Goal: Task Accomplishment & Management: Manage account settings

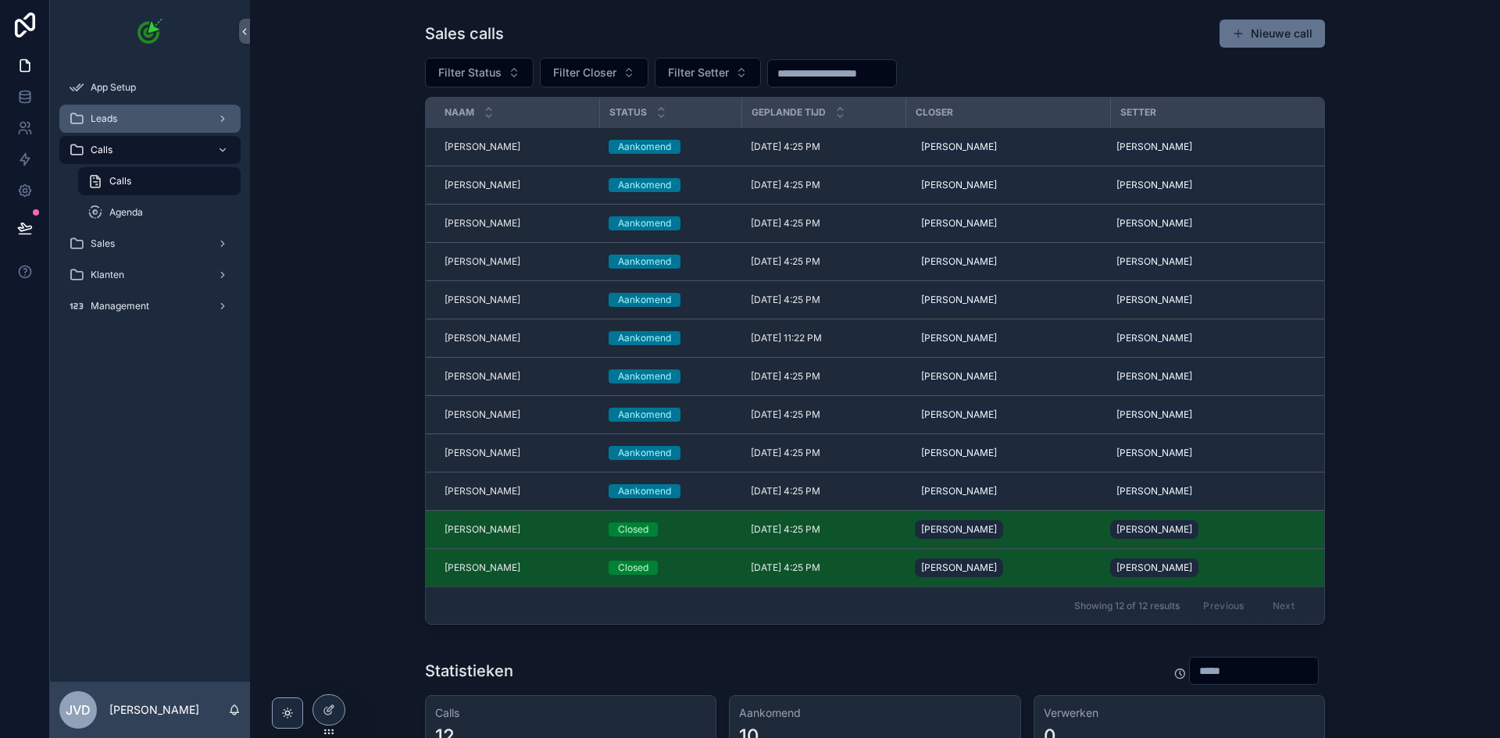
click at [142, 115] on div "Leads" at bounding box center [150, 118] width 162 height 25
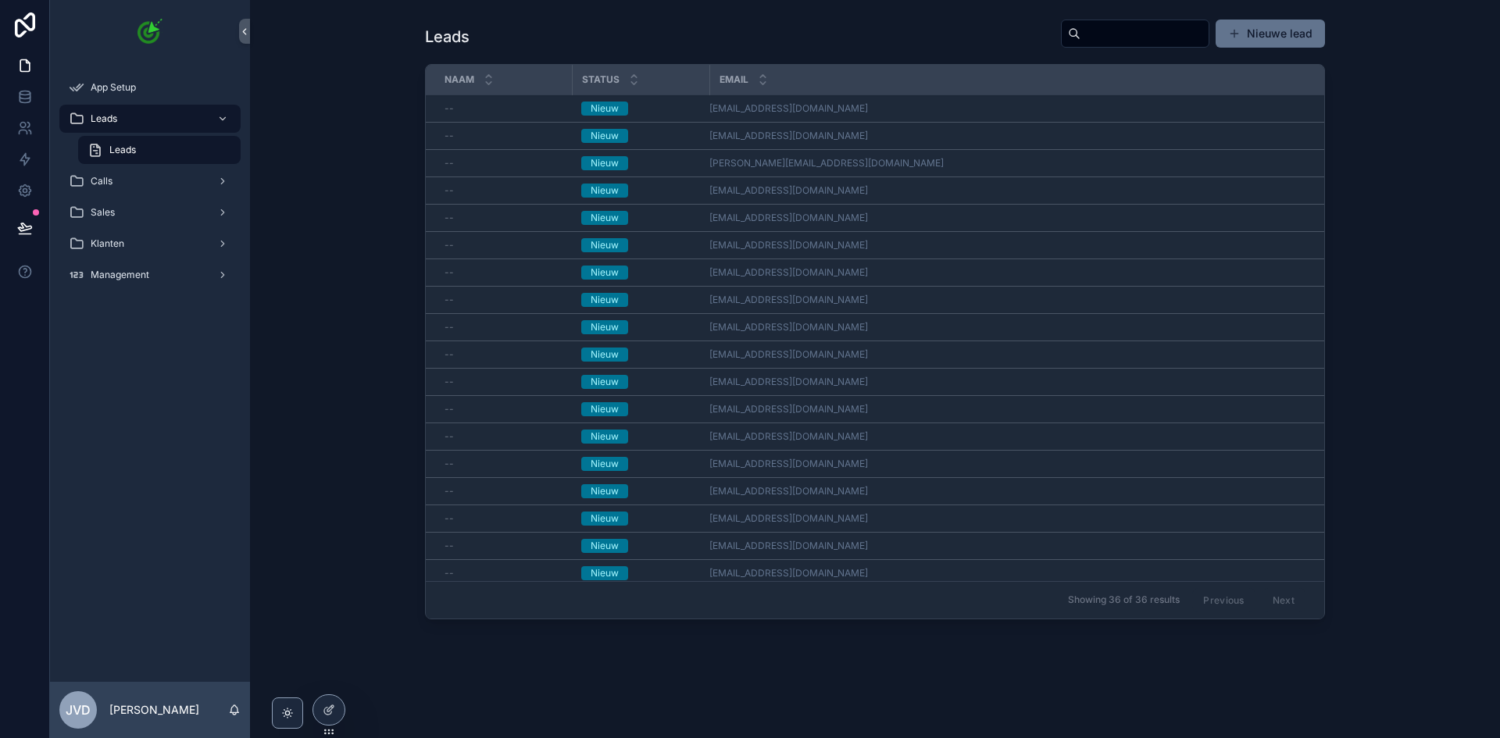
click at [1447, 153] on div "Leads Nieuwe lead Naam Status Email -- Nieuw jhuvjeel@hotmail.com -- Nieuw hayc…" at bounding box center [874, 321] width 1225 height 619
click at [141, 183] on div "Calls" at bounding box center [150, 181] width 162 height 25
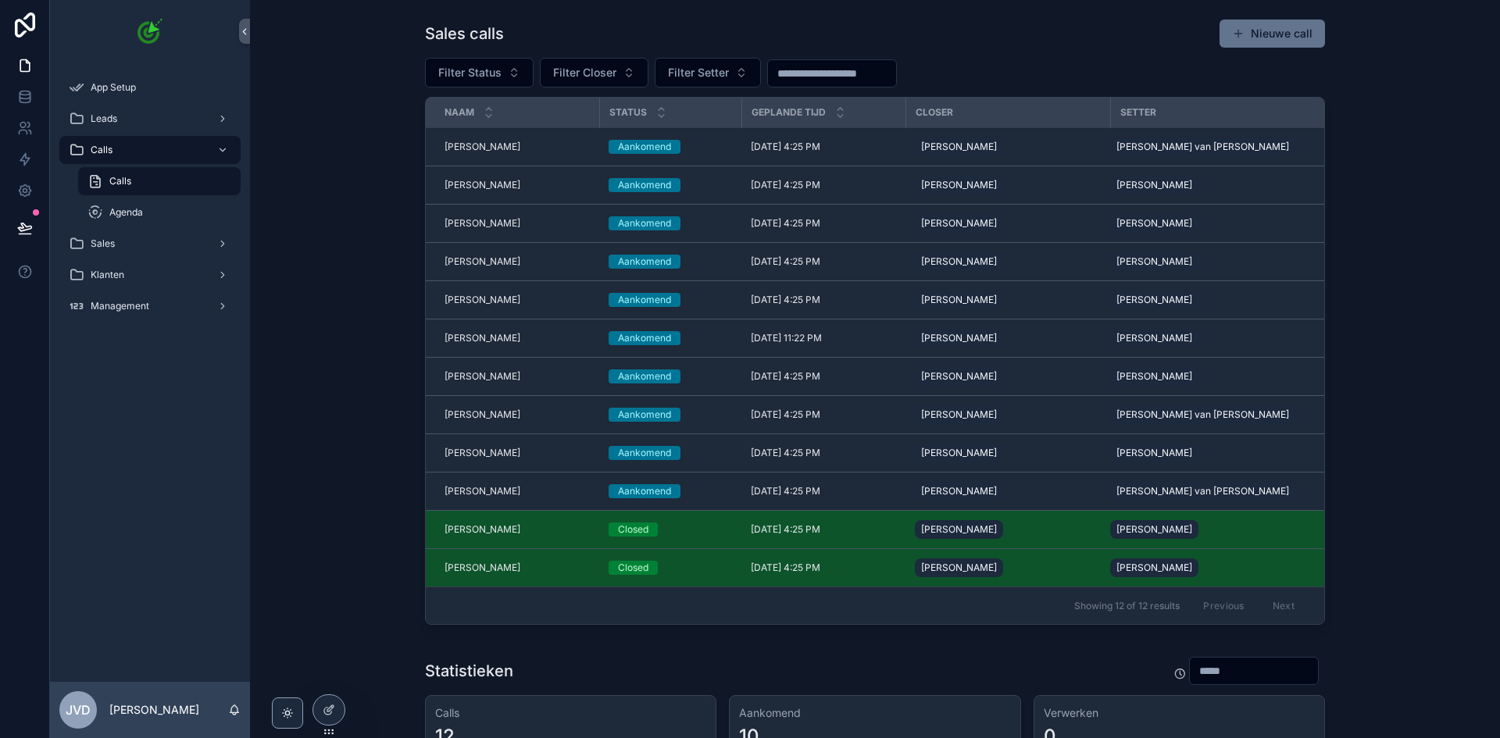
click at [361, 198] on div "Sales calls Nieuwe call Filter Status Filter Closer Filter Setter Naam Status G…" at bounding box center [874, 324] width 1225 height 625
click at [184, 217] on div "Agenda" at bounding box center [159, 212] width 144 height 25
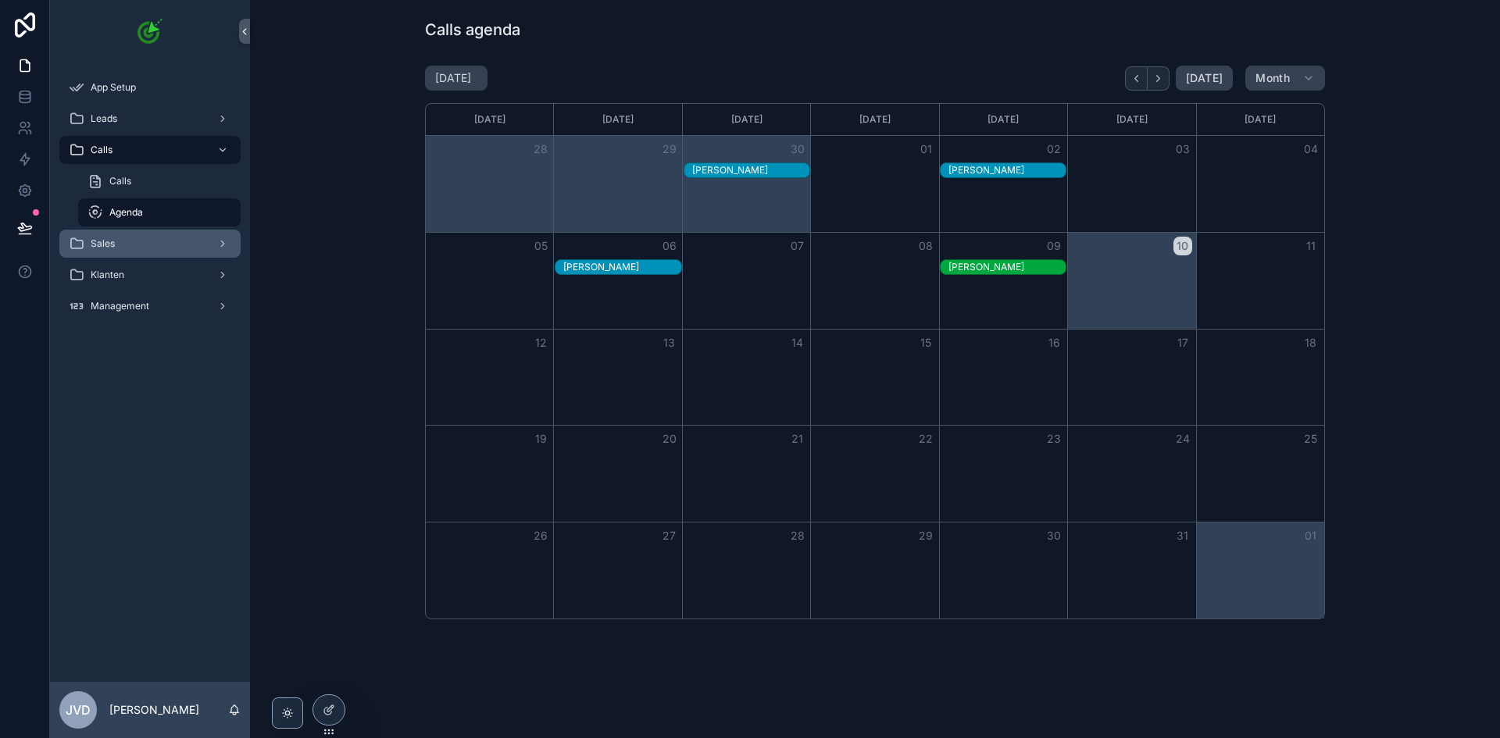
click at [184, 251] on div "Sales" at bounding box center [150, 243] width 162 height 25
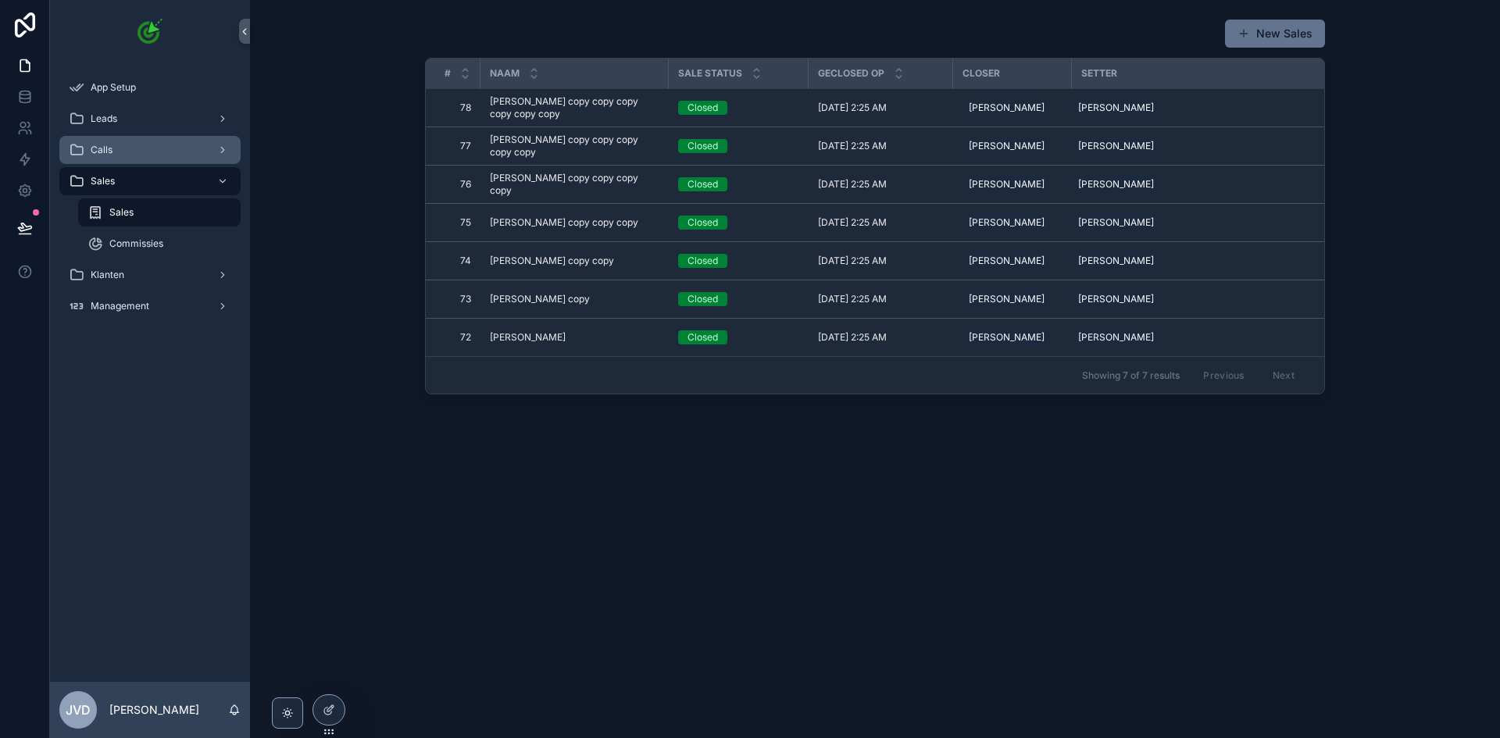
click at [174, 159] on div "Calls" at bounding box center [150, 149] width 162 height 25
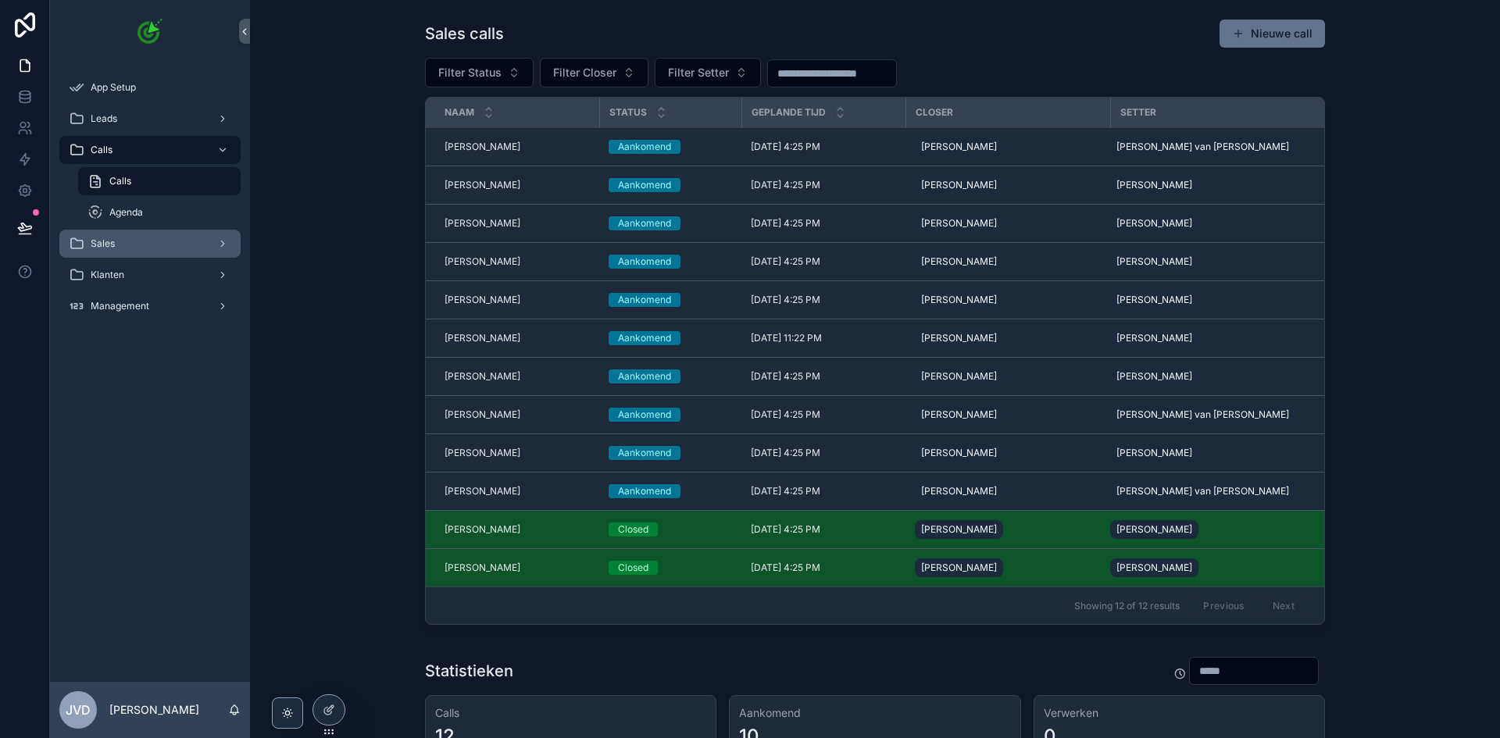
click at [162, 233] on div "Sales" at bounding box center [150, 243] width 162 height 25
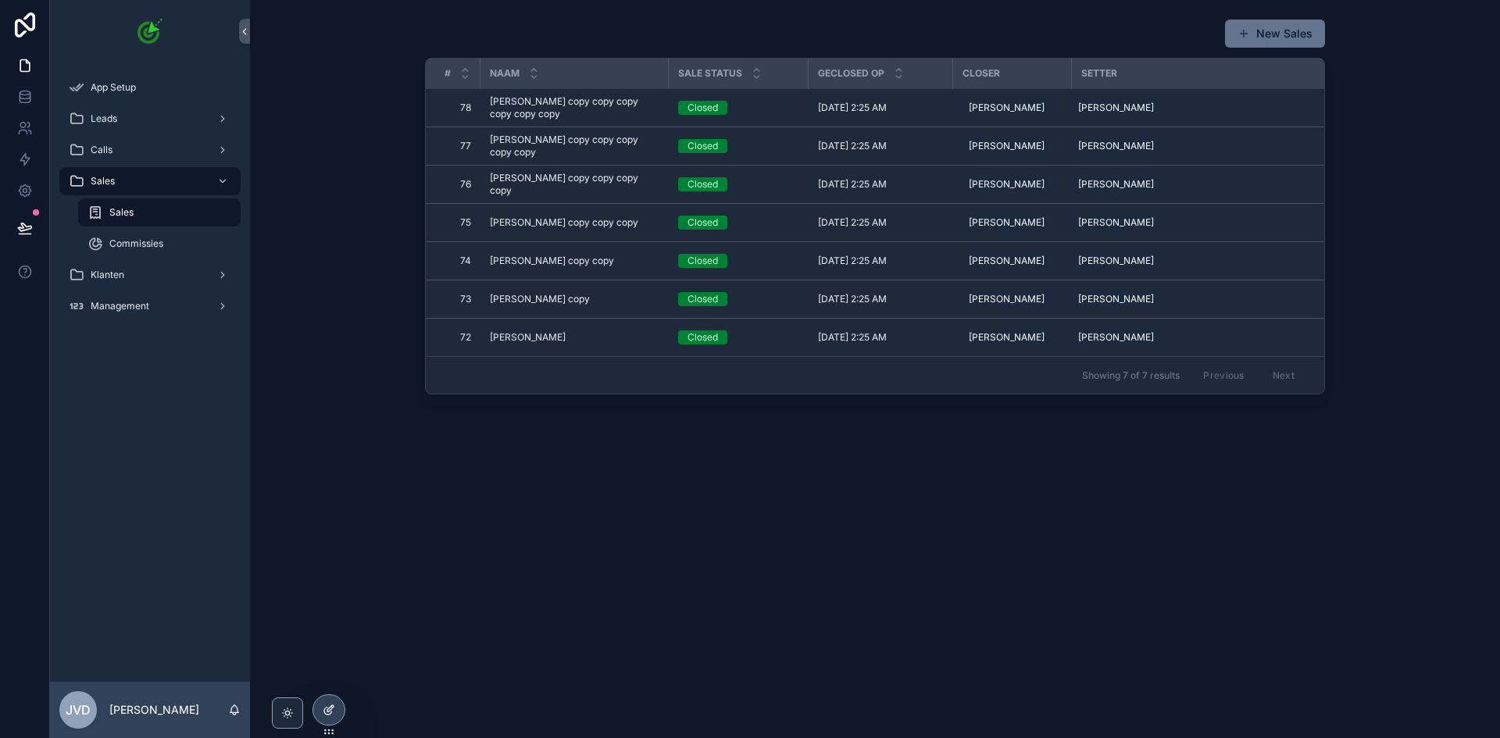
click at [328, 709] on icon at bounding box center [329, 710] width 12 height 12
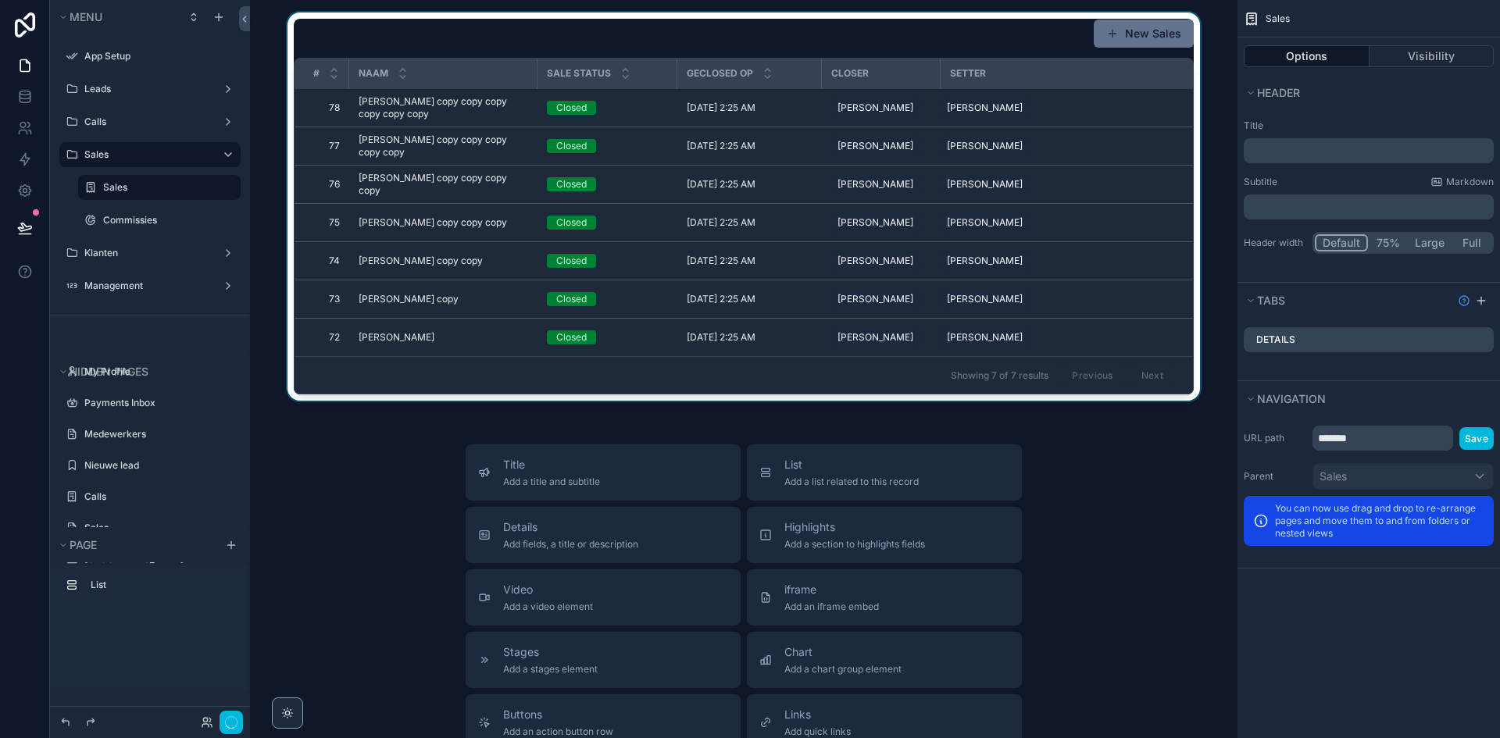
click at [593, 239] on div "scrollable content" at bounding box center [743, 209] width 962 height 395
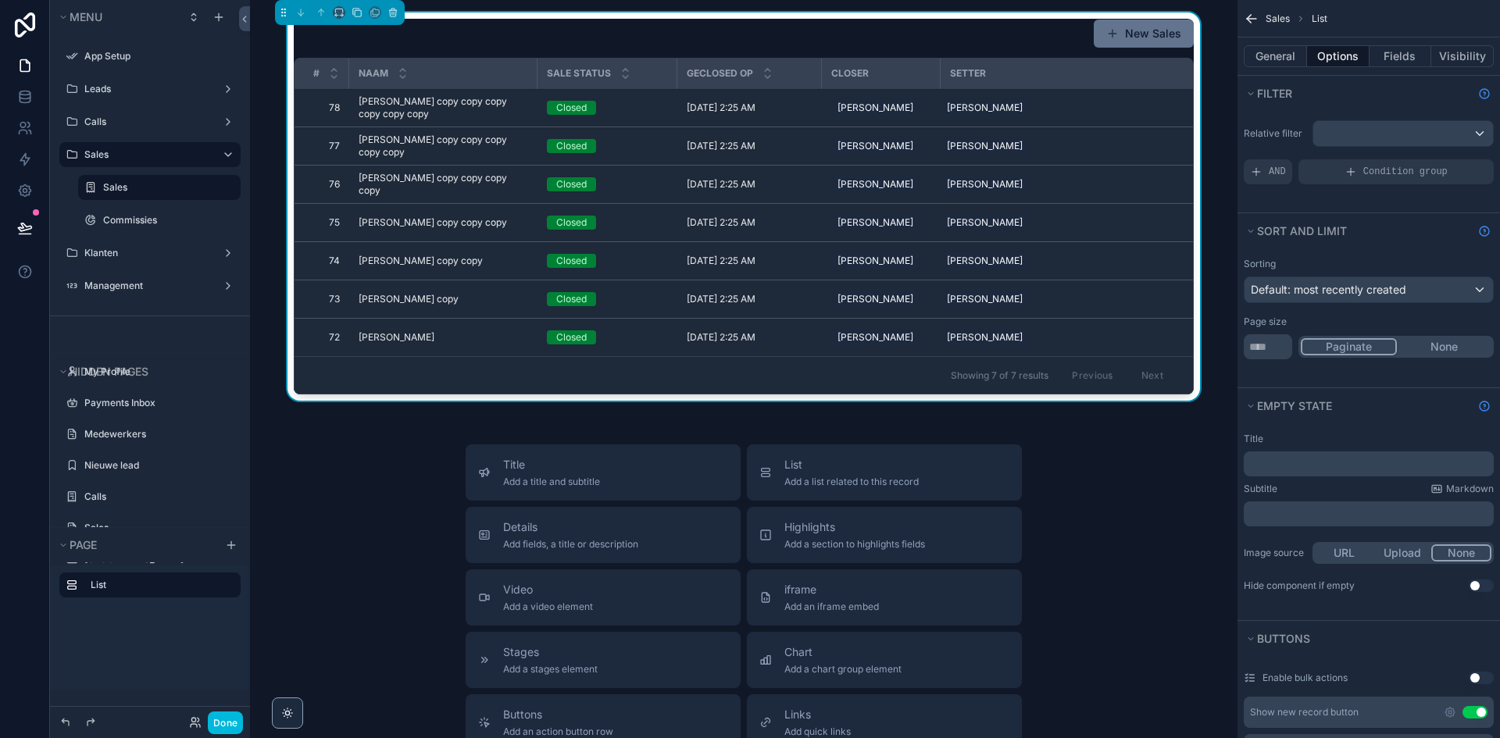
click at [1323, 466] on p "﻿" at bounding box center [1370, 464] width 241 height 12
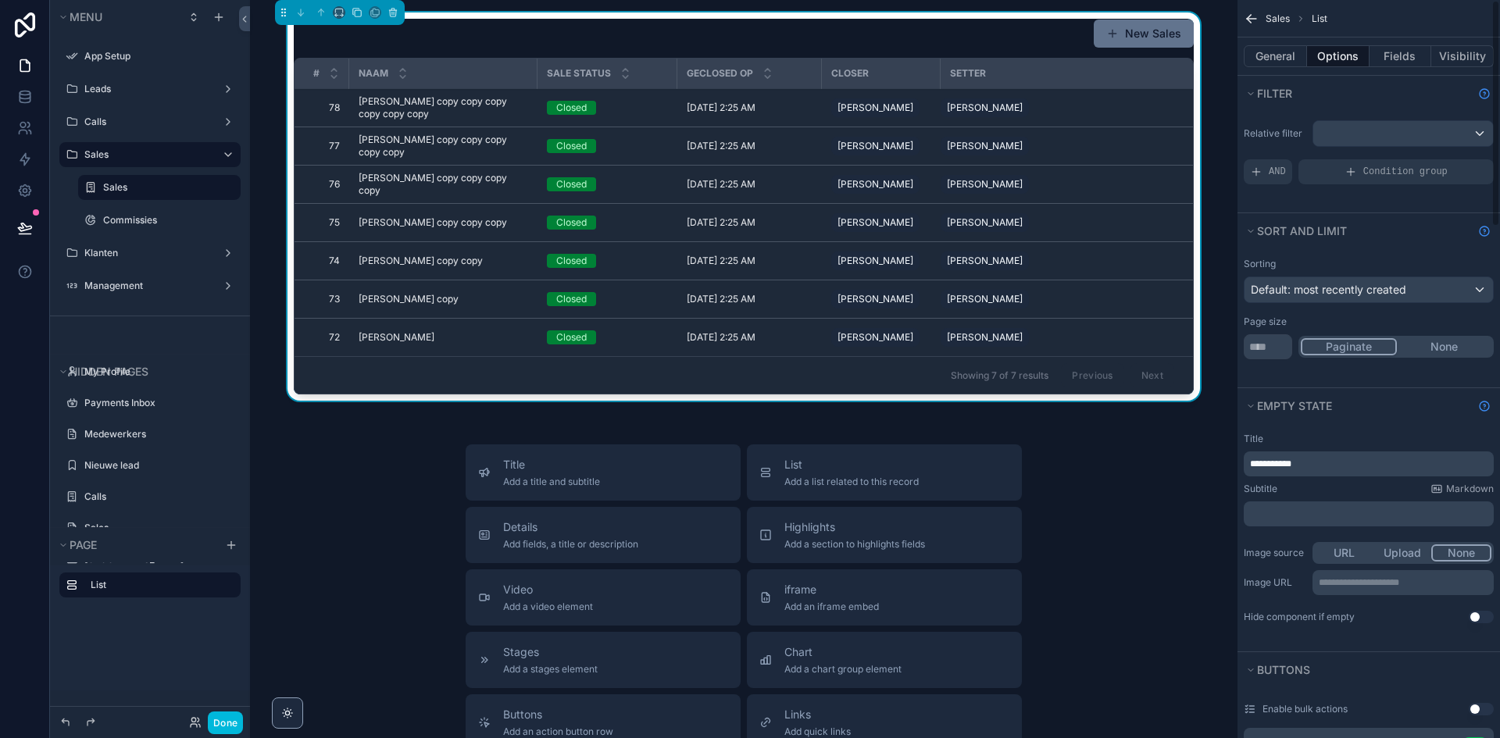
click at [1159, 586] on div "Title Add a title and subtitle List Add a list related to this record Details A…" at bounding box center [743, 723] width 962 height 556
click at [1192, 559] on div "Title Add a title and subtitle List Add a list related to this record Details A…" at bounding box center [743, 723] width 962 height 556
click at [856, 191] on span "Samantha de jager" at bounding box center [875, 184] width 76 height 12
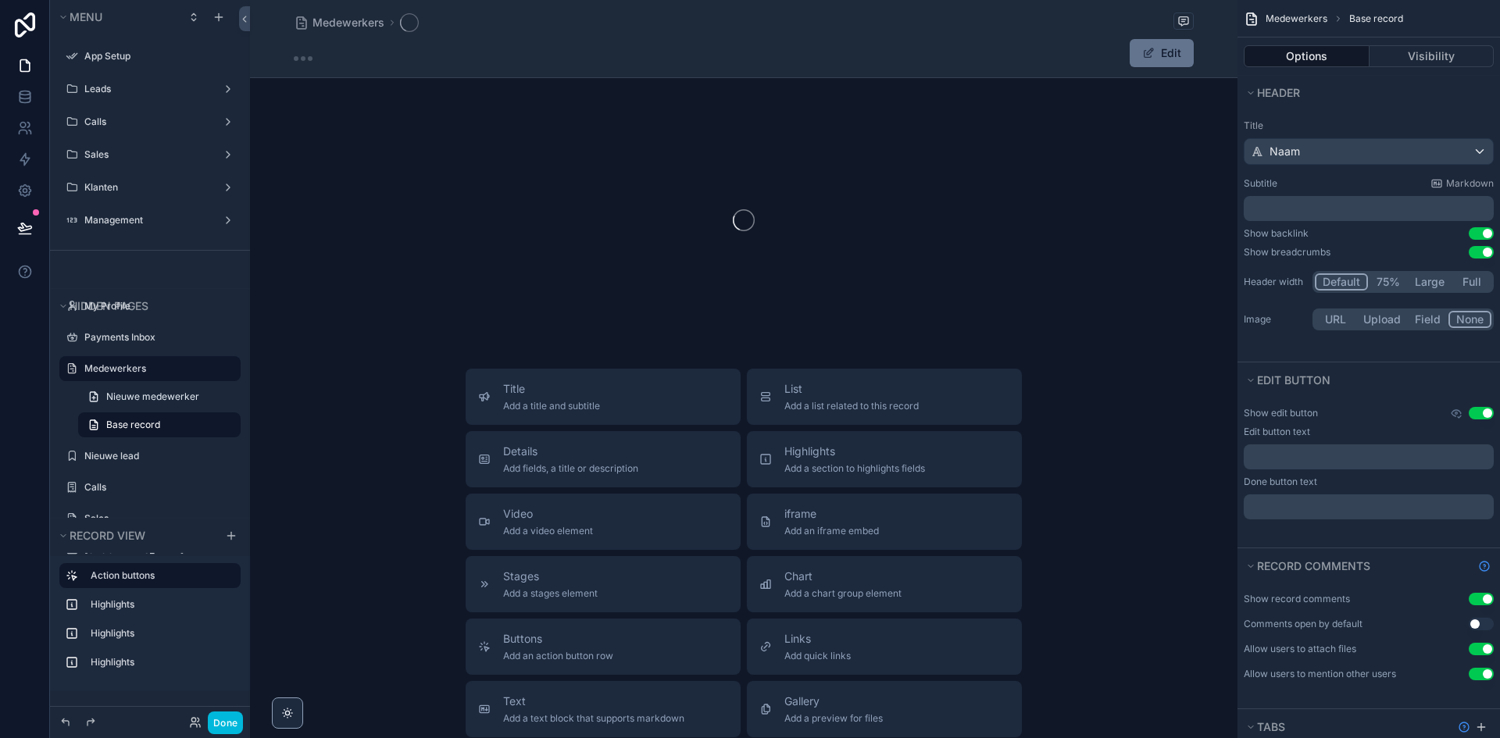
click at [1129, 592] on div "Title Add a title and subtitle List Add a list related to this record Details A…" at bounding box center [743, 647] width 987 height 556
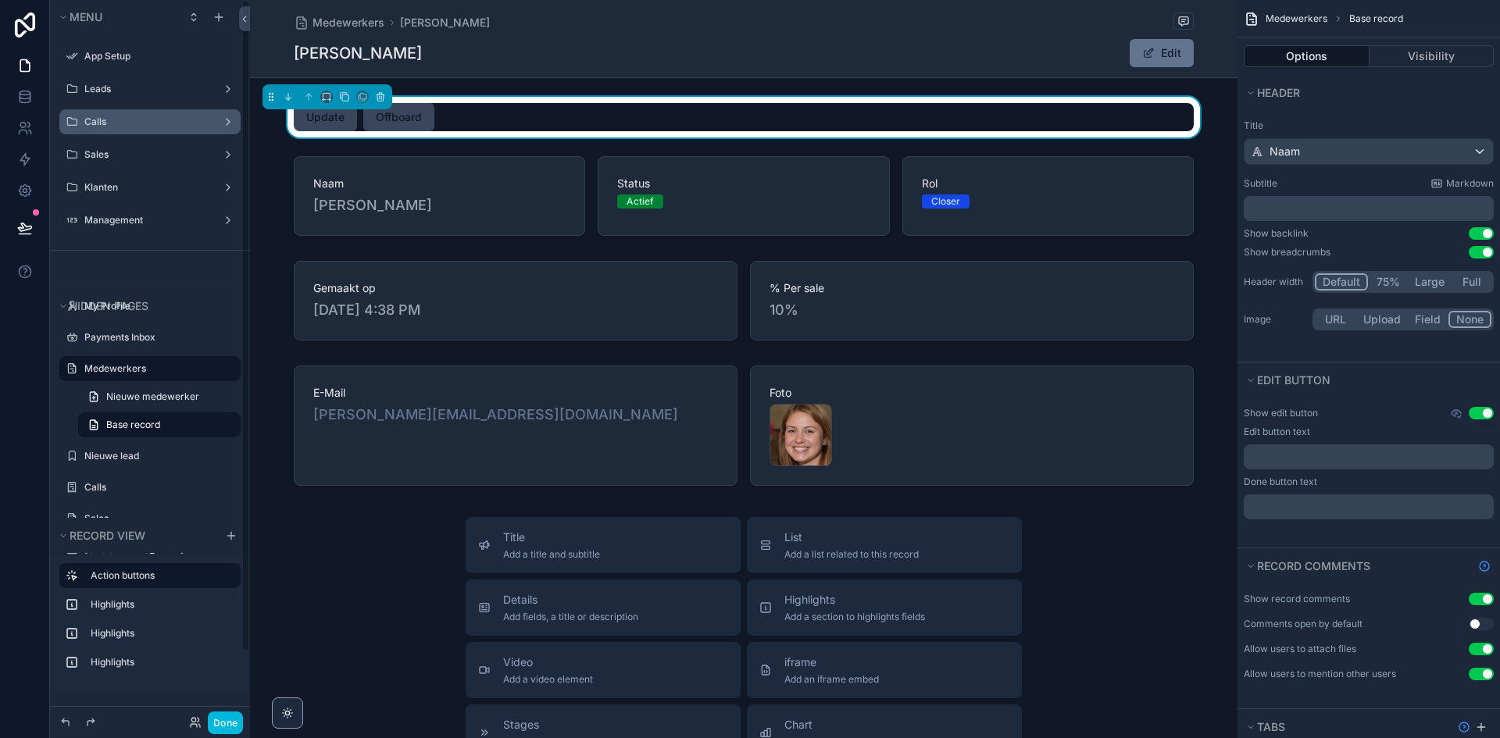
click at [116, 132] on div "Calls" at bounding box center [149, 121] width 175 height 25
click at [119, 127] on label "Calls" at bounding box center [146, 122] width 125 height 12
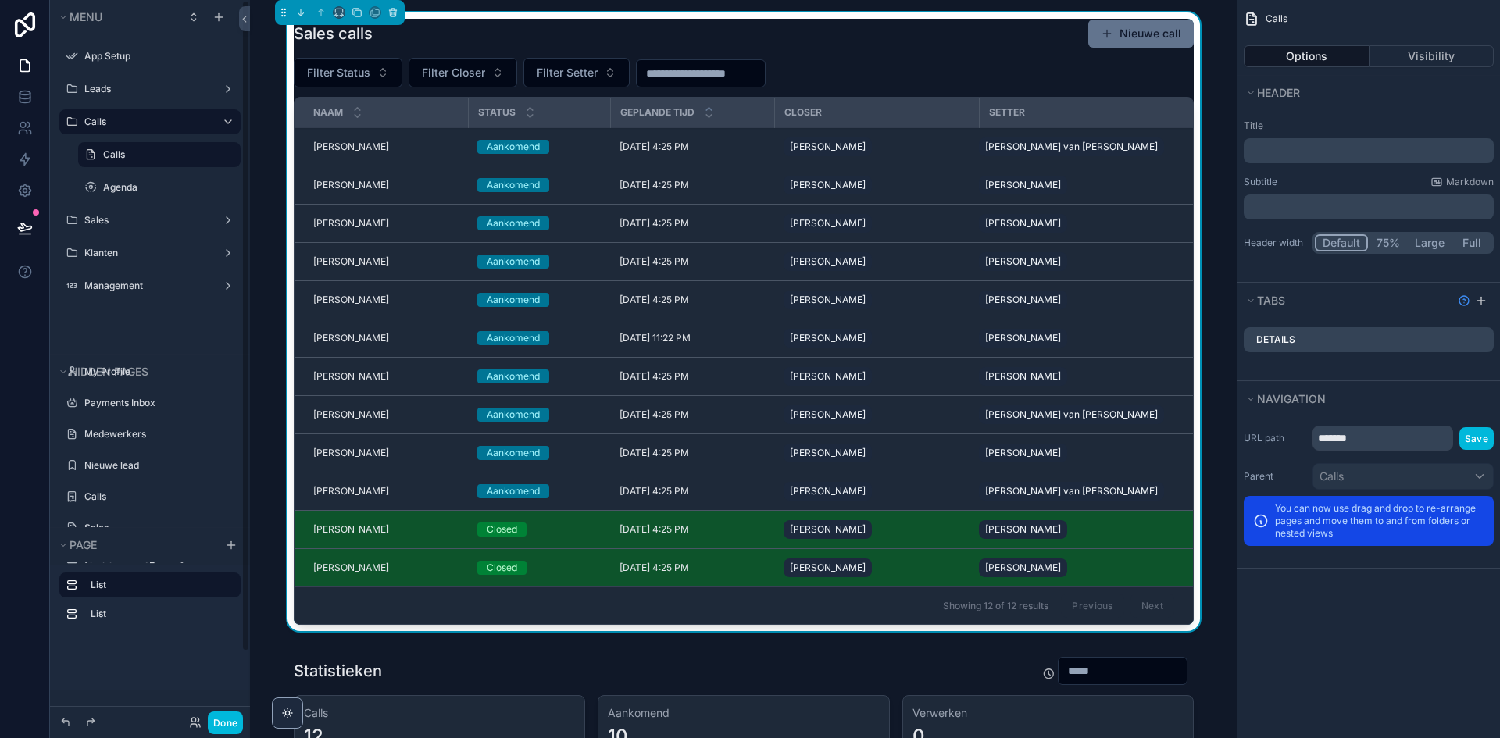
click at [123, 152] on label "Calls" at bounding box center [167, 154] width 128 height 12
click at [127, 182] on label "Agenda" at bounding box center [167, 187] width 128 height 12
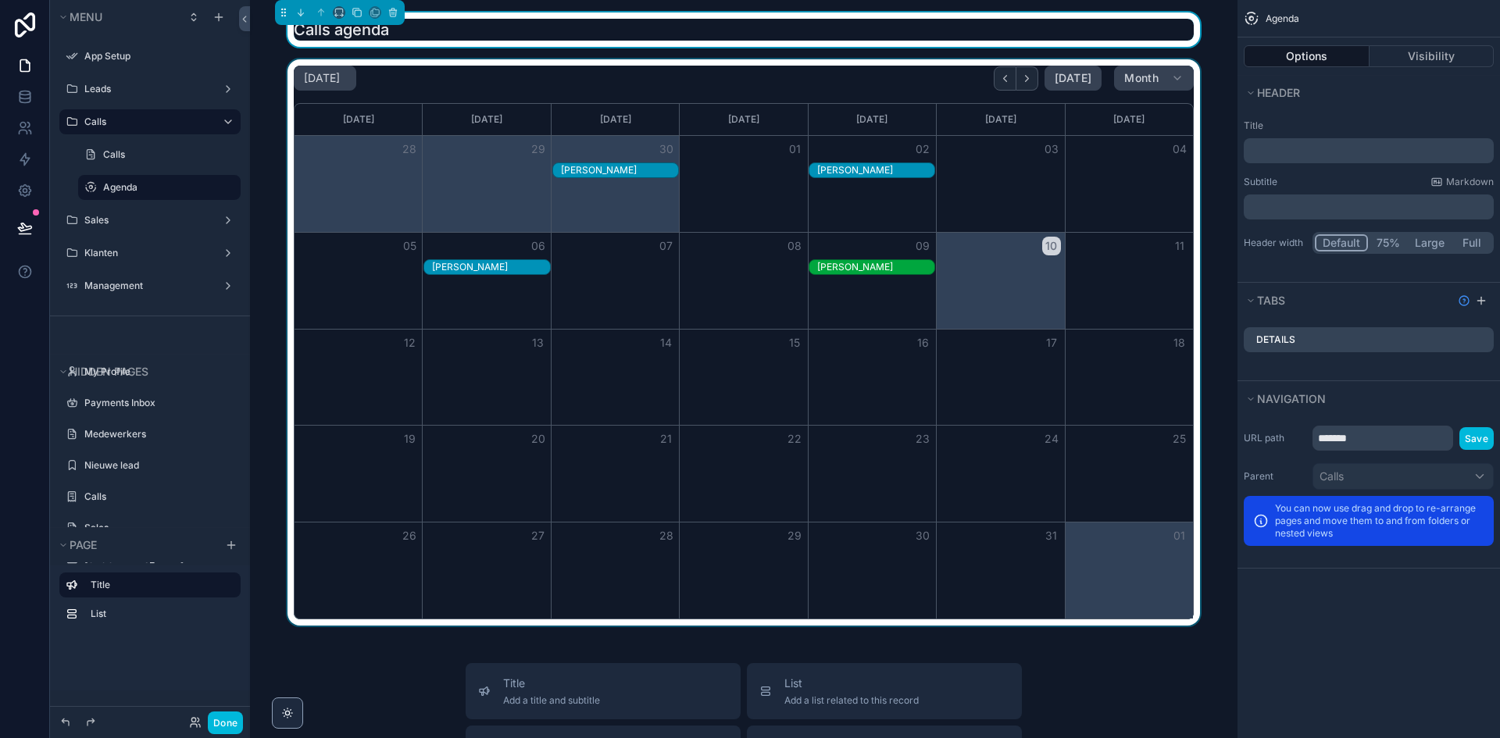
click at [450, 114] on div "scrollable content" at bounding box center [743, 342] width 962 height 566
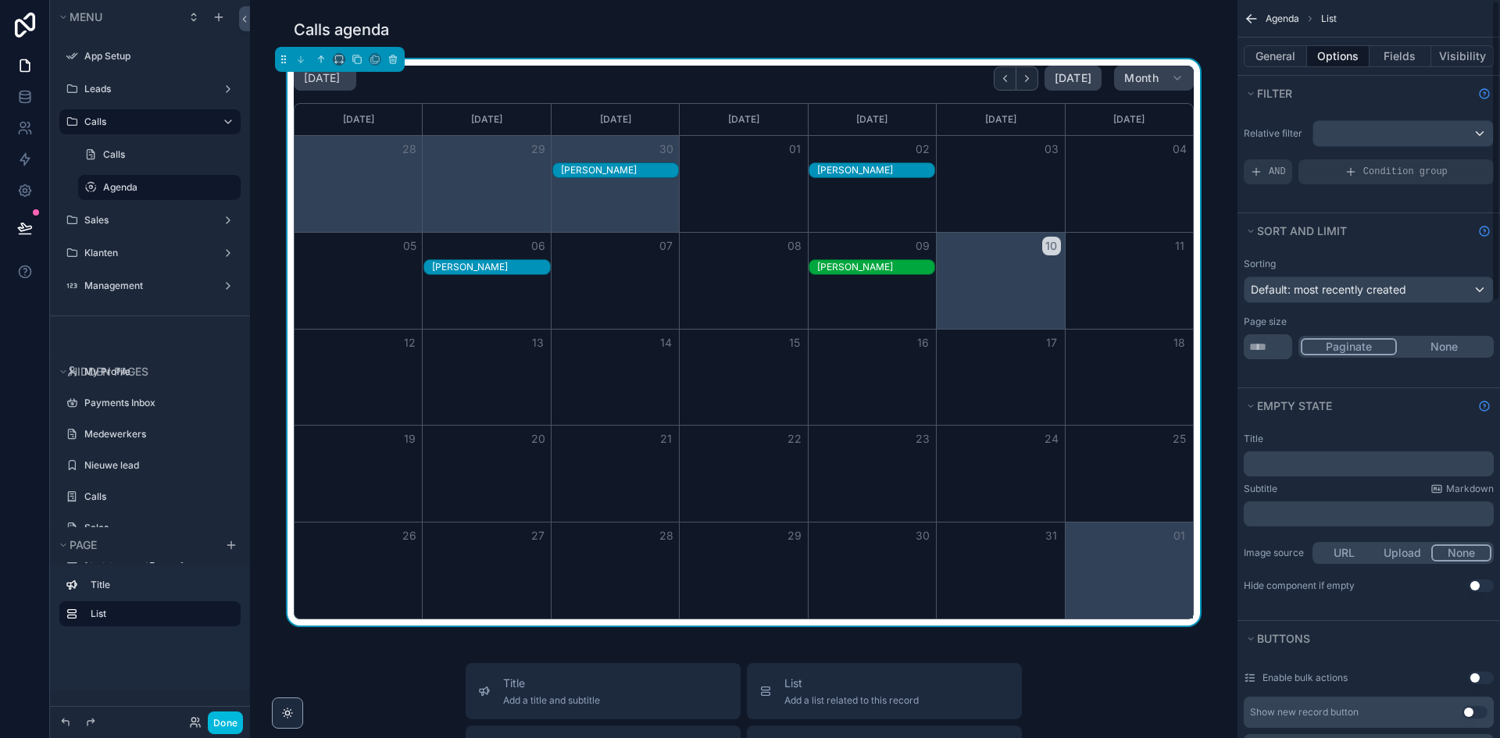
click at [1317, 461] on p "﻿" at bounding box center [1370, 464] width 241 height 12
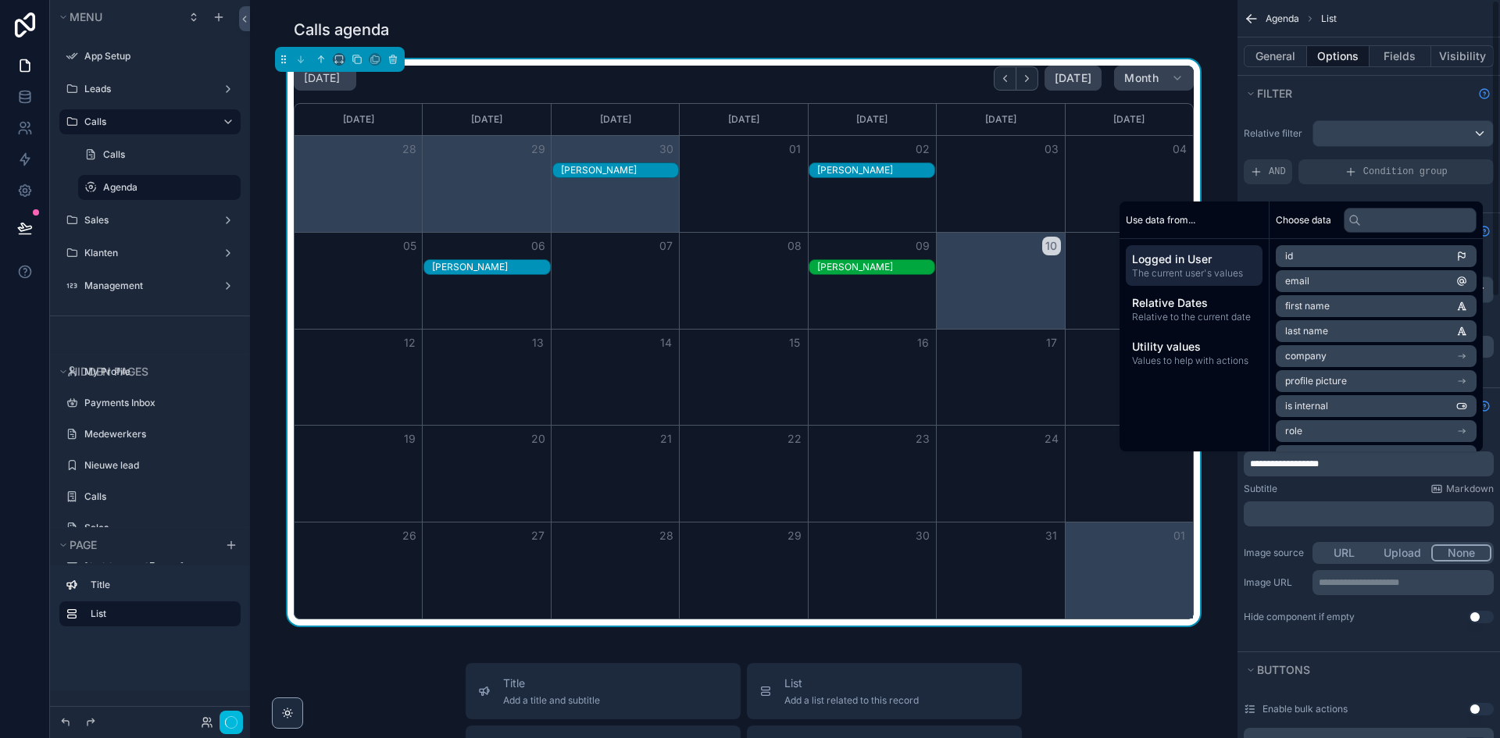
click at [1352, 487] on div "Subtitle Markdown" at bounding box center [1369, 489] width 250 height 12
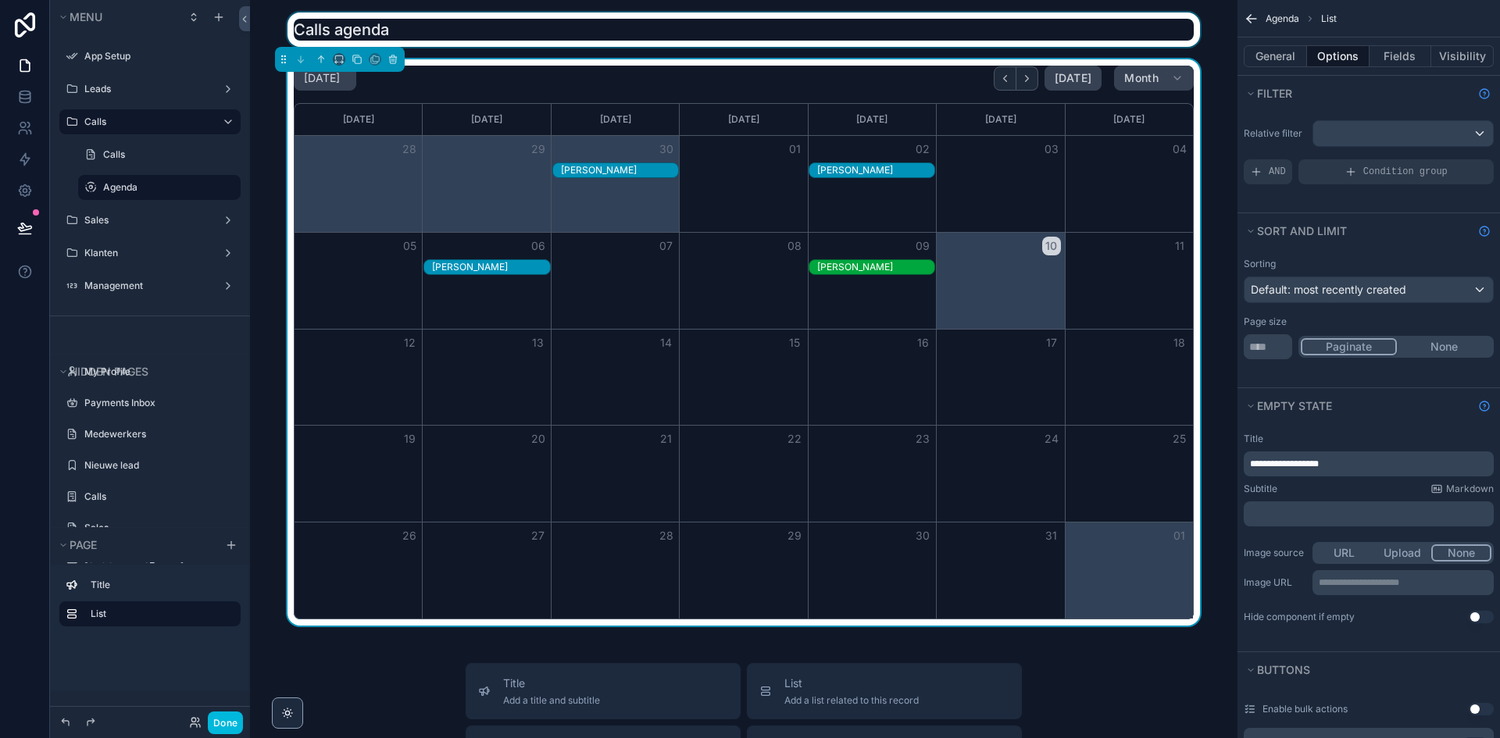
click at [478, 28] on div "scrollable content" at bounding box center [743, 29] width 962 height 34
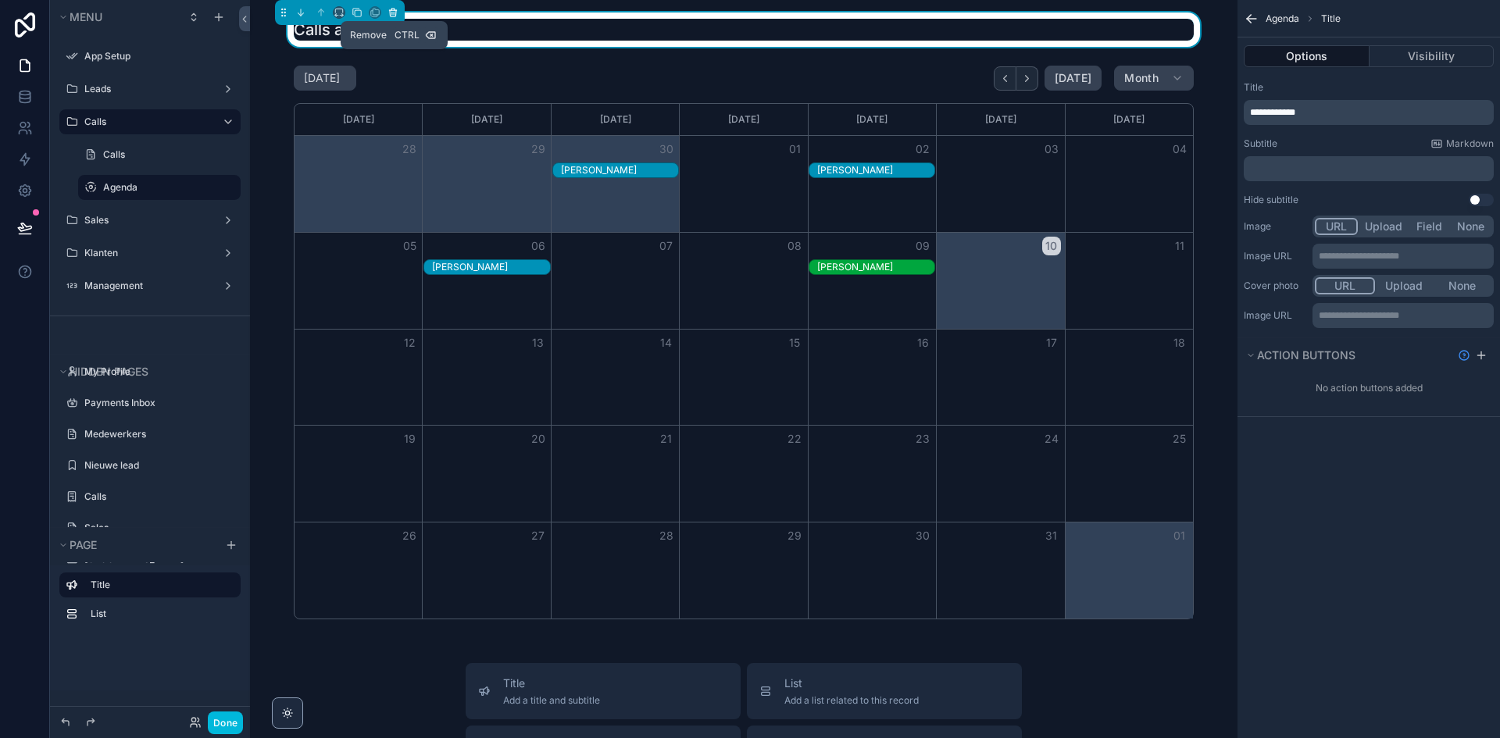
click at [392, 15] on icon "scrollable content" at bounding box center [392, 13] width 0 height 3
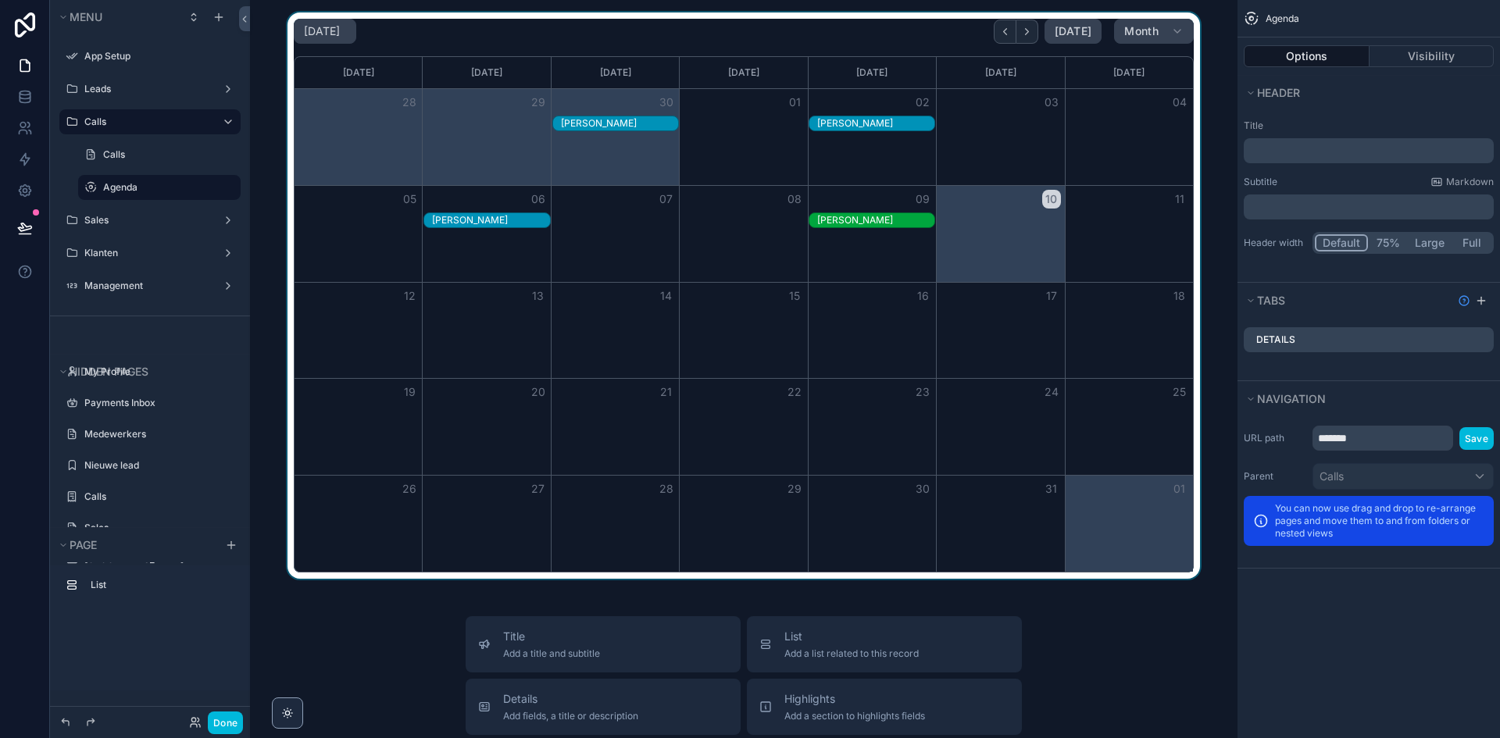
click at [445, 108] on div "29" at bounding box center [487, 102] width 128 height 27
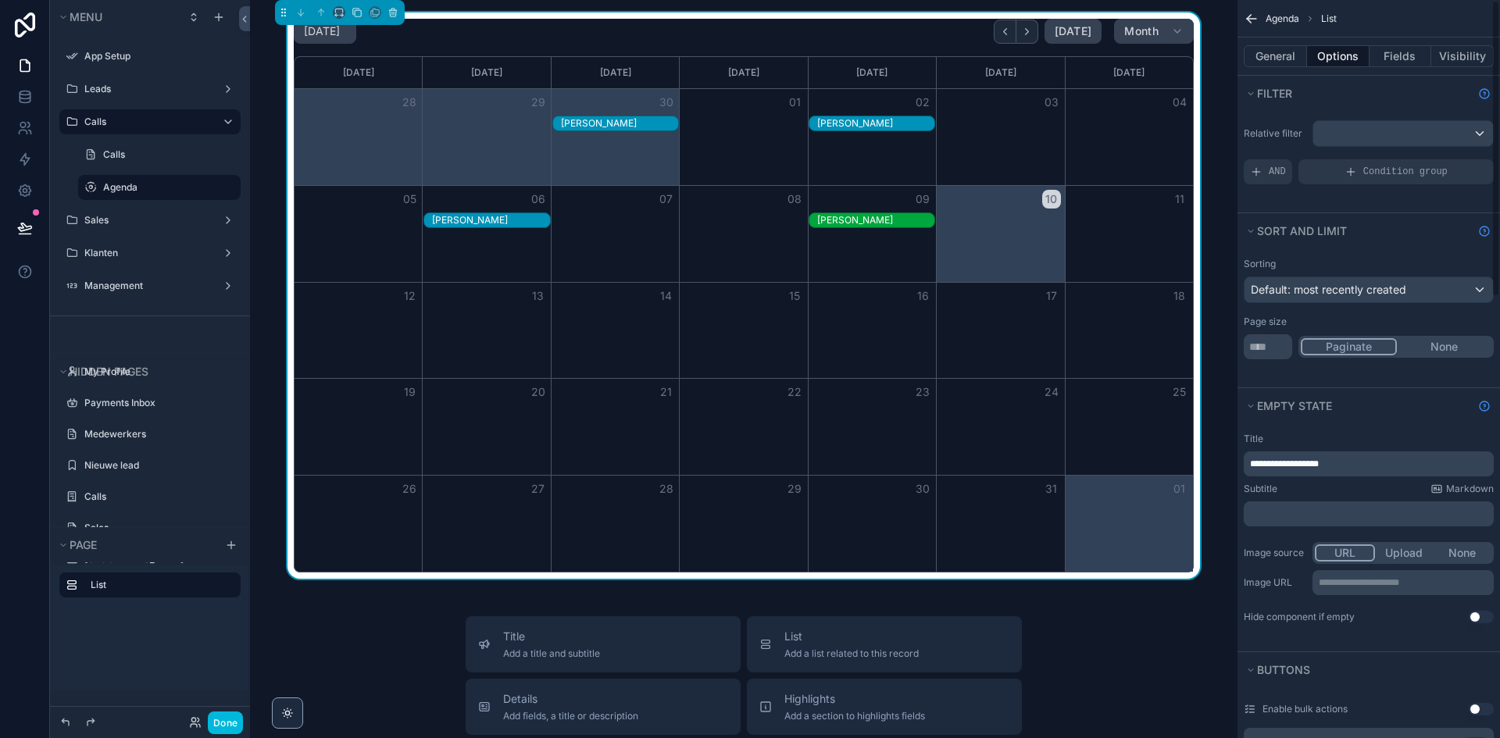
click at [677, 227] on div "Month View" at bounding box center [680, 220] width 257 height 16
click at [225, 717] on button "Done" at bounding box center [225, 723] width 35 height 23
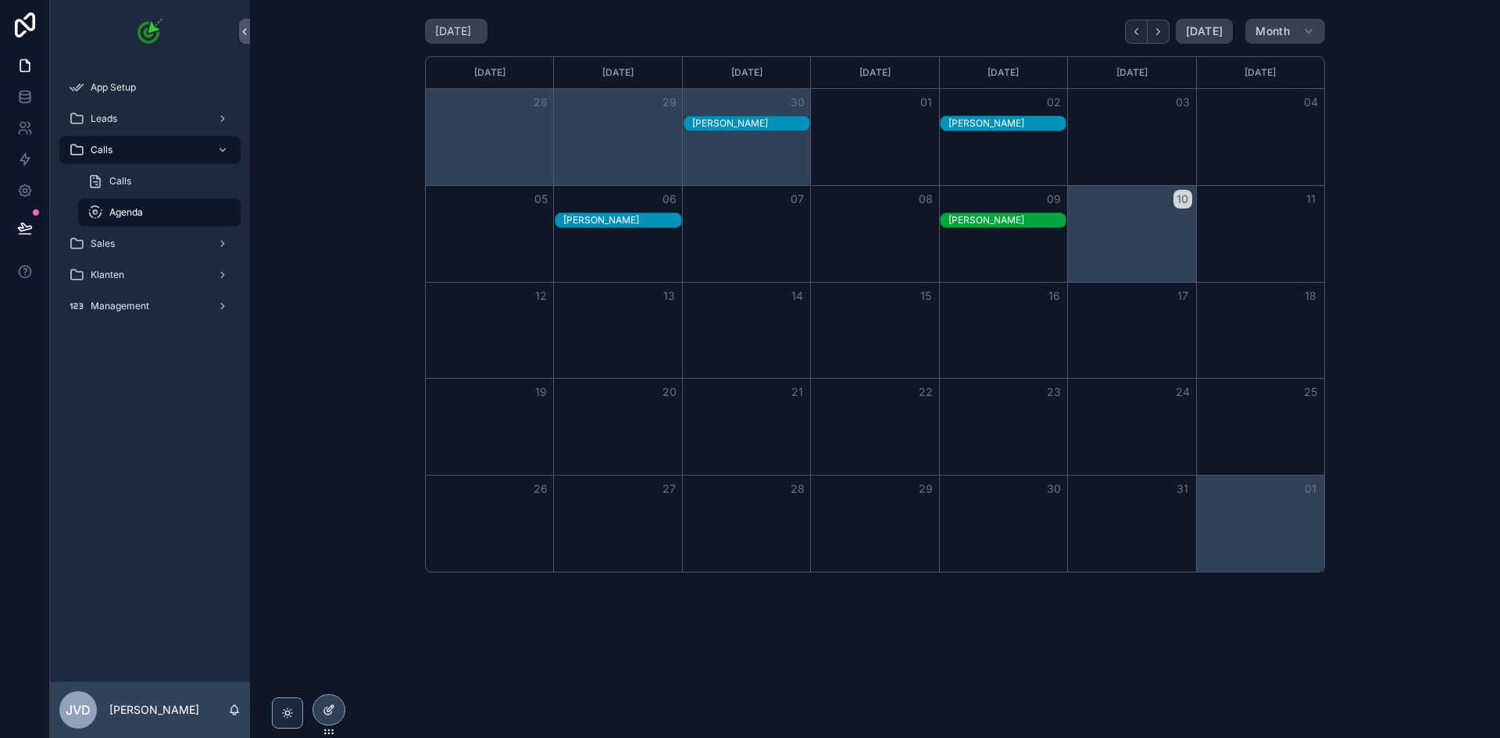
click at [344, 711] on div at bounding box center [328, 710] width 31 height 30
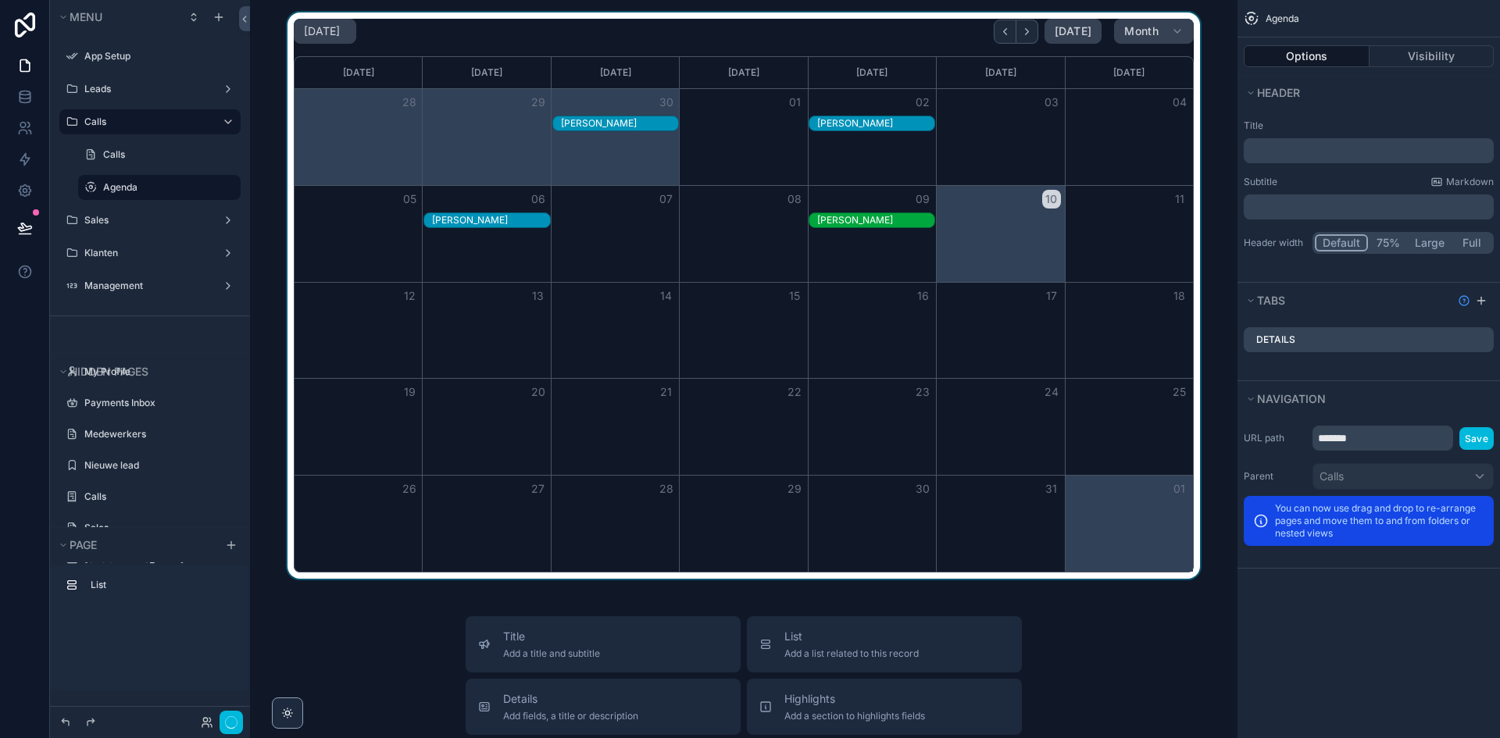
click at [516, 309] on div "scrollable content" at bounding box center [743, 295] width 962 height 566
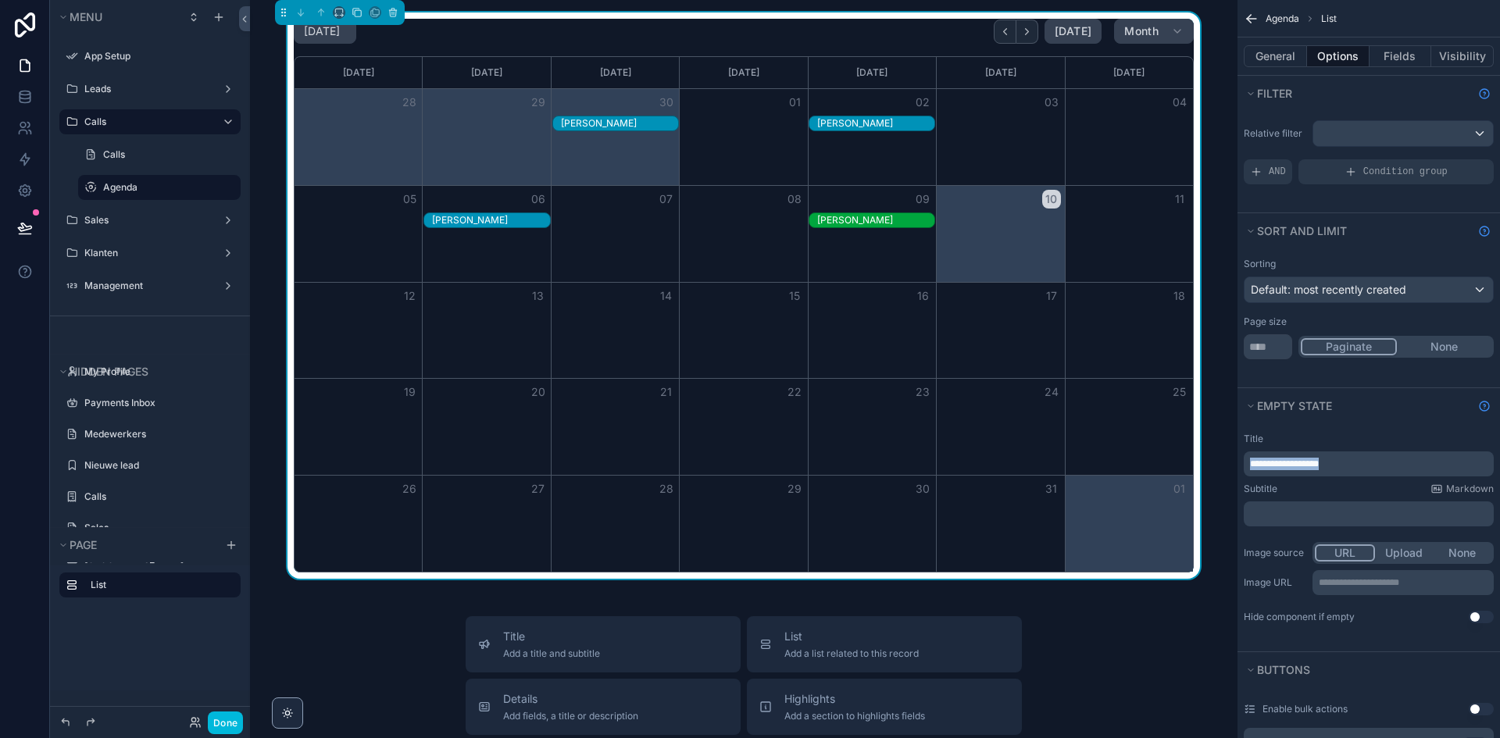
drag, startPoint x: 1369, startPoint y: 463, endPoint x: 1191, endPoint y: 459, distance: 178.9
click at [1191, 459] on div "App Setup Leads Calls Calls Agenda Sales Klanten Management My Profile Payments…" at bounding box center [875, 369] width 1250 height 738
copy span "**********"
click at [1268, 52] on button "General" at bounding box center [1275, 56] width 63 height 22
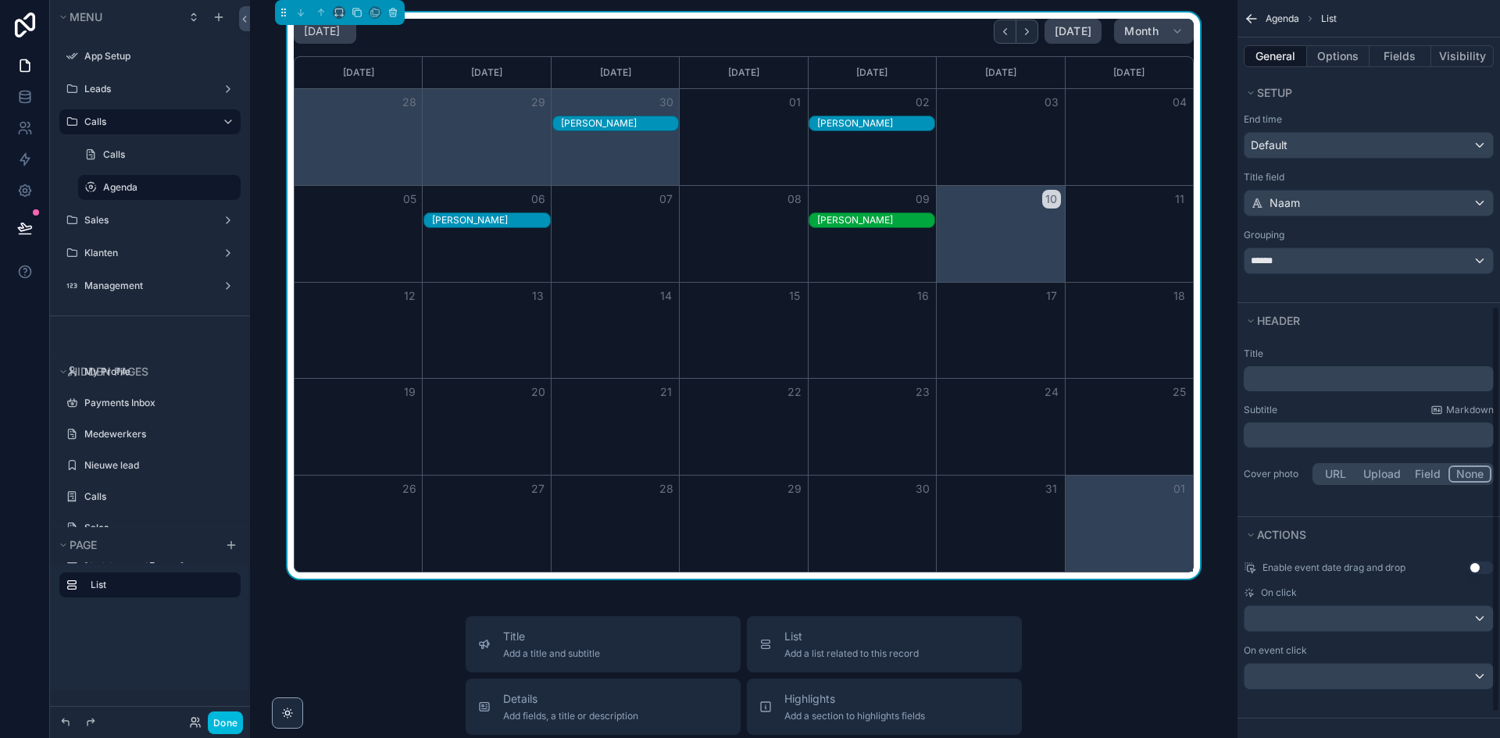
scroll to position [602, 0]
click at [1323, 377] on p "﻿" at bounding box center [1370, 374] width 241 height 16
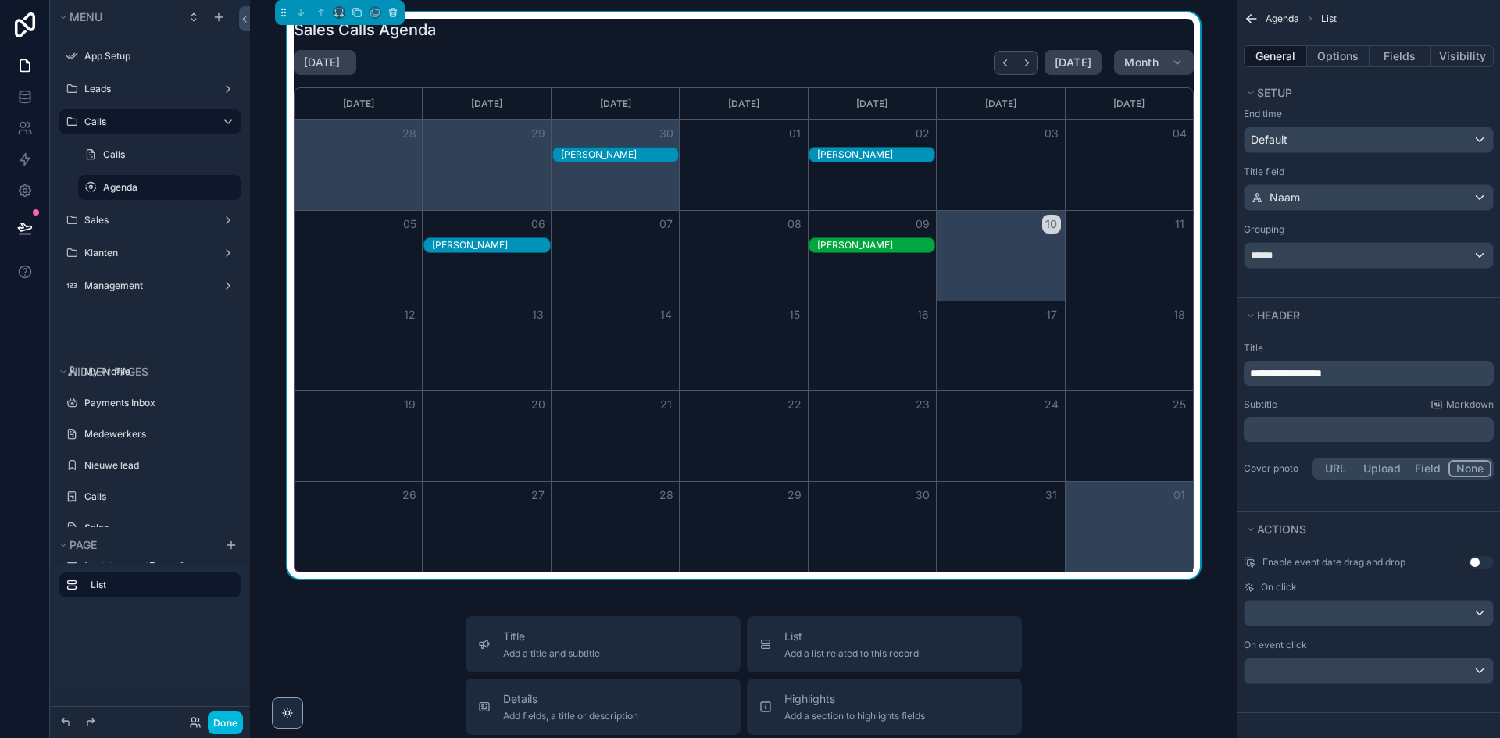
click at [216, 715] on button "Done" at bounding box center [225, 723] width 35 height 23
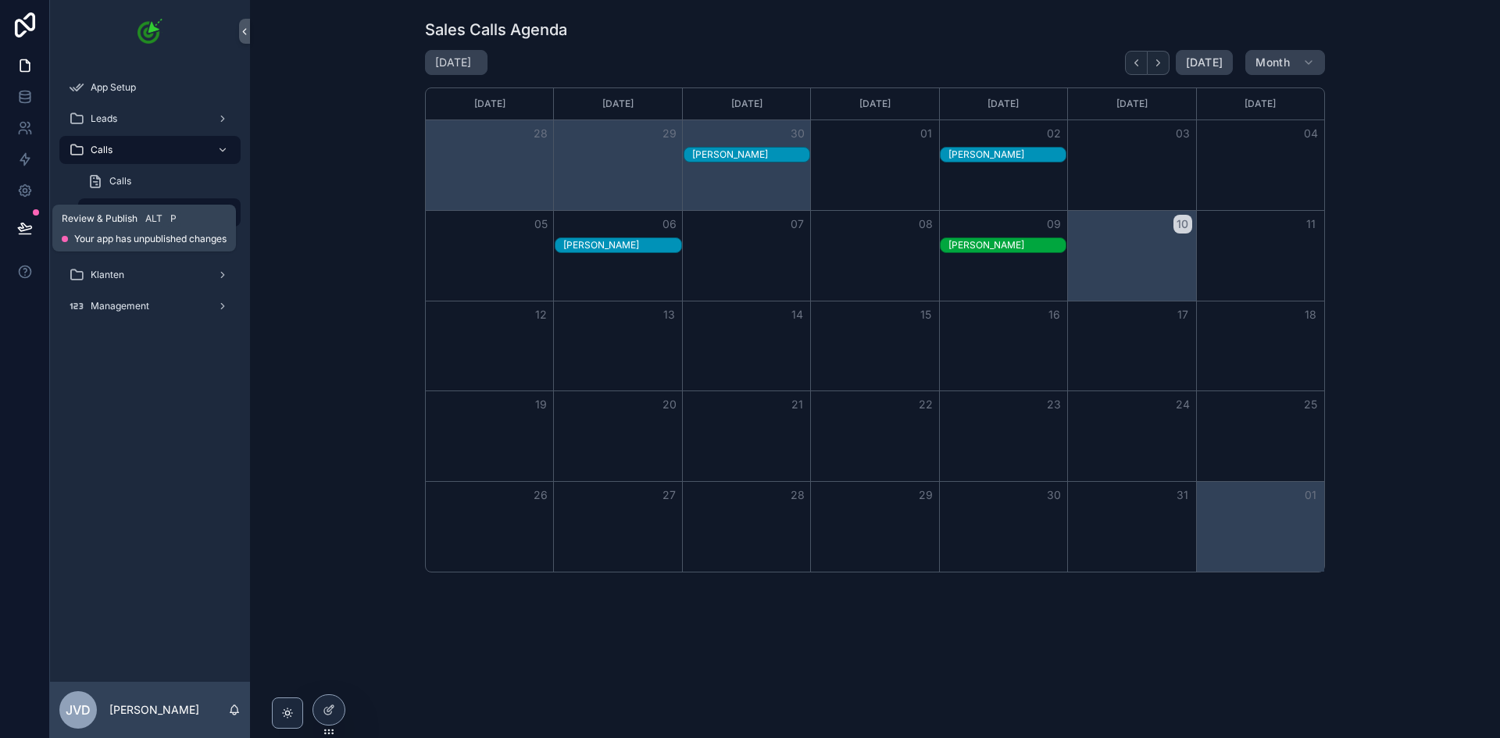
click at [24, 224] on icon at bounding box center [24, 227] width 13 height 8
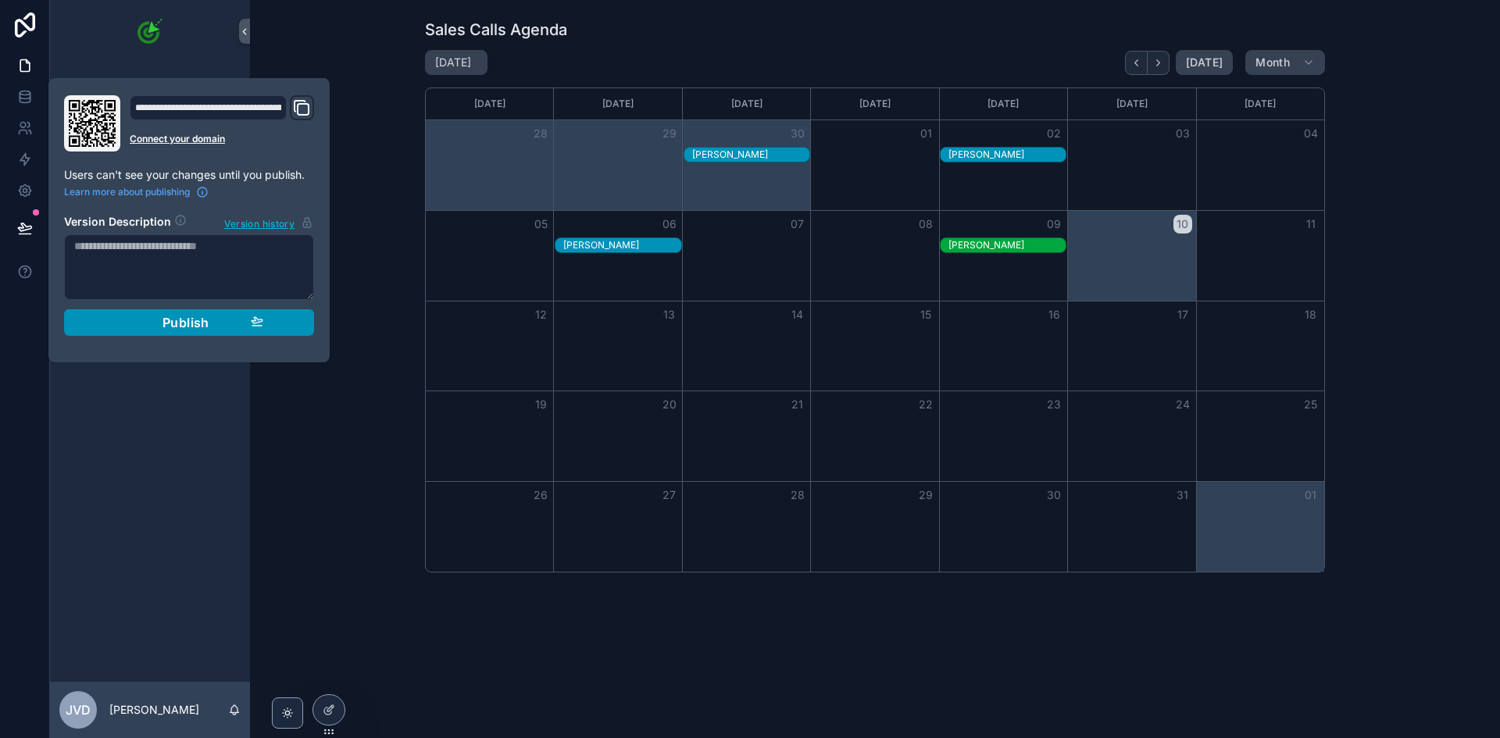
click at [174, 324] on span "Publish" at bounding box center [185, 323] width 47 height 16
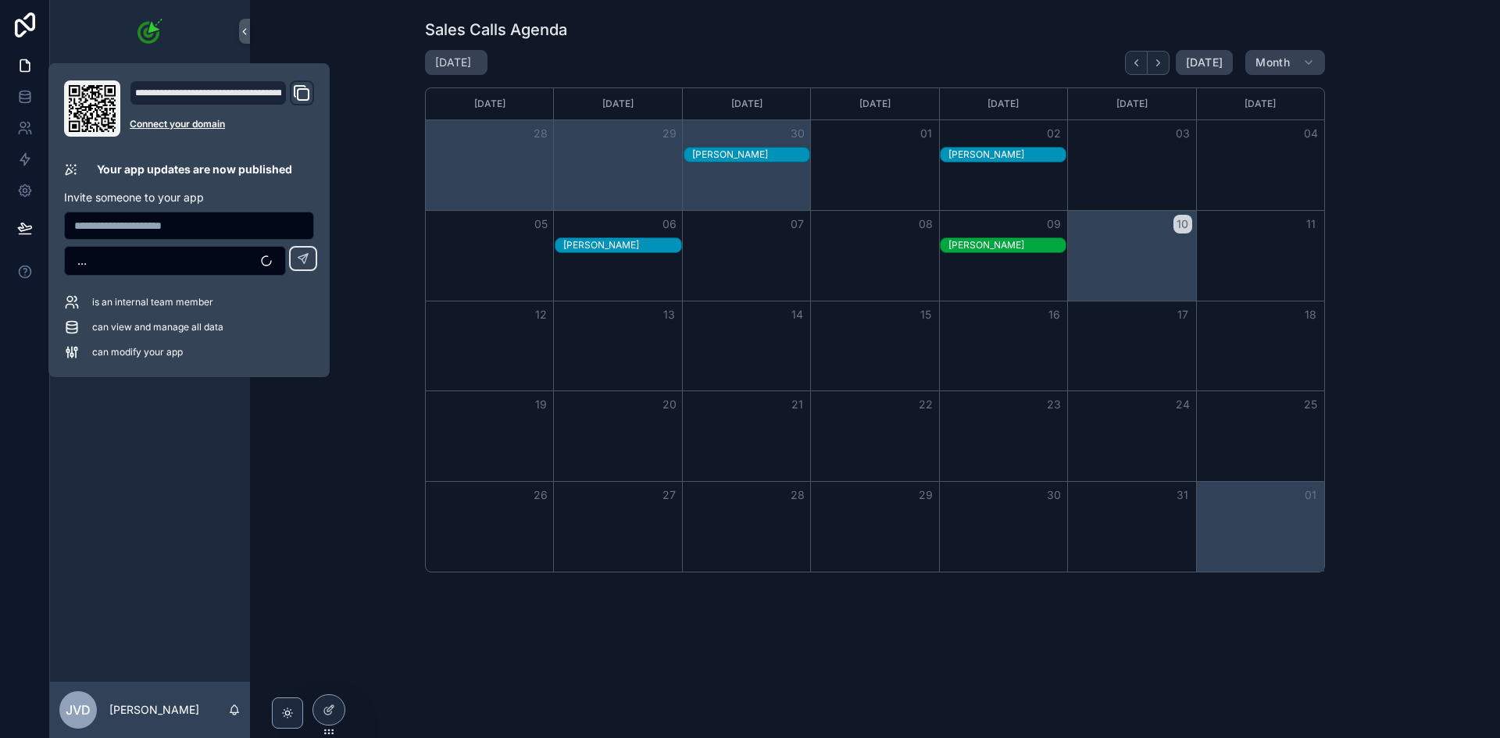
click at [348, 460] on div "Sales Calls Agenda October 2025 Today Month Sunday Monday Tuesday Wednesday Thu…" at bounding box center [874, 295] width 1225 height 566
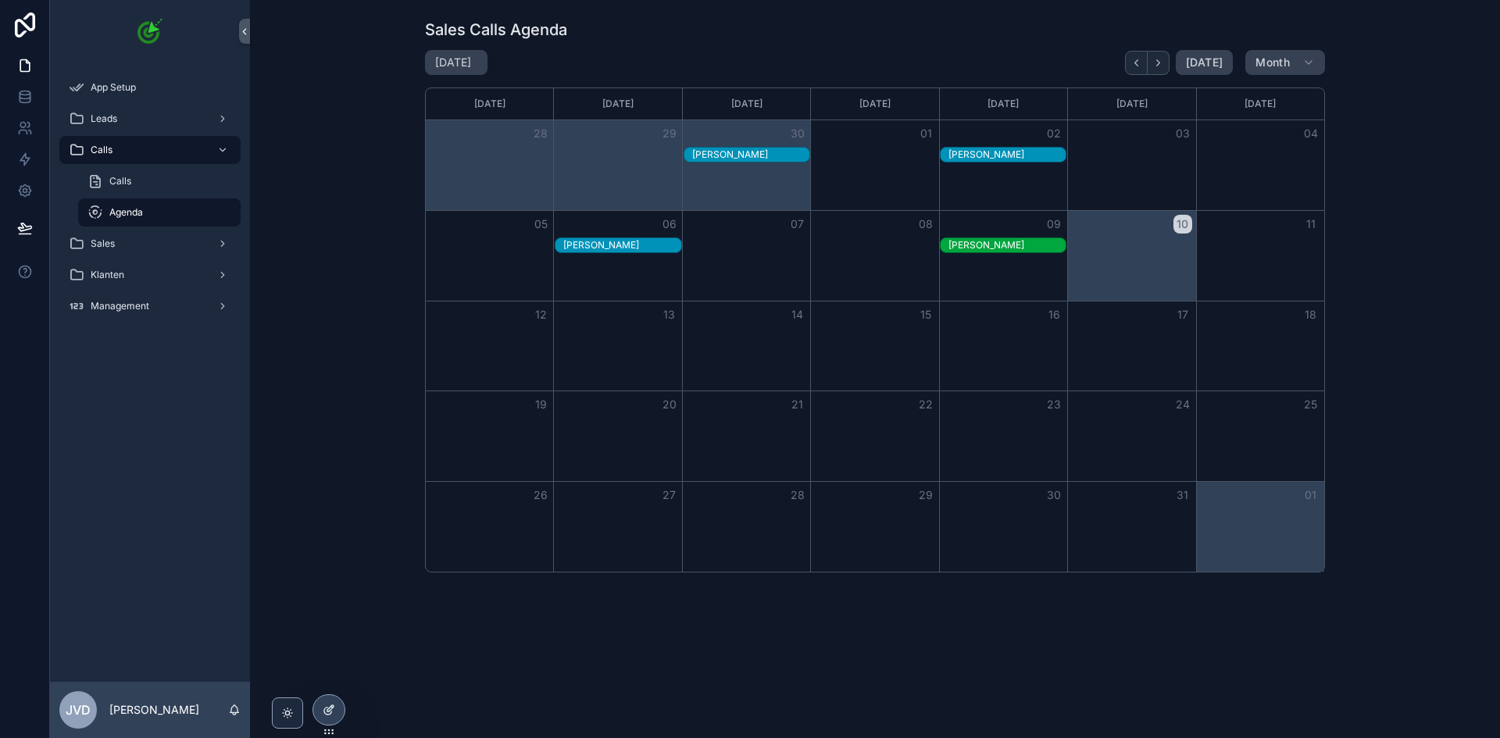
click at [321, 709] on div at bounding box center [328, 710] width 31 height 30
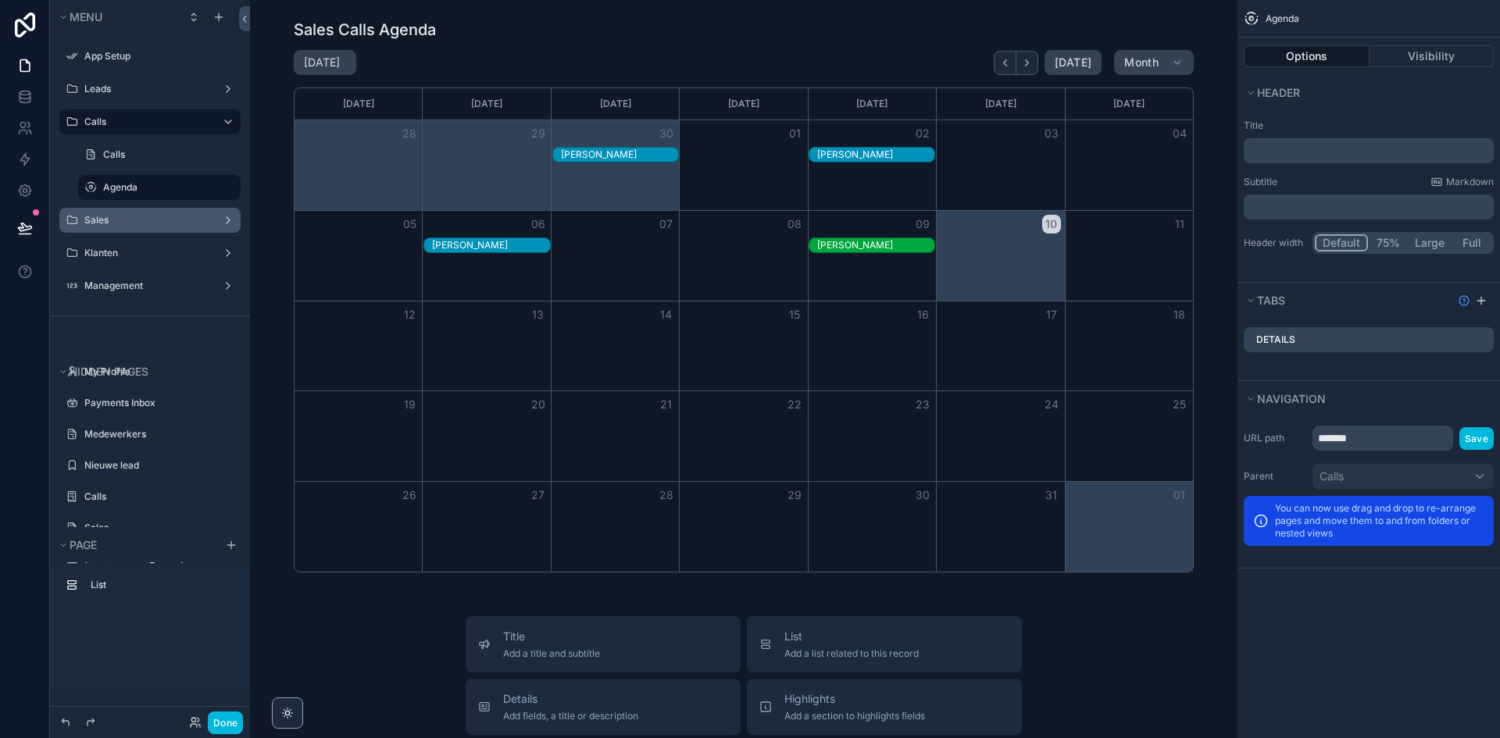
click at [149, 216] on label "Sales" at bounding box center [146, 220] width 125 height 12
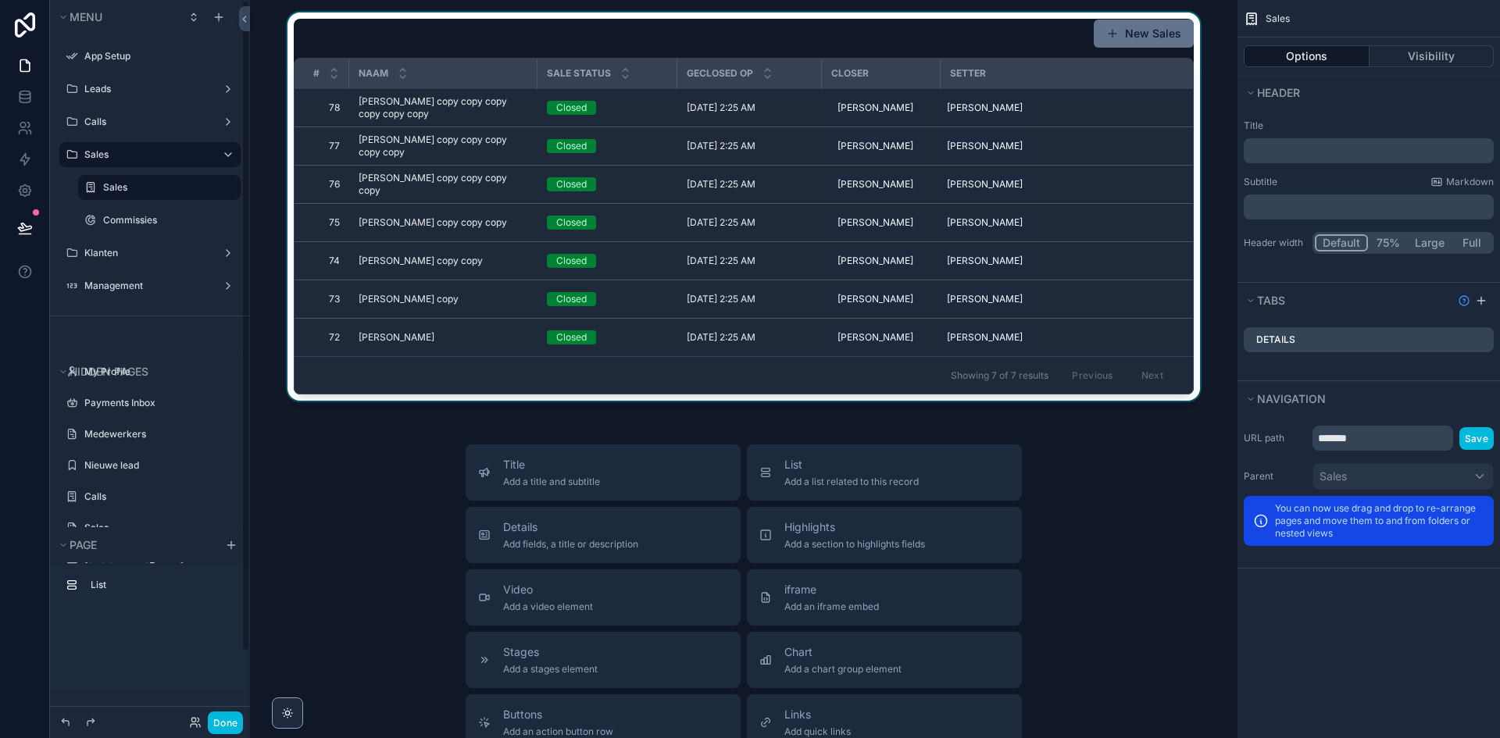
click at [535, 252] on div "scrollable content" at bounding box center [743, 209] width 962 height 395
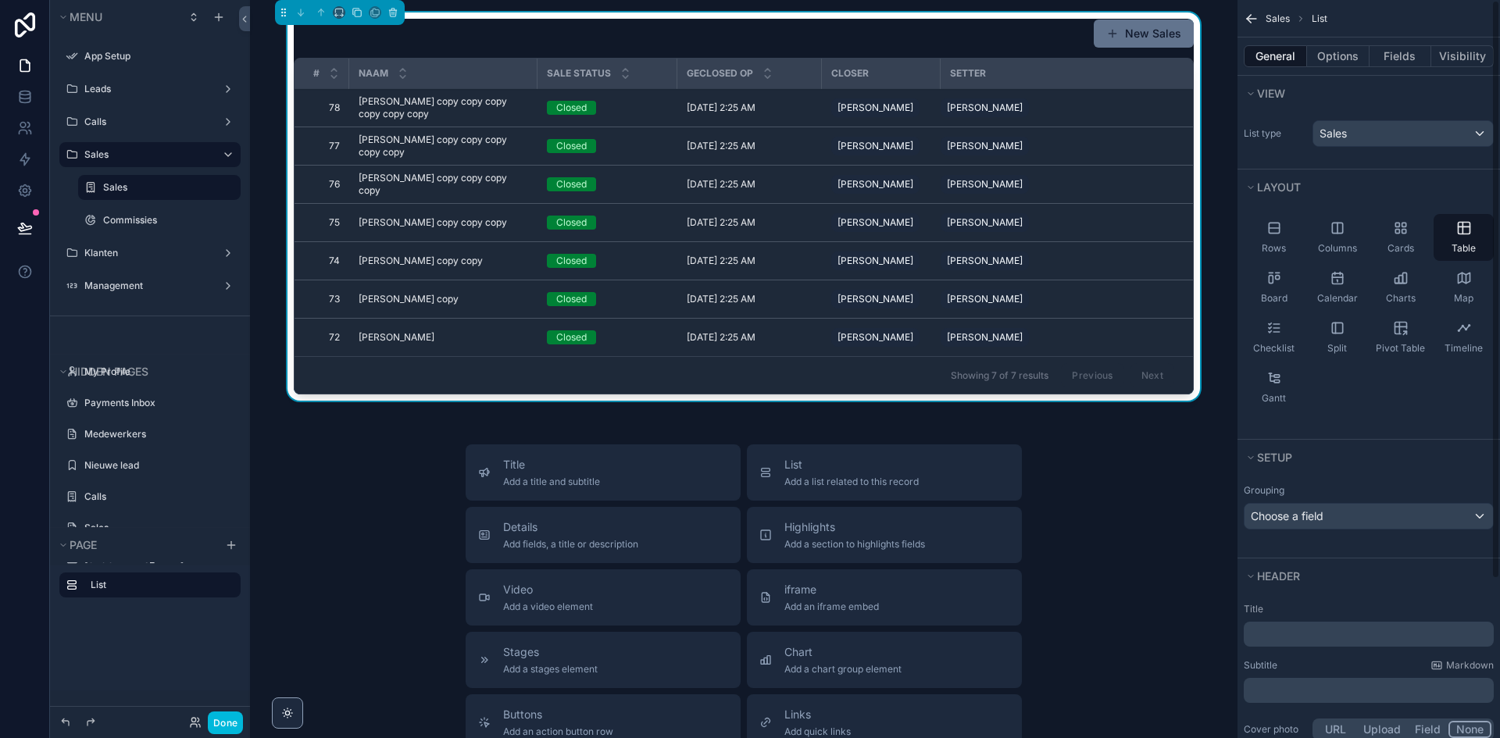
click at [1296, 634] on p "﻿" at bounding box center [1370, 635] width 241 height 16
click at [1195, 651] on div "Title Add a title and subtitle List Add a list related to this record Details A…" at bounding box center [743, 723] width 962 height 556
click at [1301, 636] on p "*****" at bounding box center [1370, 635] width 241 height 16
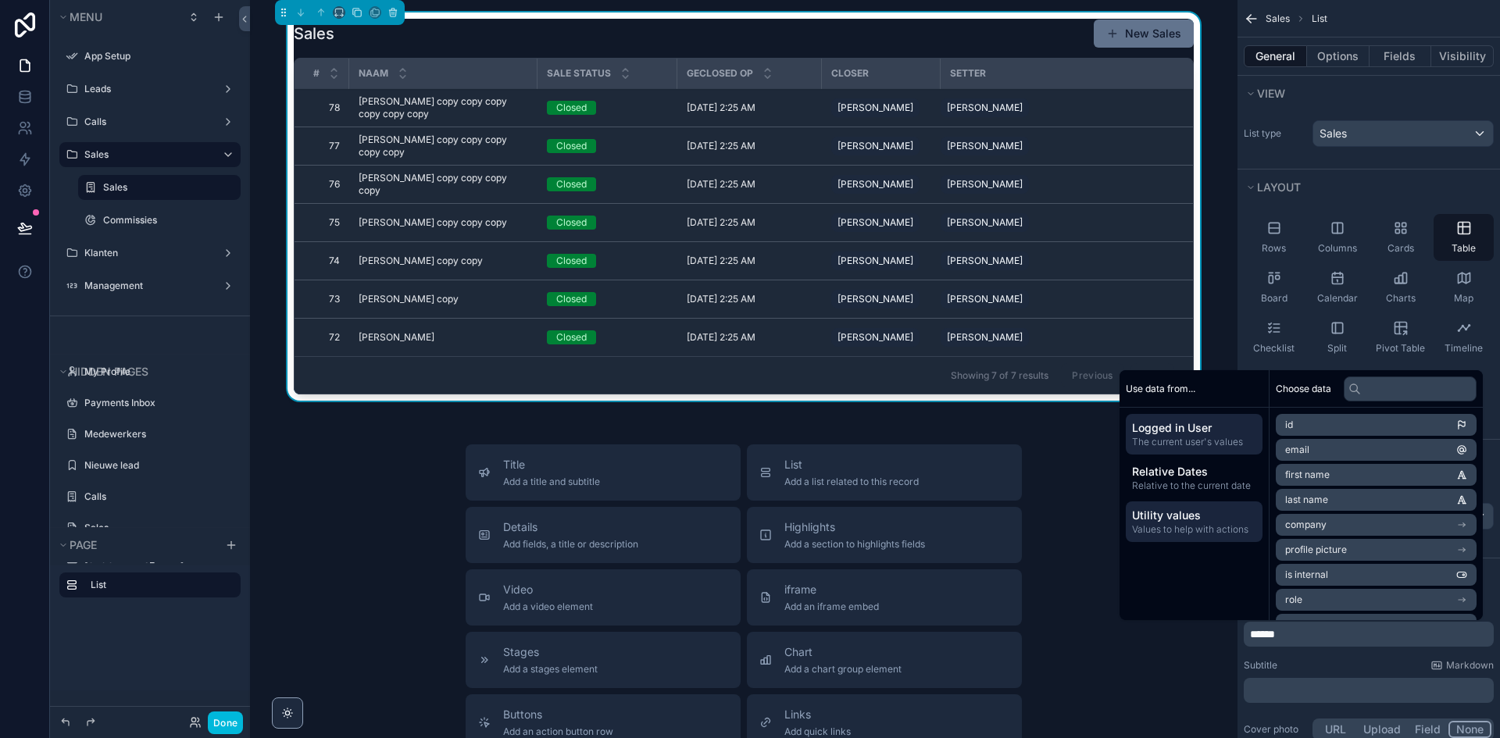
click at [1215, 516] on span "Utility values" at bounding box center [1194, 516] width 124 height 16
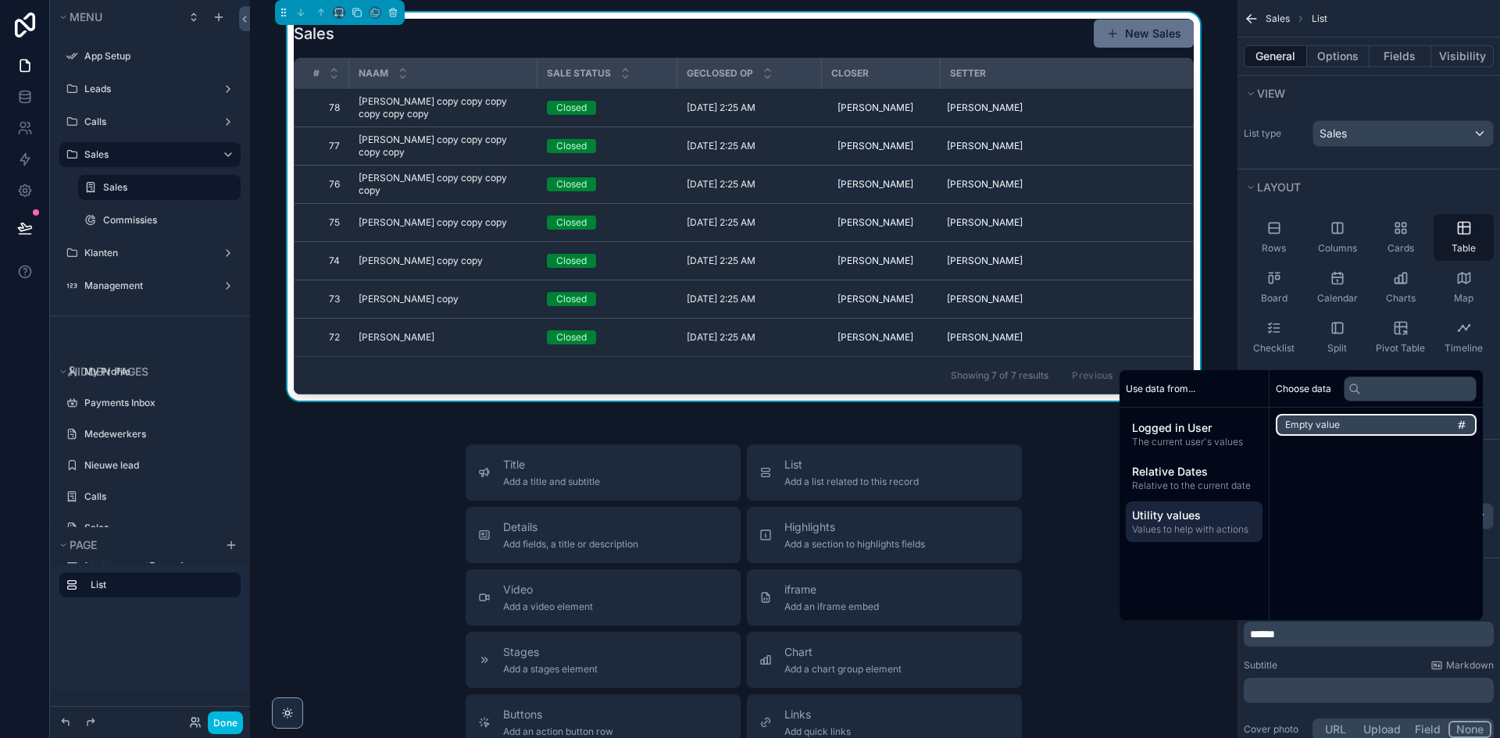
click at [1315, 420] on span "Empty value" at bounding box center [1312, 425] width 55 height 12
click at [1382, 630] on p "**********" at bounding box center [1370, 637] width 241 height 25
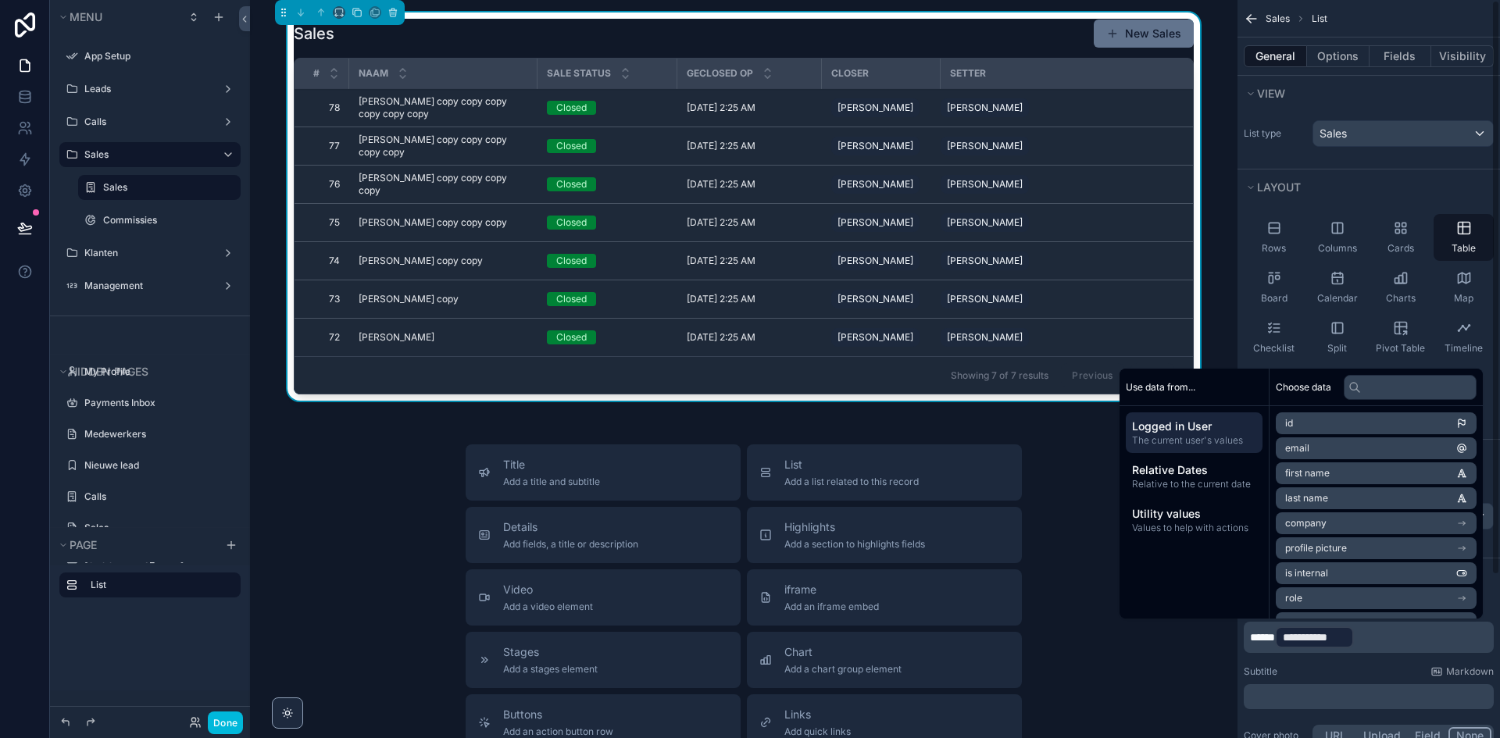
click at [1380, 639] on p "**********" at bounding box center [1370, 637] width 241 height 25
click at [1317, 637] on span "**********" at bounding box center [1314, 638] width 63 height 16
click at [1173, 482] on span "Relative to the current date" at bounding box center [1194, 484] width 124 height 12
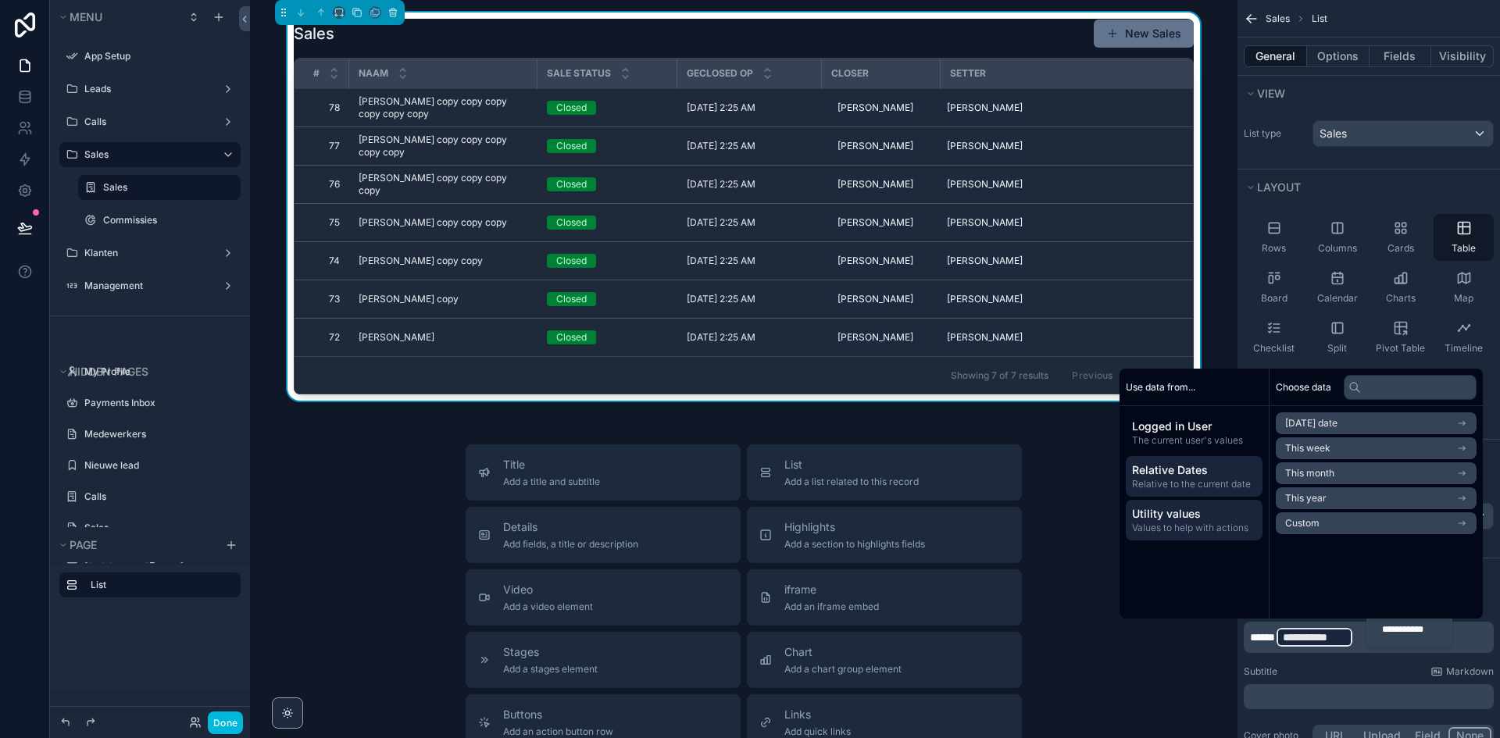
click at [1197, 512] on span "Utility values" at bounding box center [1194, 514] width 124 height 16
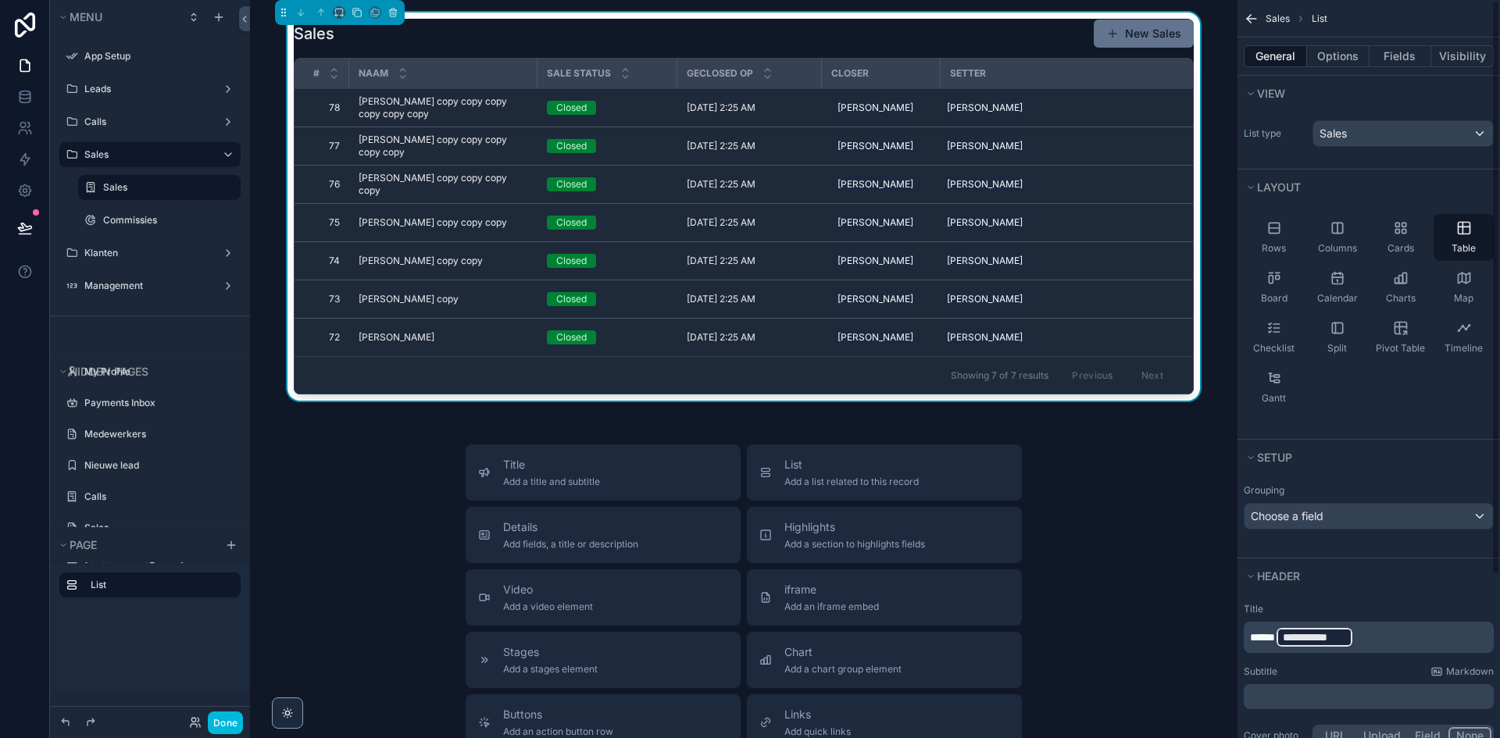
click at [1337, 631] on span "**********" at bounding box center [1314, 638] width 63 height 16
click at [1348, 671] on div "Subtitle Markdown" at bounding box center [1369, 665] width 250 height 12
click at [1340, 639] on p "*****" at bounding box center [1370, 635] width 241 height 16
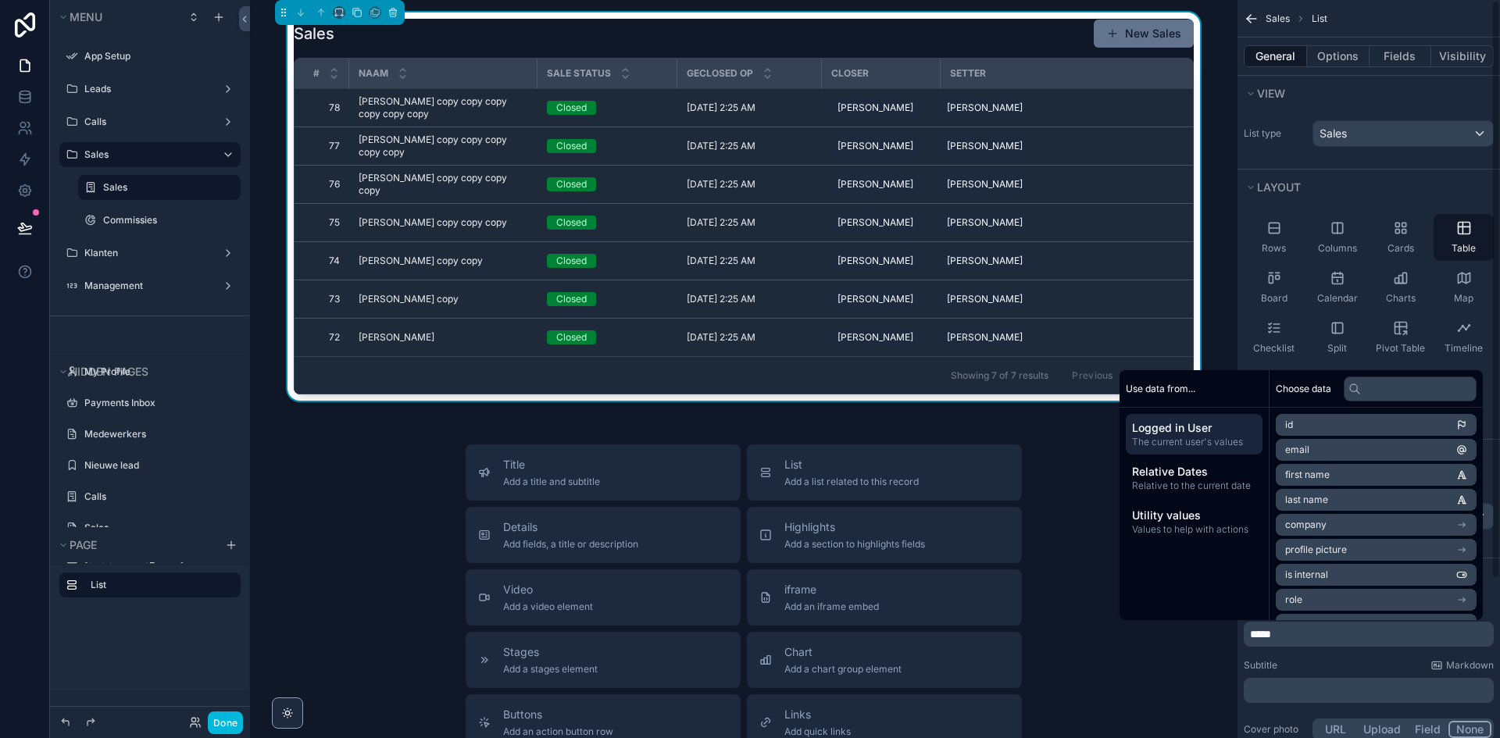
click at [1332, 665] on div "Subtitle Markdown" at bounding box center [1369, 665] width 250 height 12
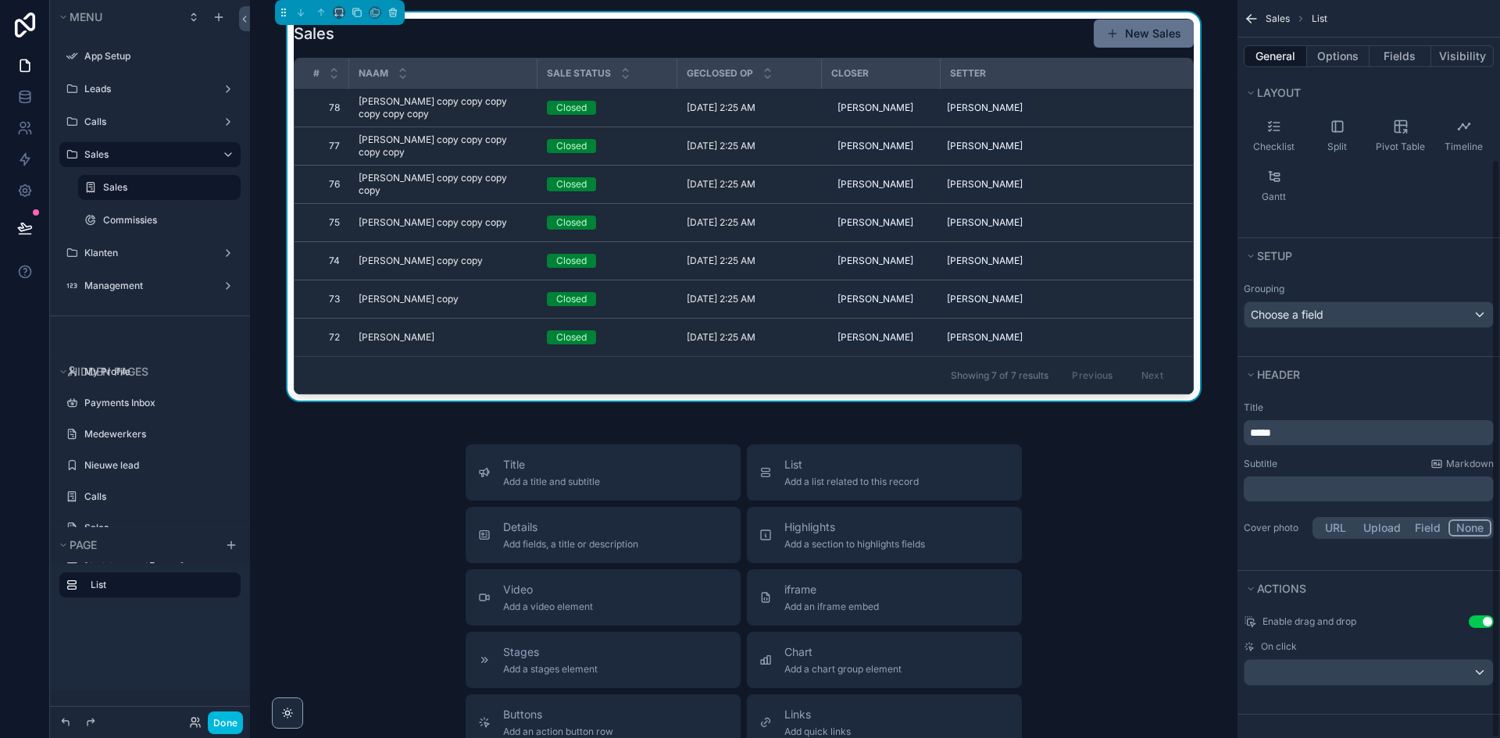
scroll to position [203, 0]
click at [402, 556] on div "Title Add a title and subtitle List Add a list related to this record Details A…" at bounding box center [743, 723] width 962 height 556
click at [137, 224] on label "Commissies" at bounding box center [167, 220] width 128 height 12
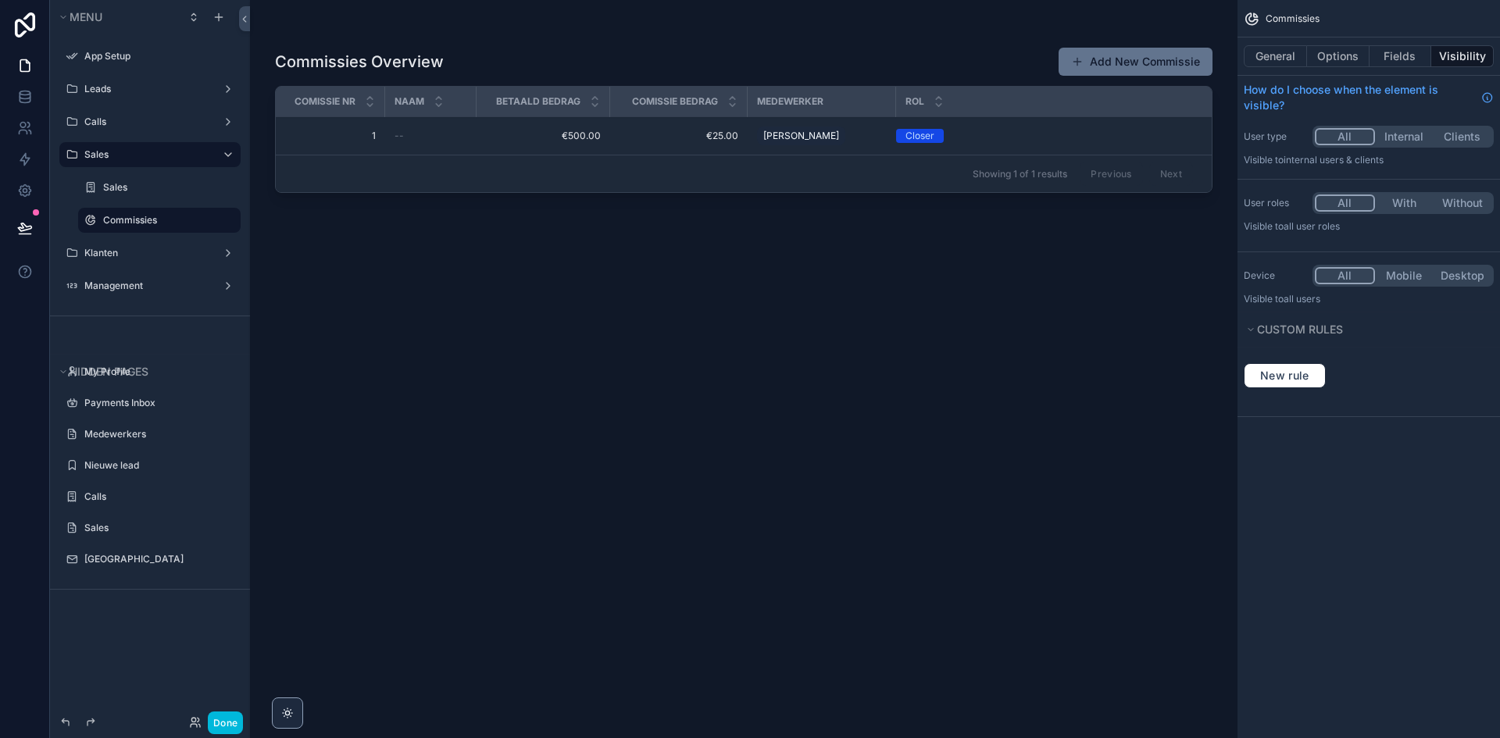
click at [453, 64] on div "scrollable content" at bounding box center [743, 359] width 987 height 719
click at [1294, 63] on button "General" at bounding box center [1275, 56] width 63 height 22
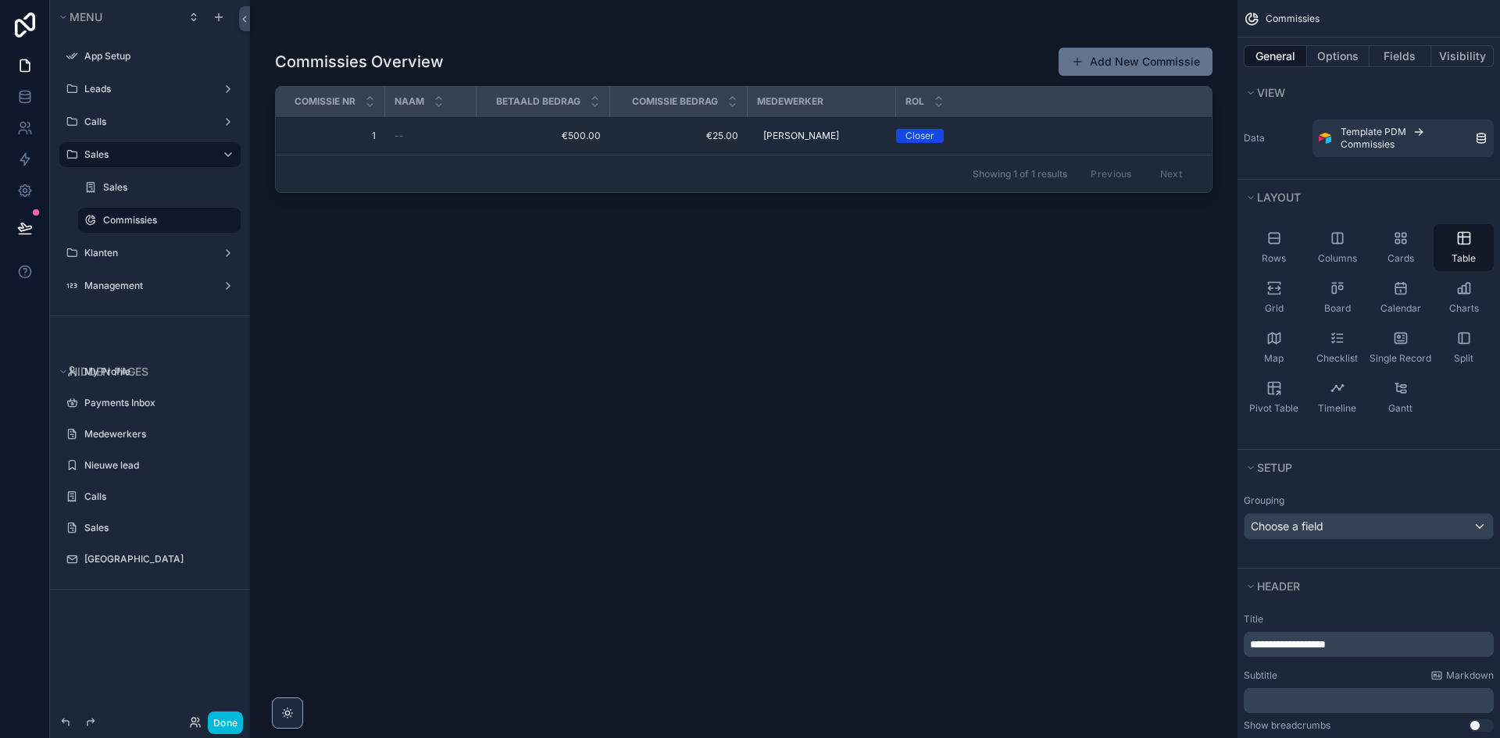
click at [1326, 647] on span "**********" at bounding box center [1288, 644] width 76 height 11
click at [123, 256] on label "Klanten" at bounding box center [146, 253] width 125 height 12
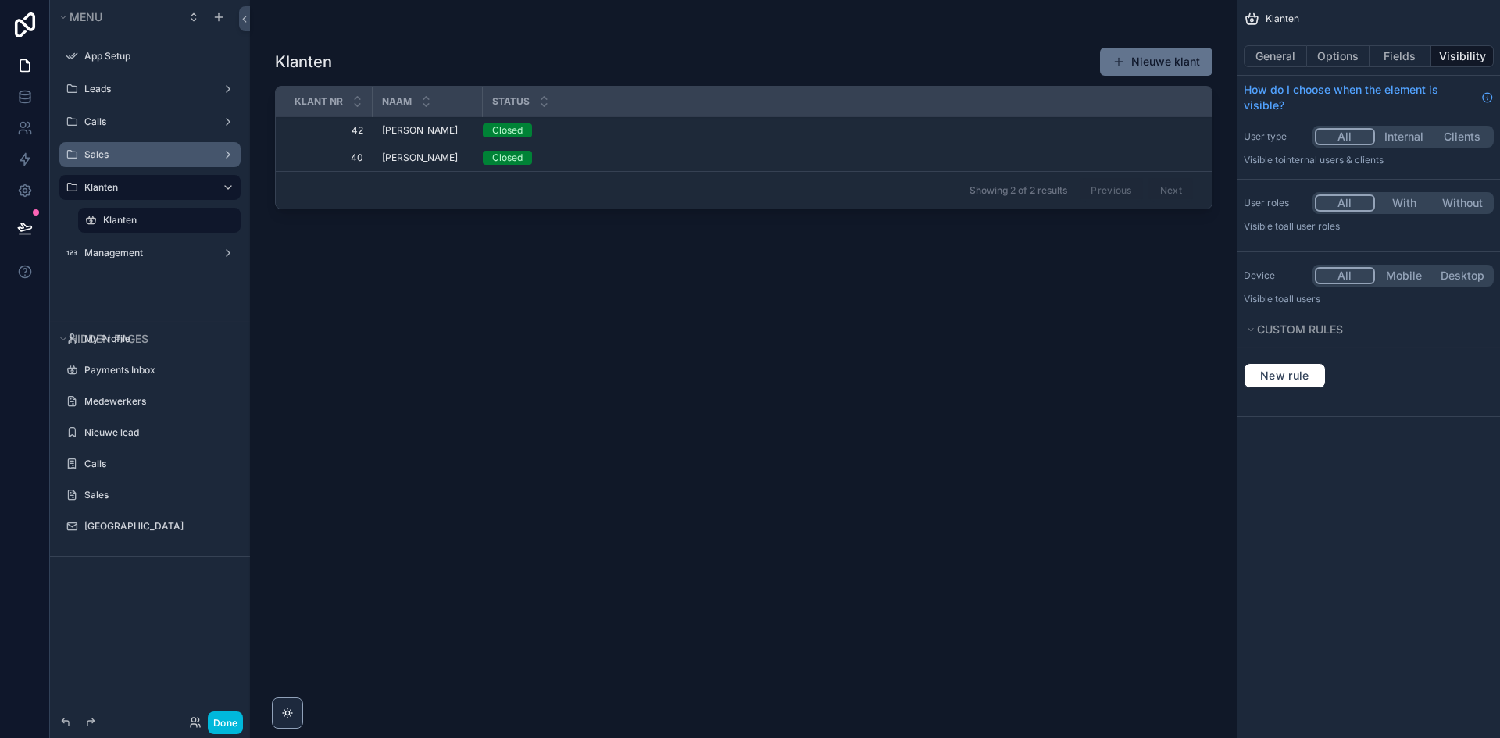
click at [377, 59] on div "scrollable content" at bounding box center [743, 359] width 987 height 719
click at [221, 730] on button "Done" at bounding box center [225, 723] width 35 height 23
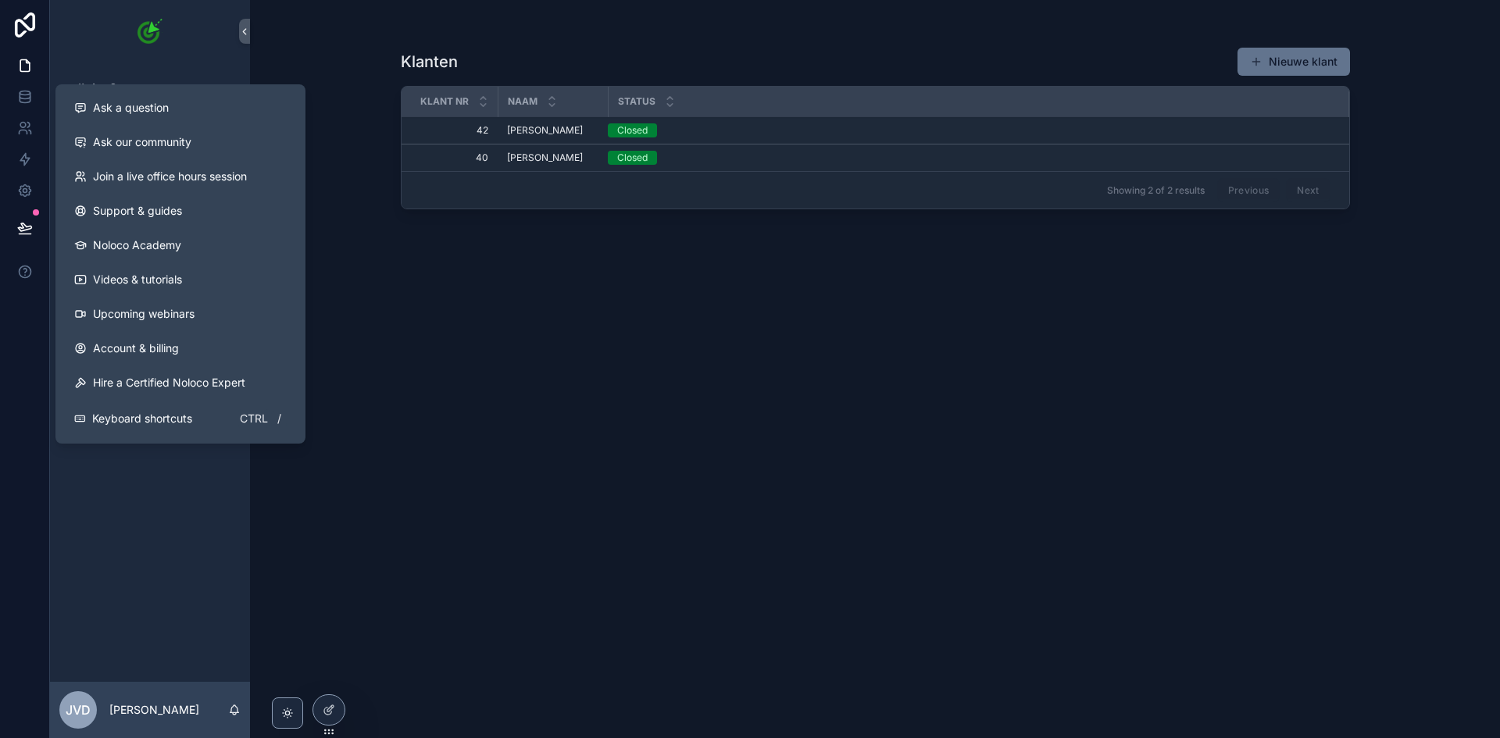
click at [24, 239] on button at bounding box center [25, 228] width 34 height 44
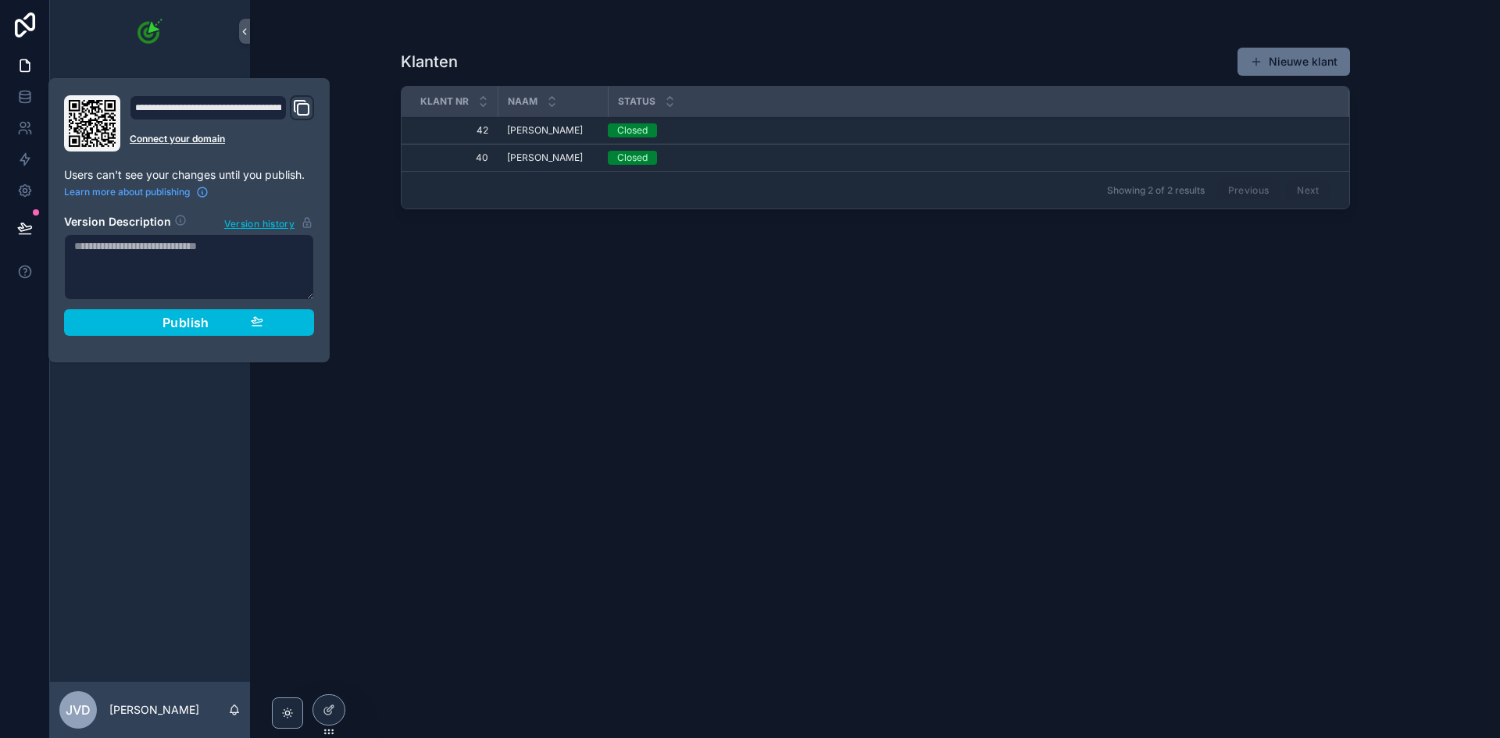
click at [162, 320] on span "Publish" at bounding box center [185, 323] width 47 height 16
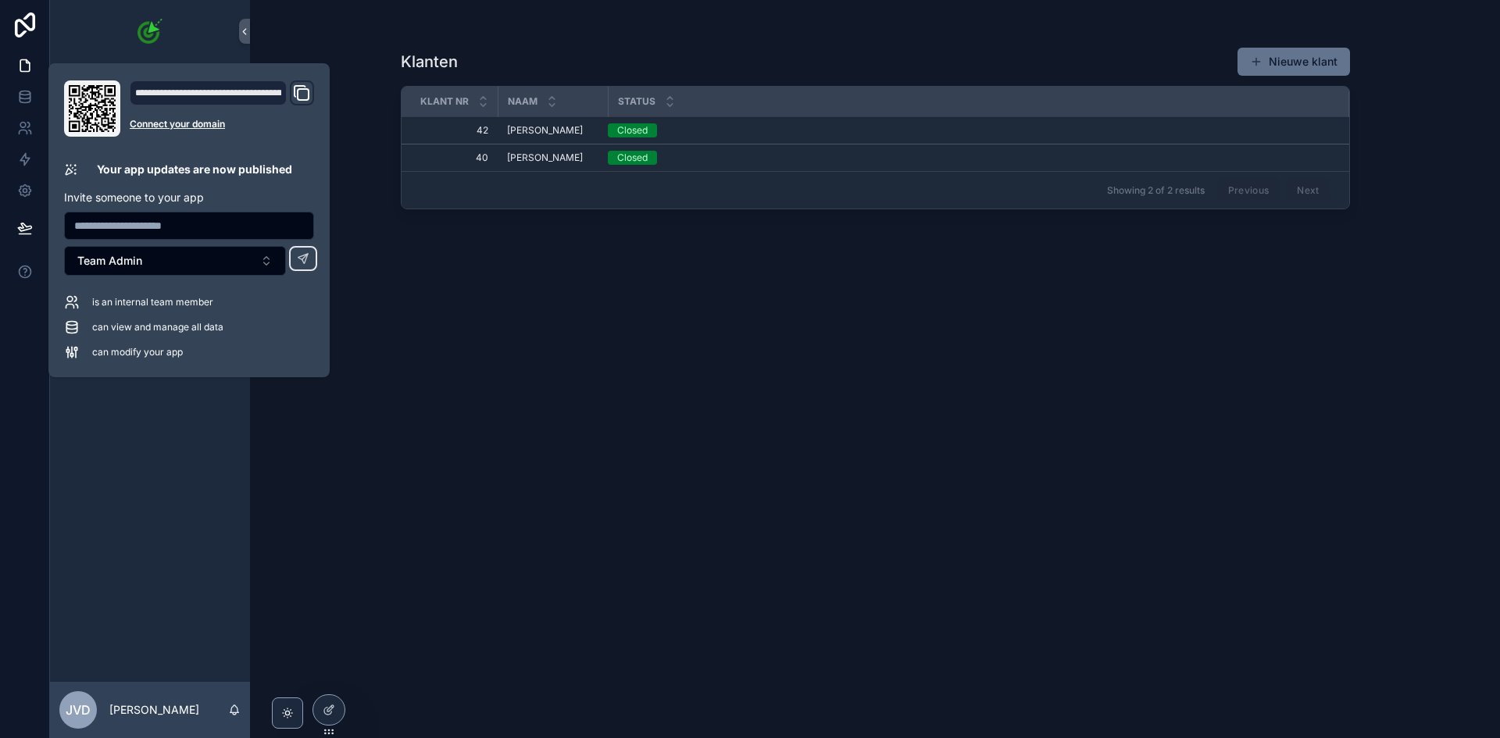
click at [566, 398] on div "Klanten Nieuwe klant Klant nr Naam Status 42 42 Tim de Vries Tim de Vries Close…" at bounding box center [875, 378] width 949 height 682
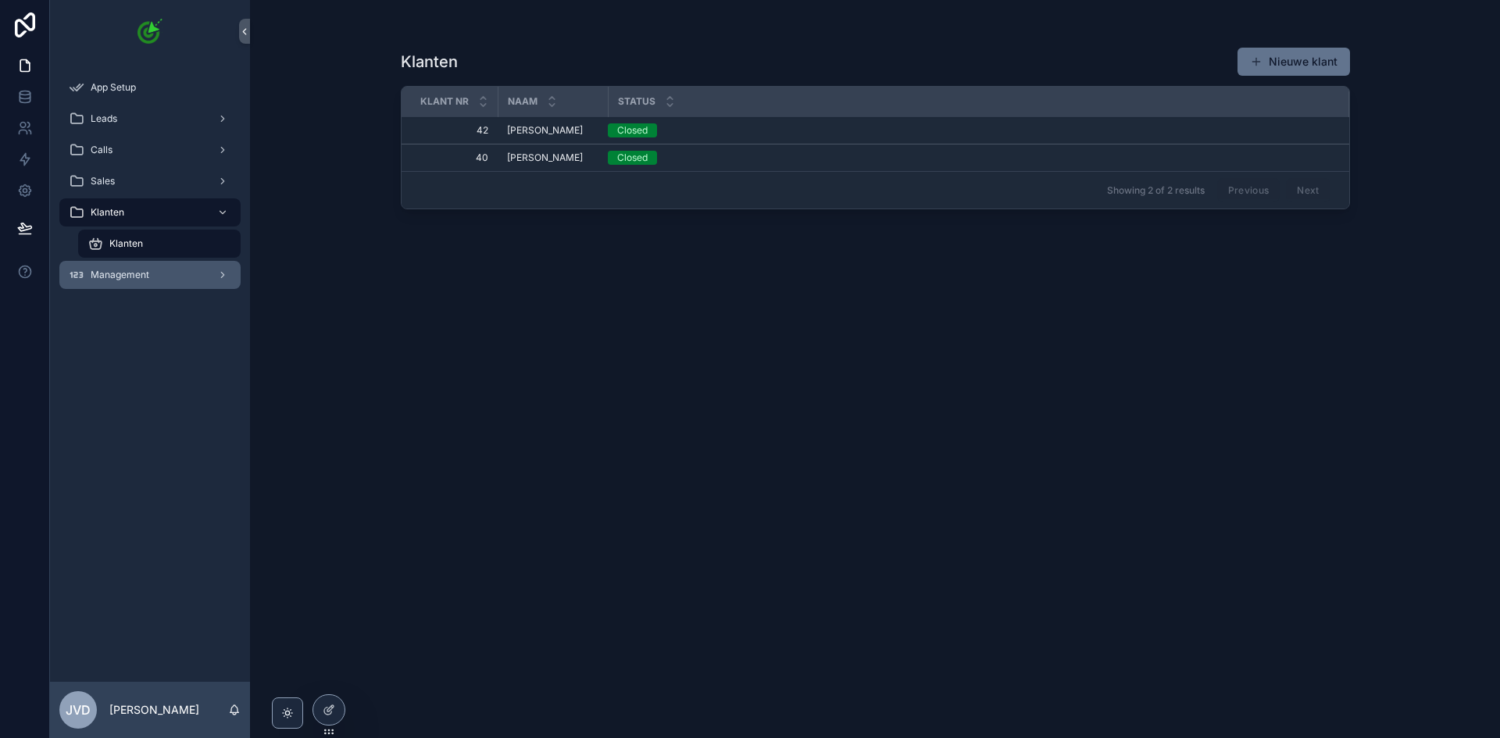
click at [146, 273] on span "Management" at bounding box center [120, 275] width 59 height 12
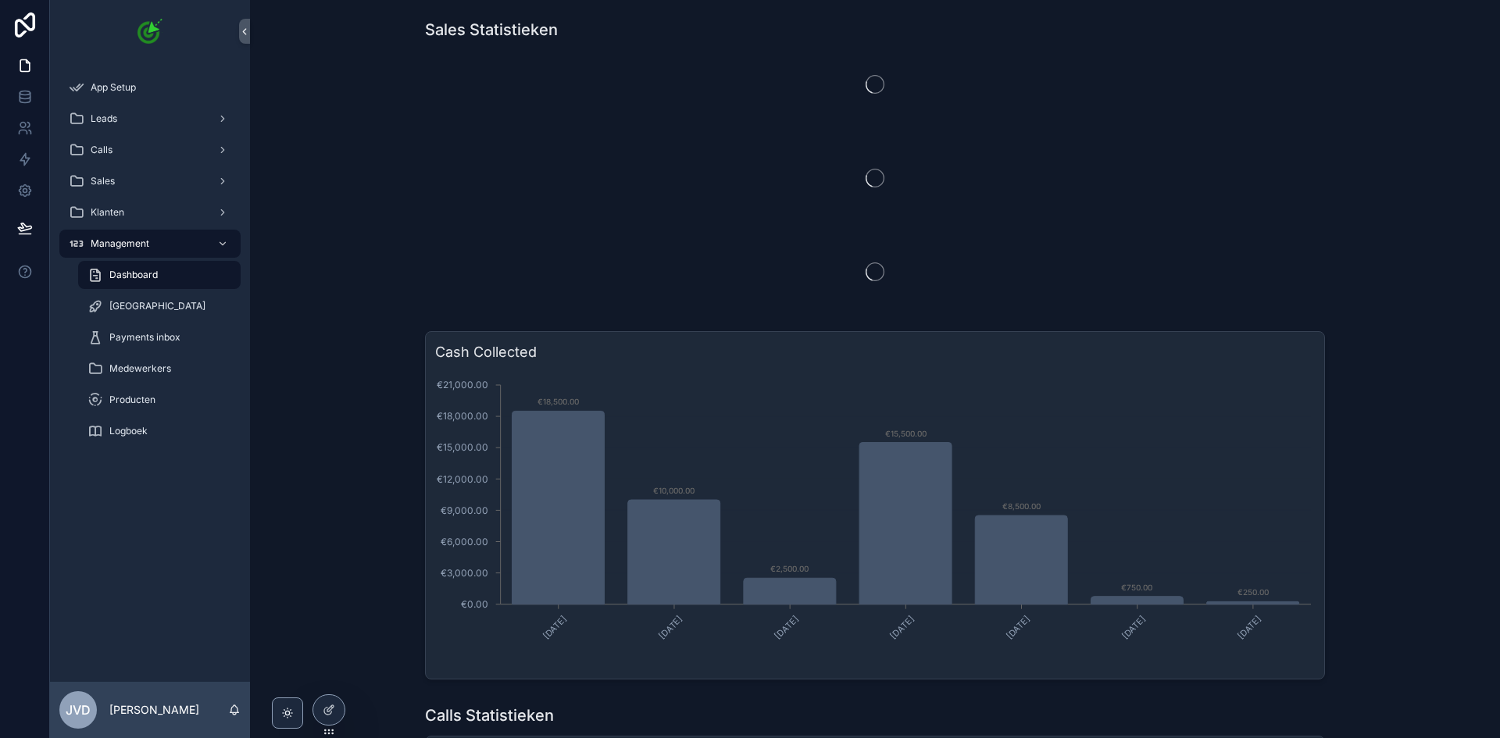
click at [161, 272] on div "Dashboard" at bounding box center [159, 274] width 144 height 25
click at [164, 320] on link "[GEOGRAPHIC_DATA]" at bounding box center [159, 306] width 162 height 28
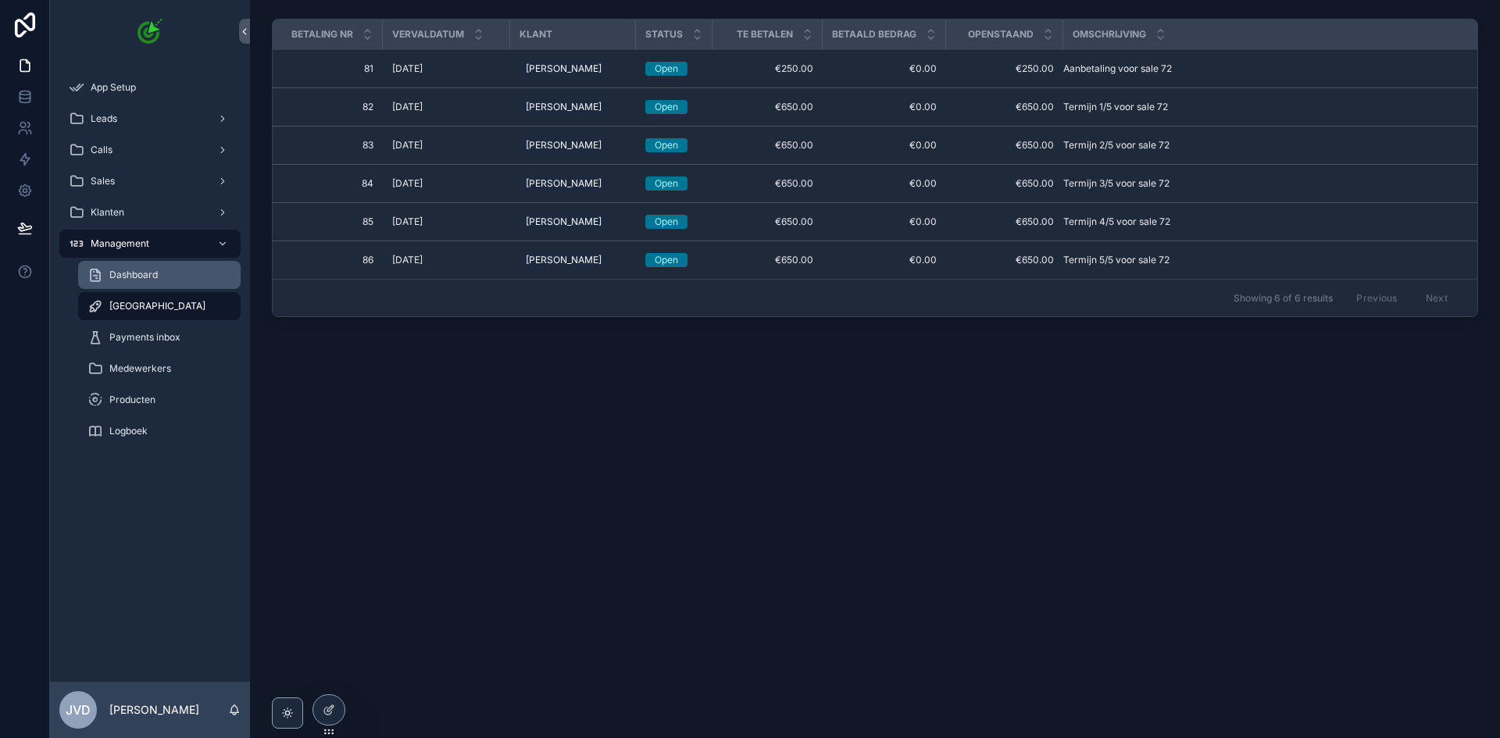
click at [166, 281] on div "Dashboard" at bounding box center [159, 274] width 144 height 25
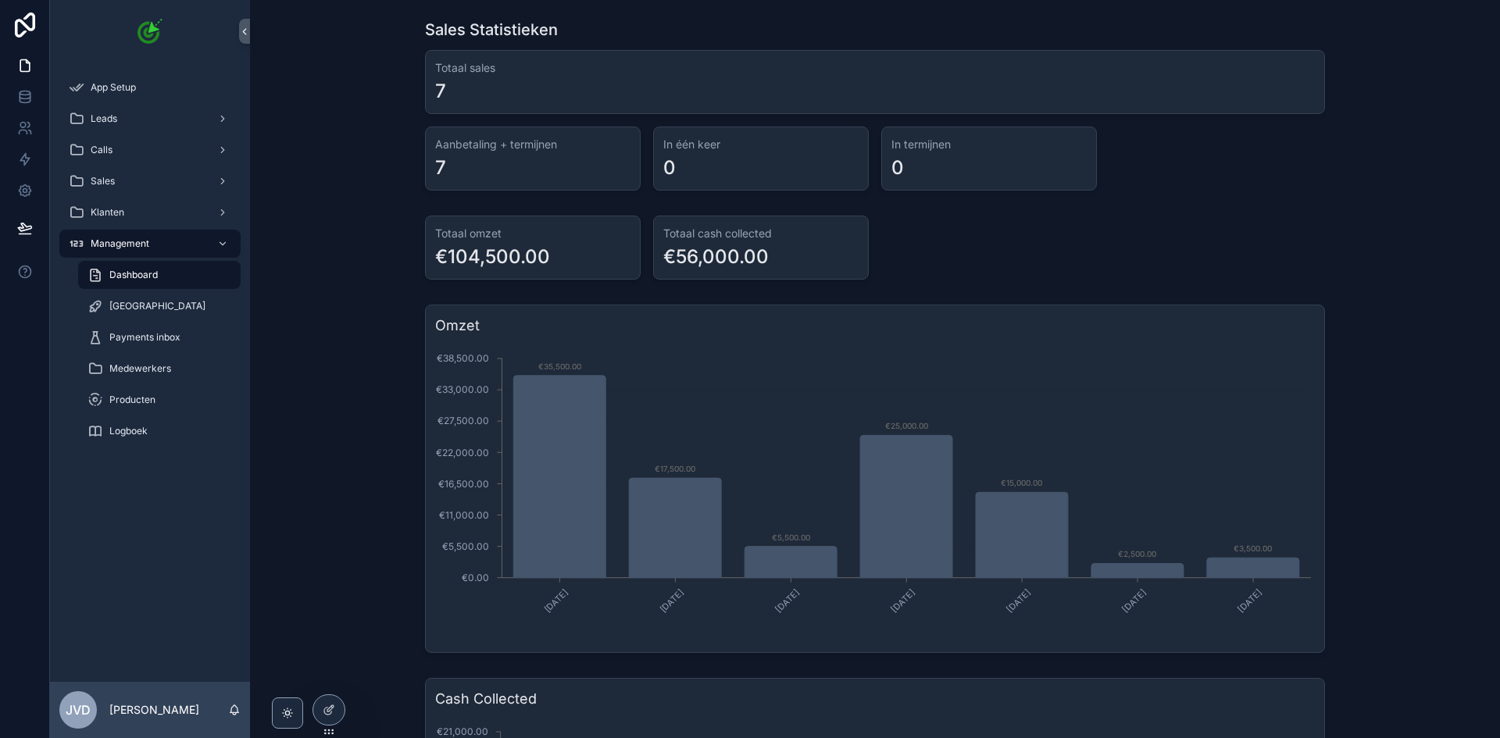
click at [322, 707] on div at bounding box center [328, 710] width 31 height 30
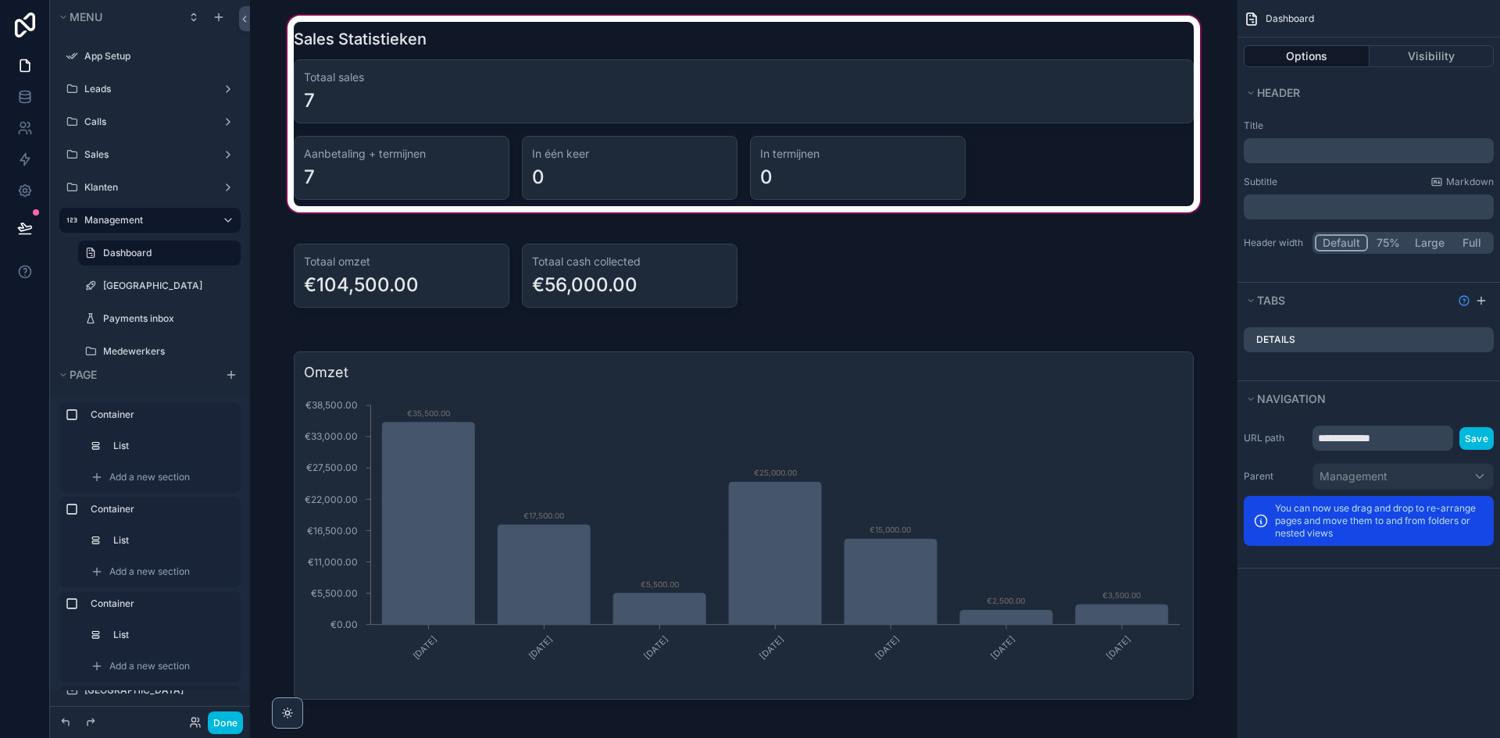
click at [677, 103] on div "scrollable content" at bounding box center [743, 113] width 962 height 203
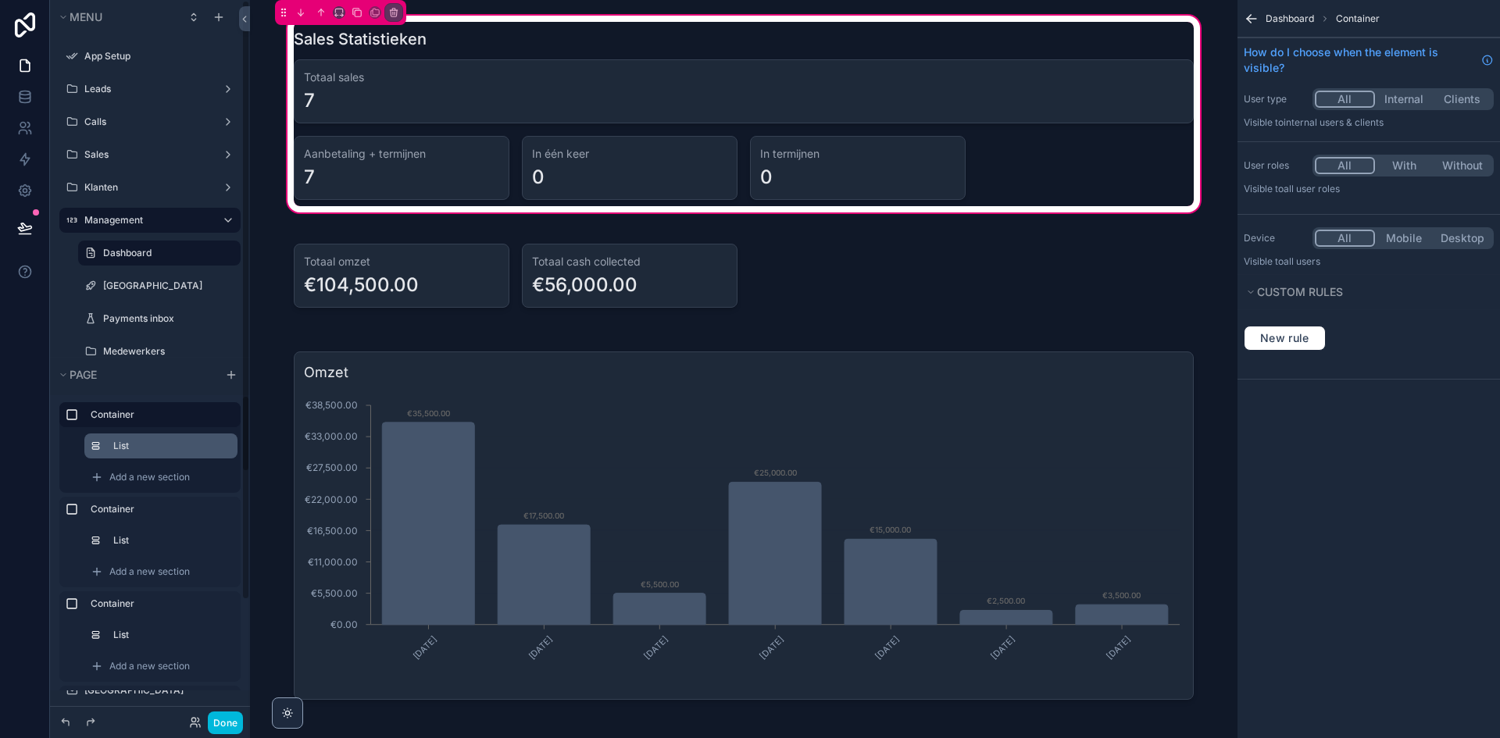
click at [137, 448] on label "List" at bounding box center [169, 446] width 112 height 12
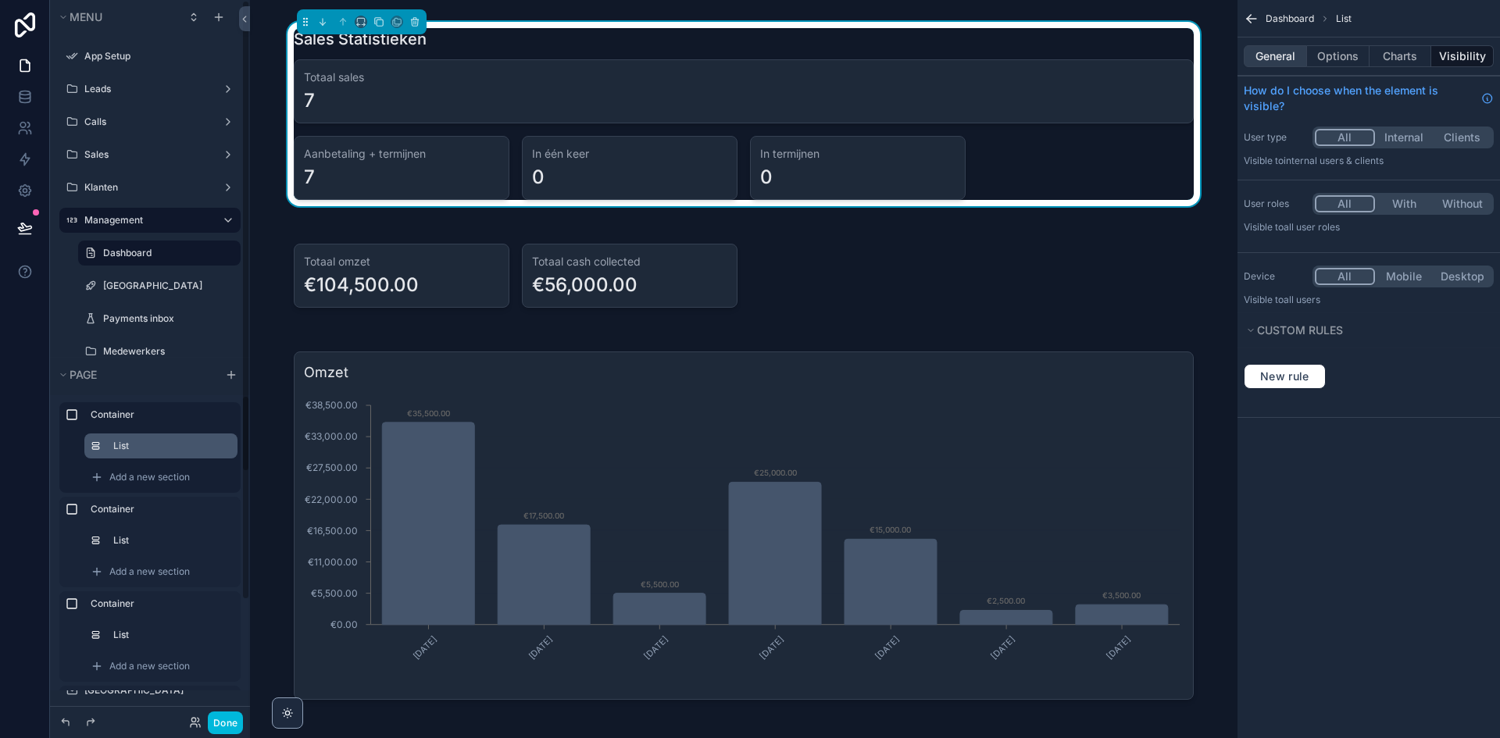
click at [1279, 57] on button "General" at bounding box center [1275, 56] width 63 height 22
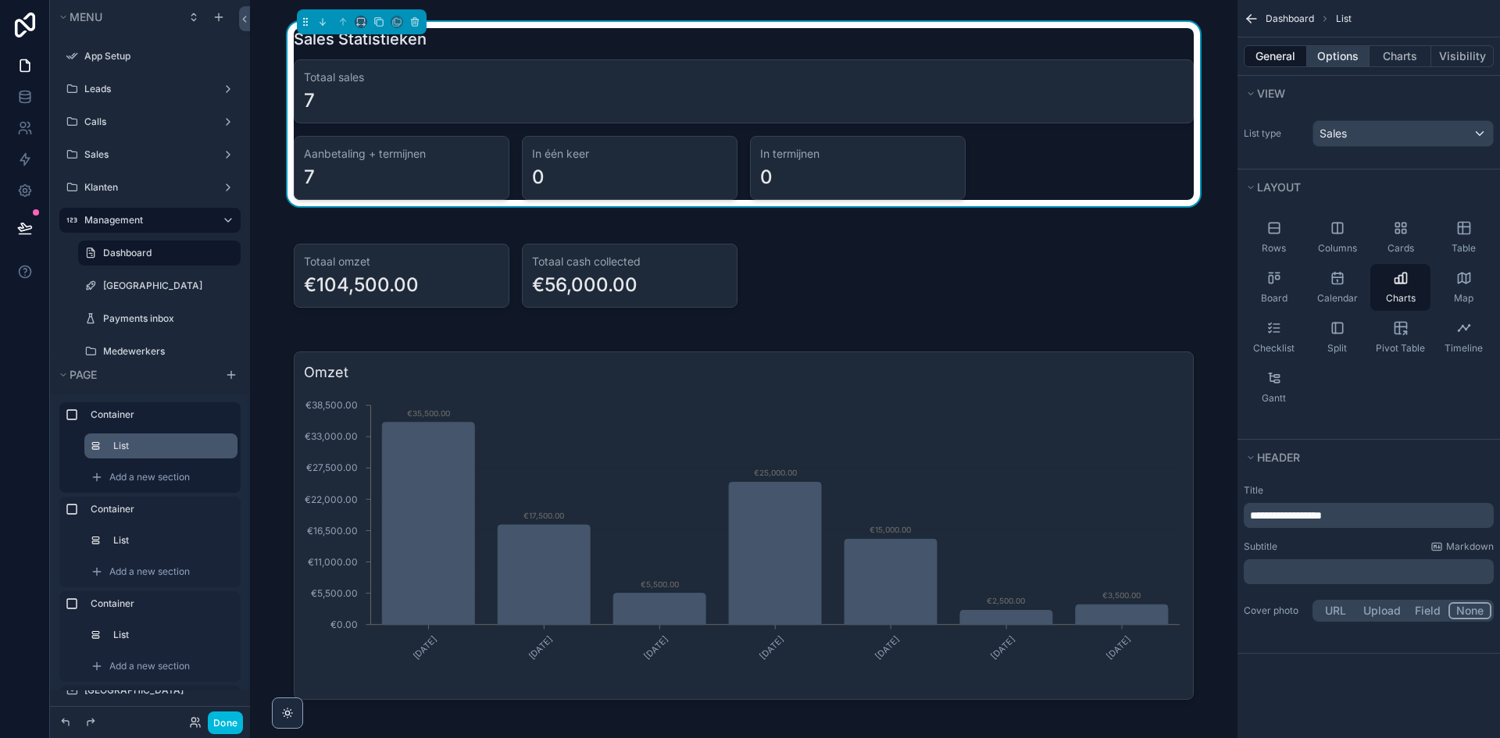
click at [1325, 55] on button "Options" at bounding box center [1338, 56] width 62 height 22
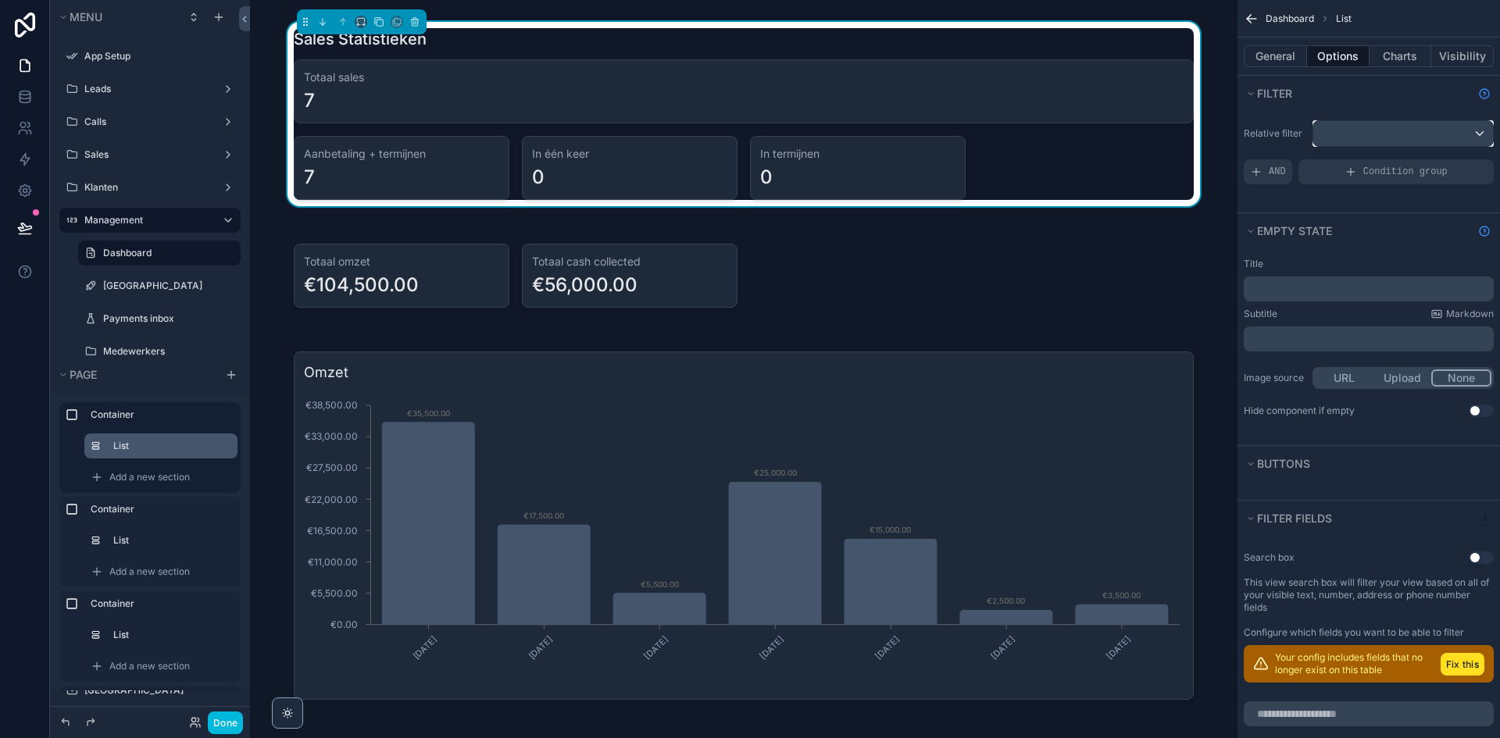
click at [1361, 135] on div "scrollable content" at bounding box center [1403, 133] width 180 height 25
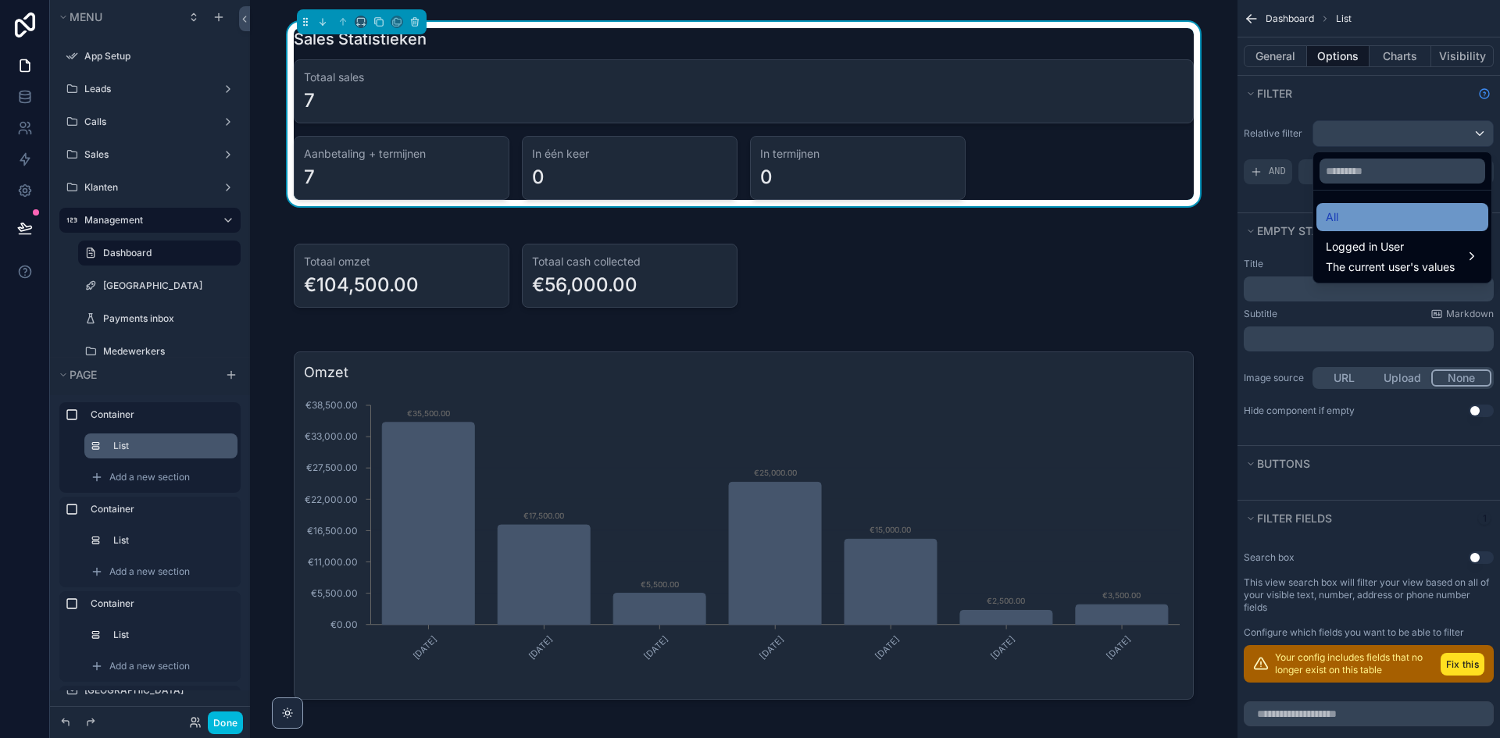
click at [1374, 216] on div "All" at bounding box center [1402, 217] width 153 height 19
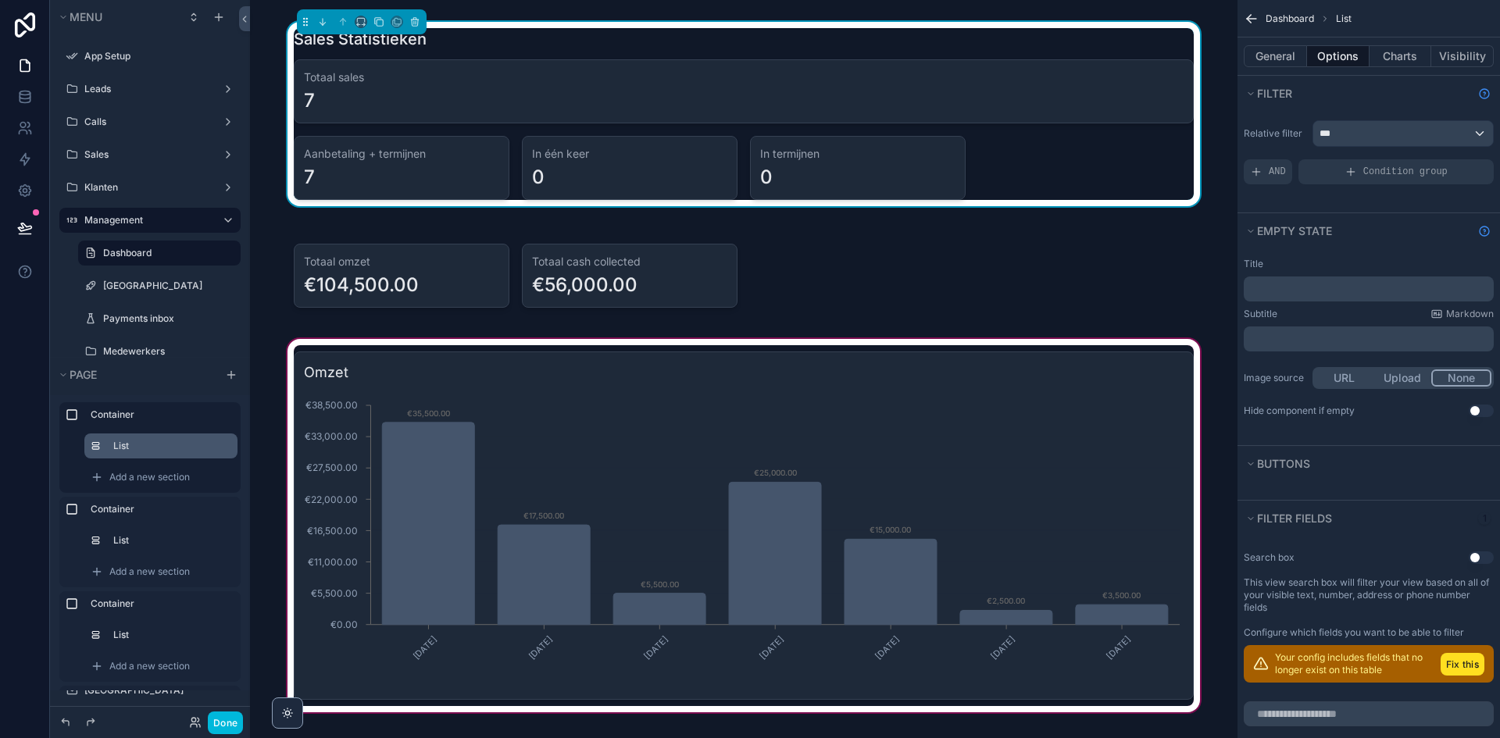
click at [1001, 445] on div "scrollable content" at bounding box center [743, 526] width 962 height 380
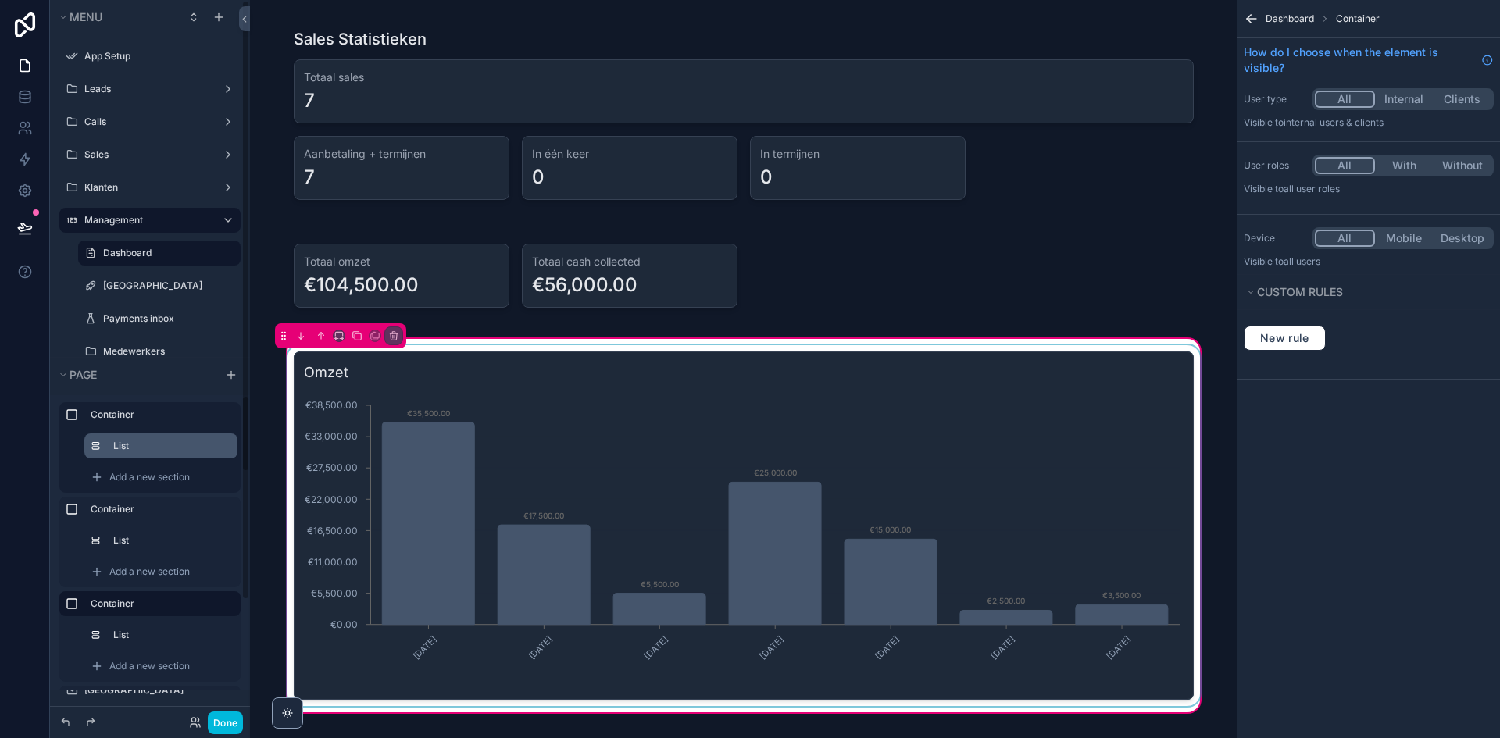
drag, startPoint x: 131, startPoint y: 630, endPoint x: 345, endPoint y: 637, distance: 214.2
click at [134, 630] on label "List" at bounding box center [169, 635] width 112 height 12
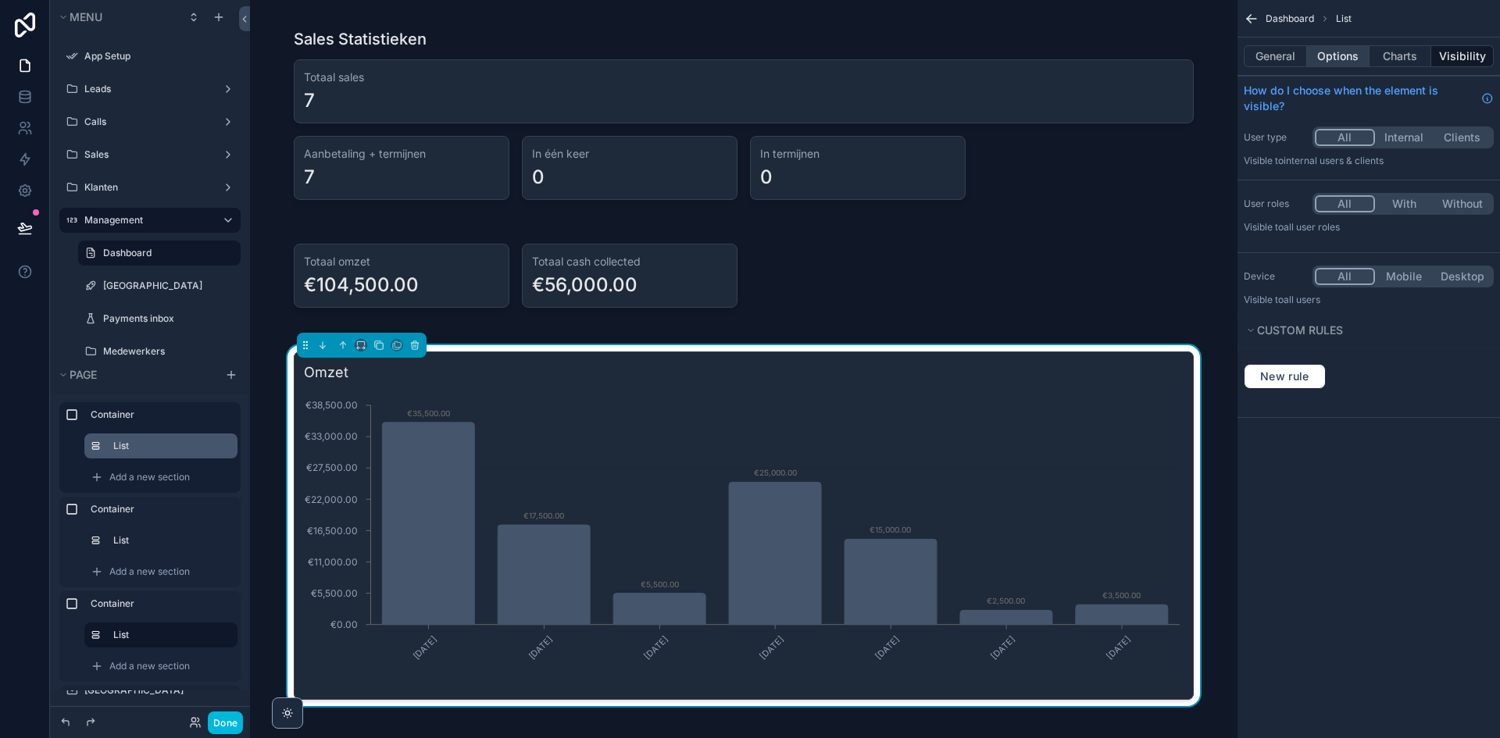
click at [1316, 55] on button "Options" at bounding box center [1338, 56] width 62 height 22
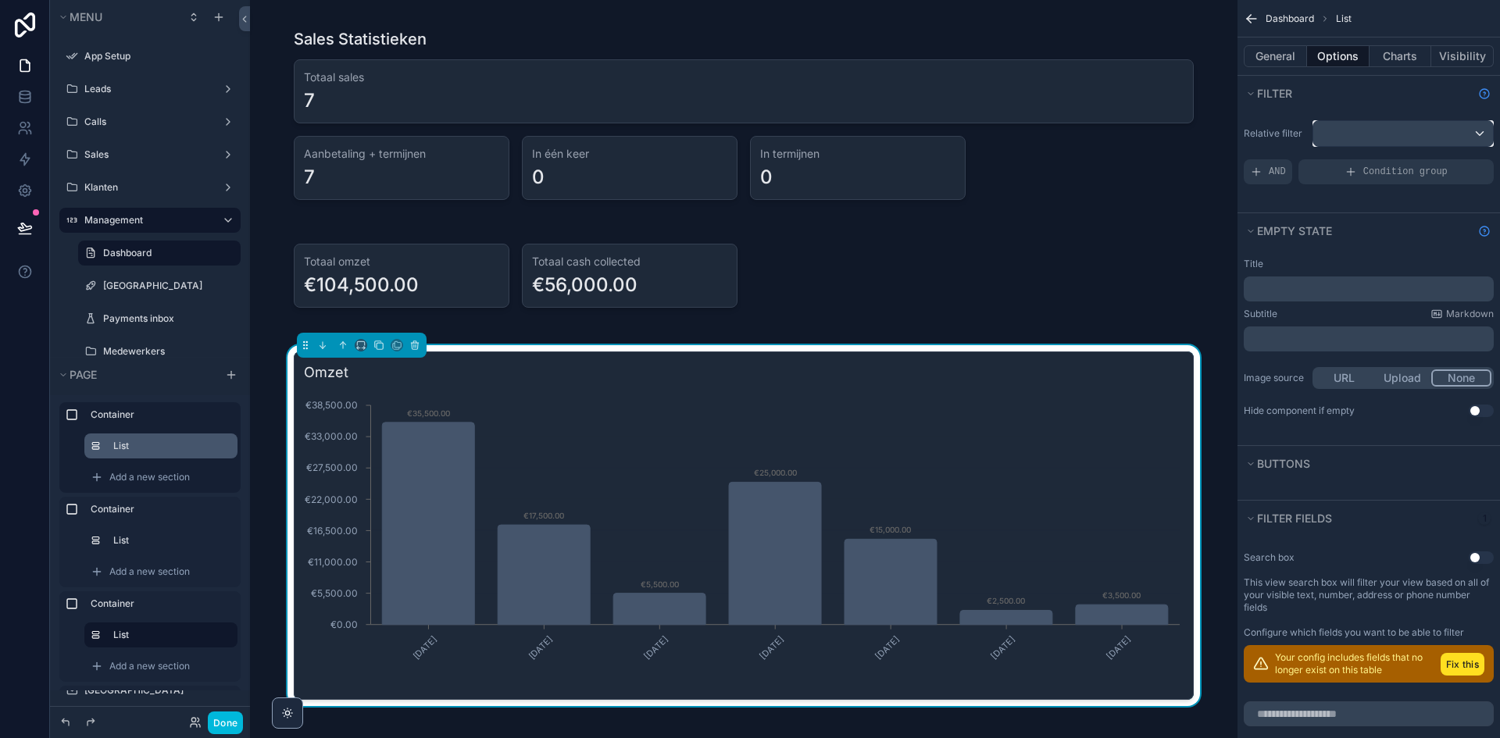
click at [1359, 133] on div "scrollable content" at bounding box center [1403, 133] width 180 height 25
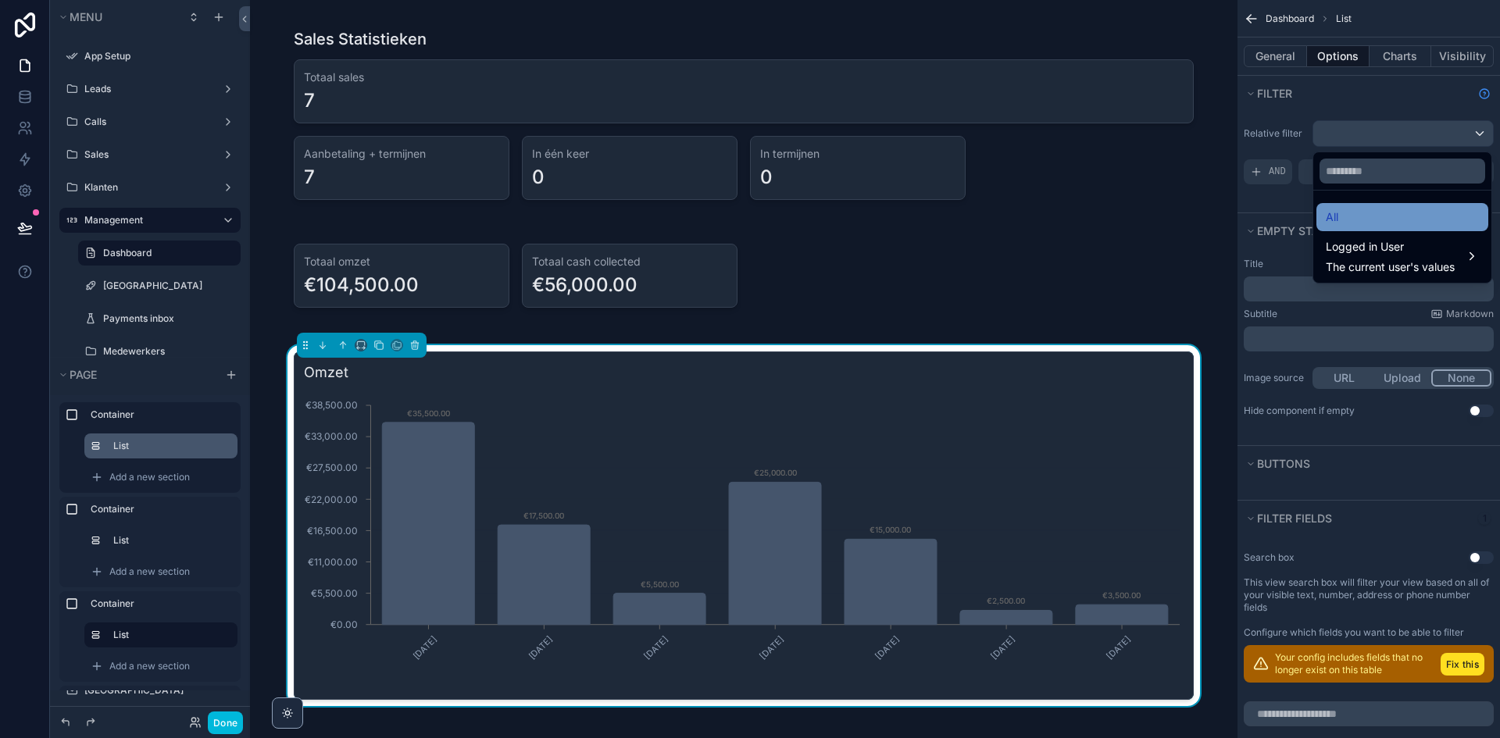
click at [1354, 216] on div "All" at bounding box center [1402, 217] width 153 height 19
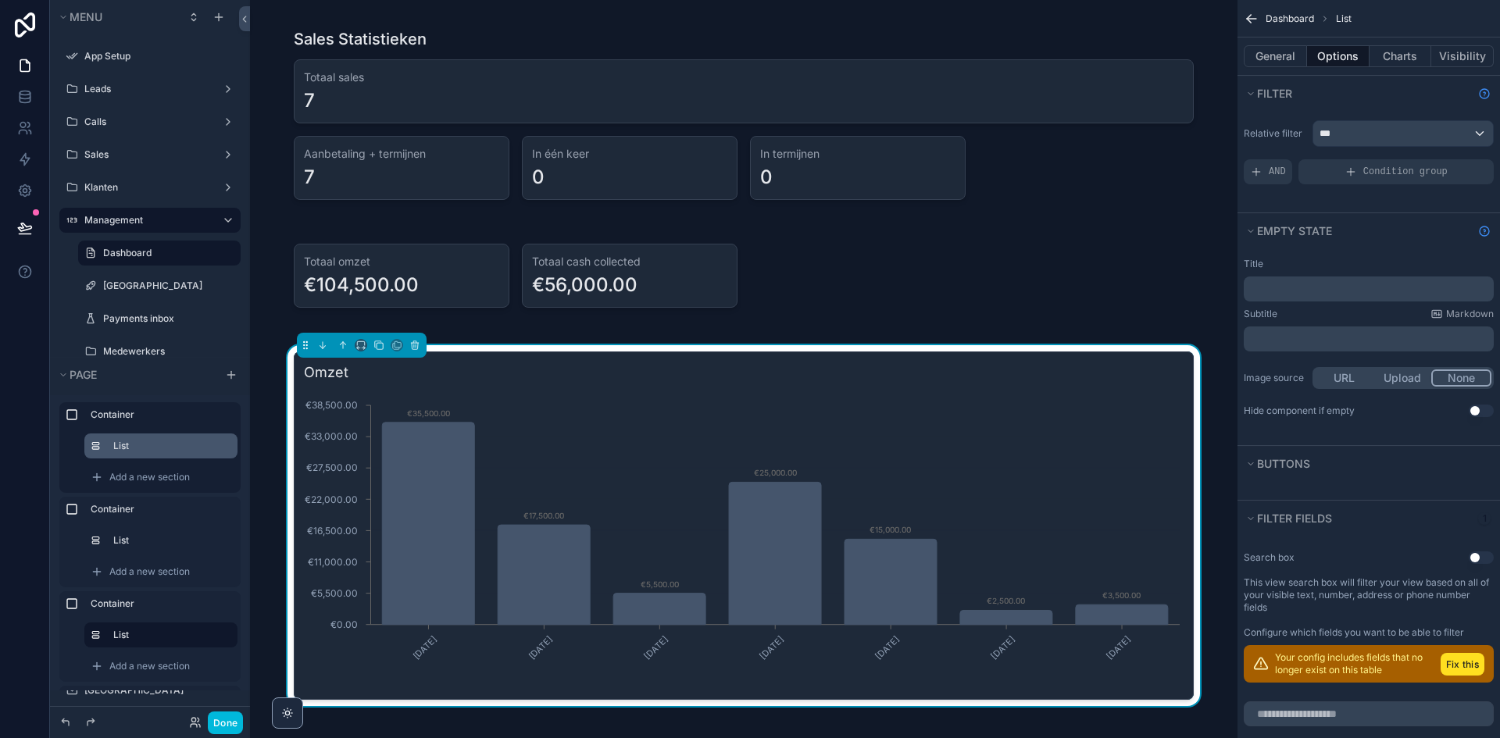
drag, startPoint x: 1463, startPoint y: 651, endPoint x: 1464, endPoint y: 666, distance: 14.9
click at [1463, 652] on div "Your config includes fields that no longer exist on this table Fix this" at bounding box center [1369, 663] width 250 height 37
click at [1464, 666] on button "Fix this" at bounding box center [1463, 664] width 44 height 23
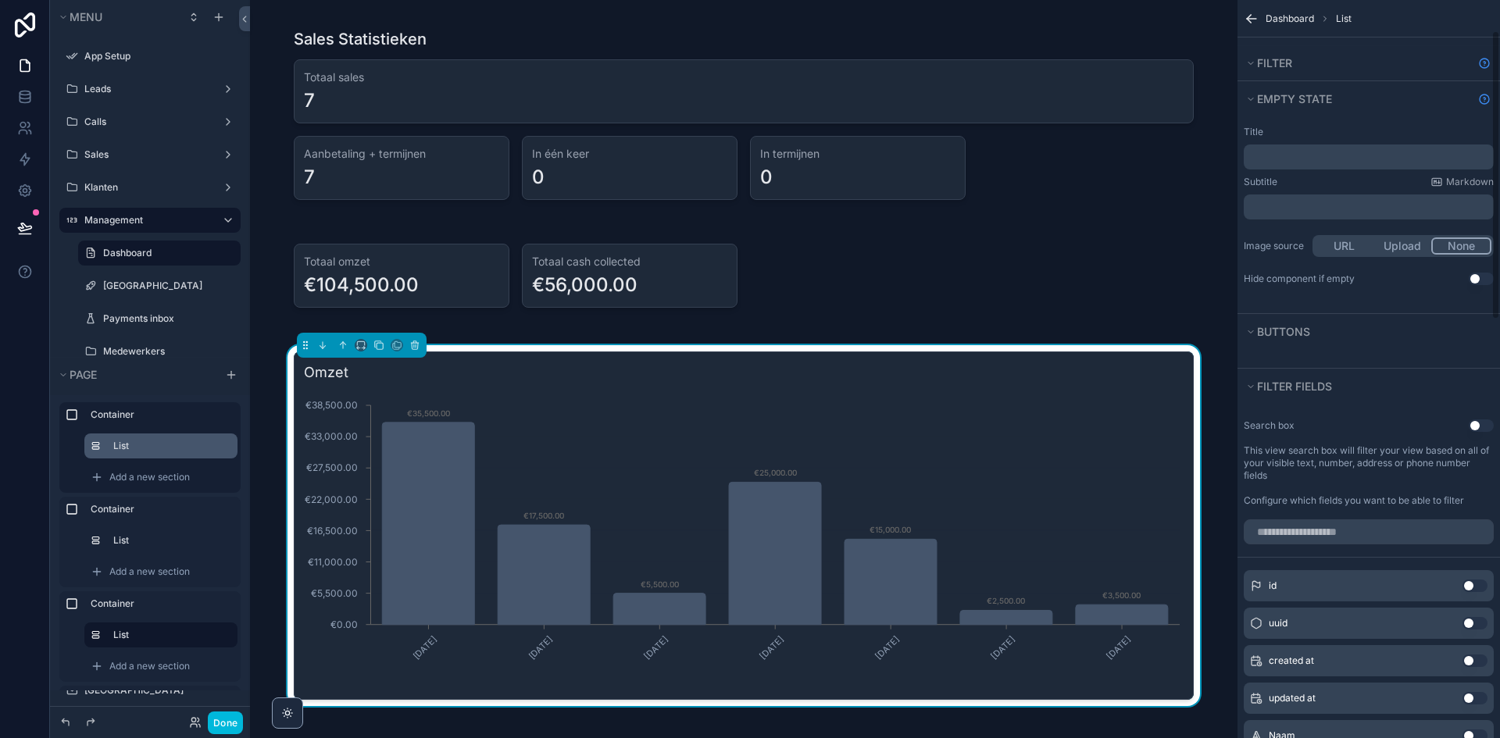
scroll to position [78, 0]
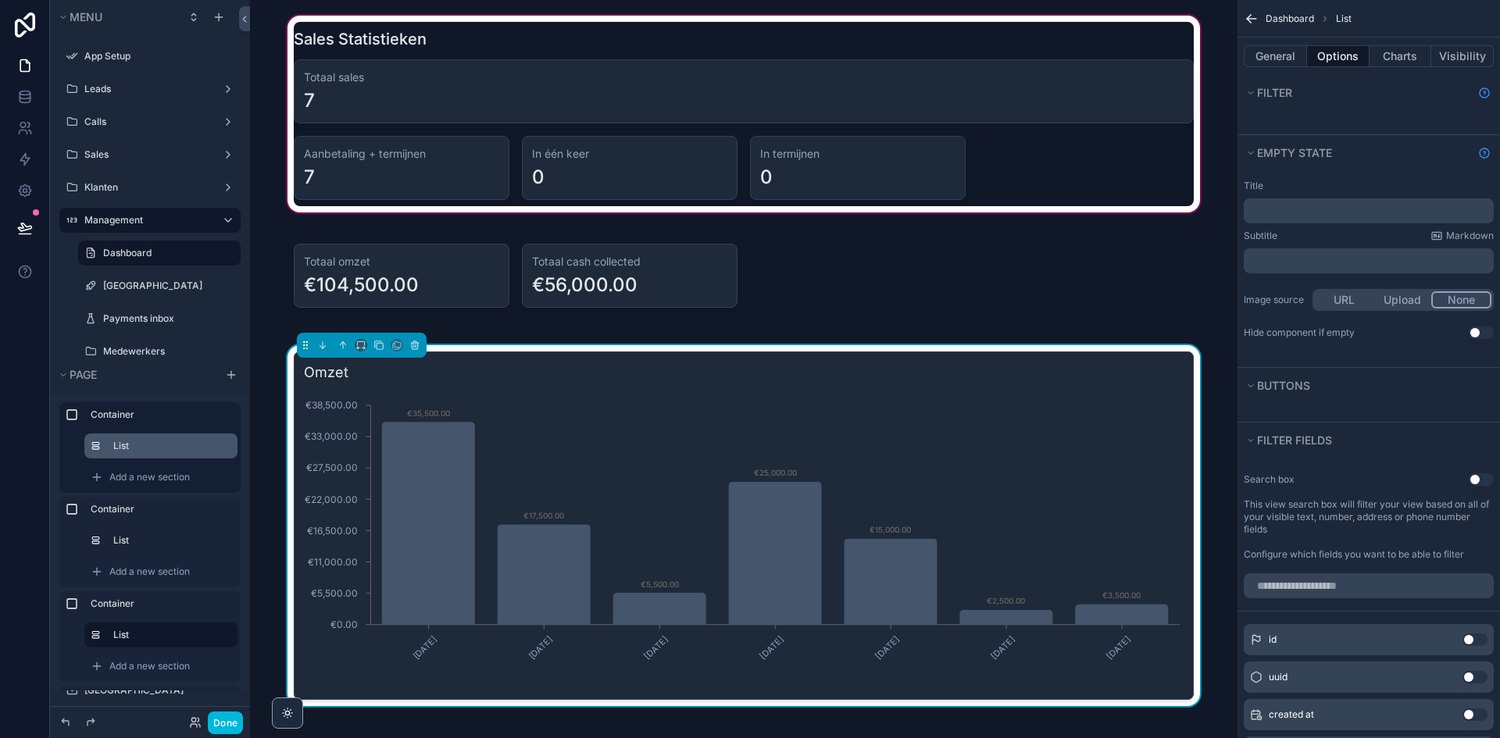
click at [830, 94] on div "scrollable content" at bounding box center [743, 113] width 962 height 203
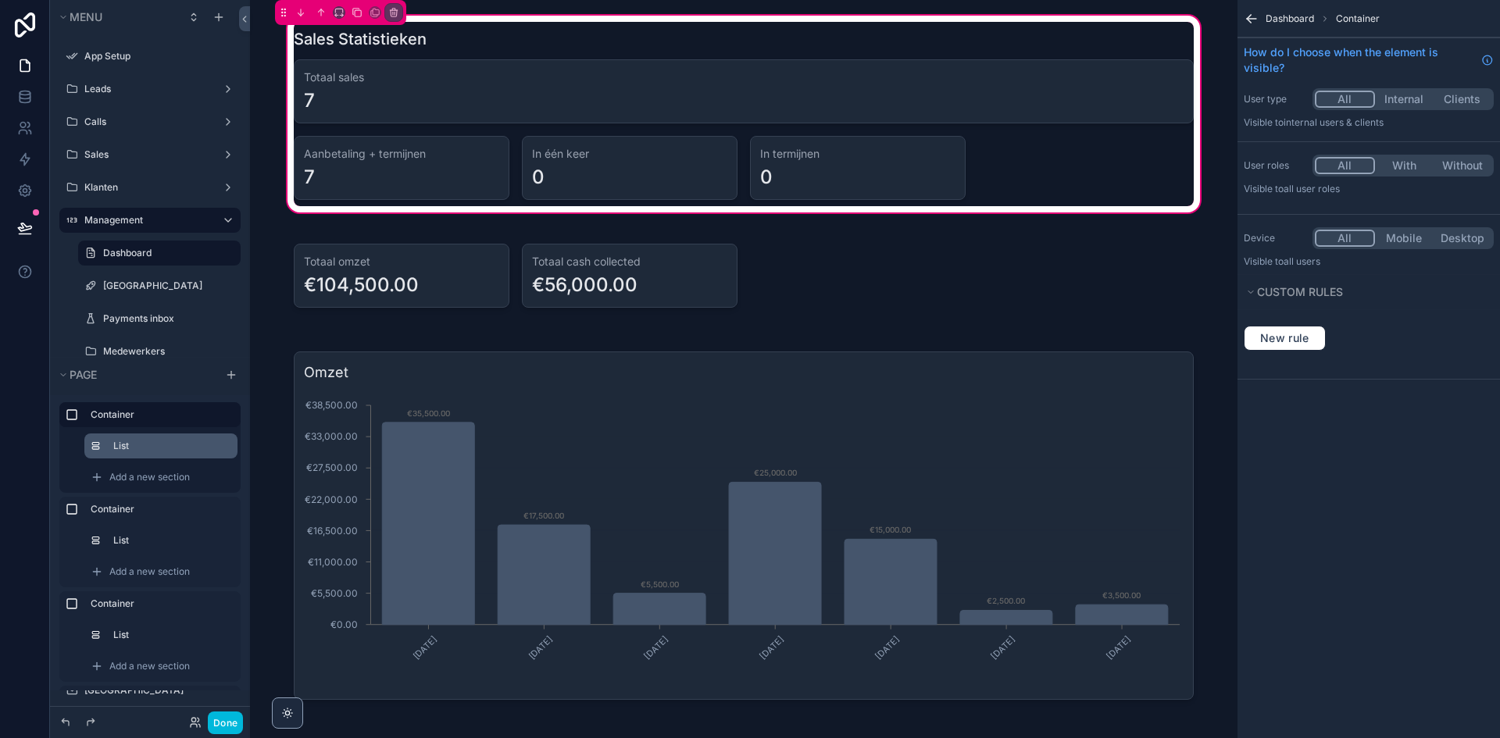
scroll to position [0, 0]
click at [131, 452] on label "List" at bounding box center [169, 446] width 112 height 12
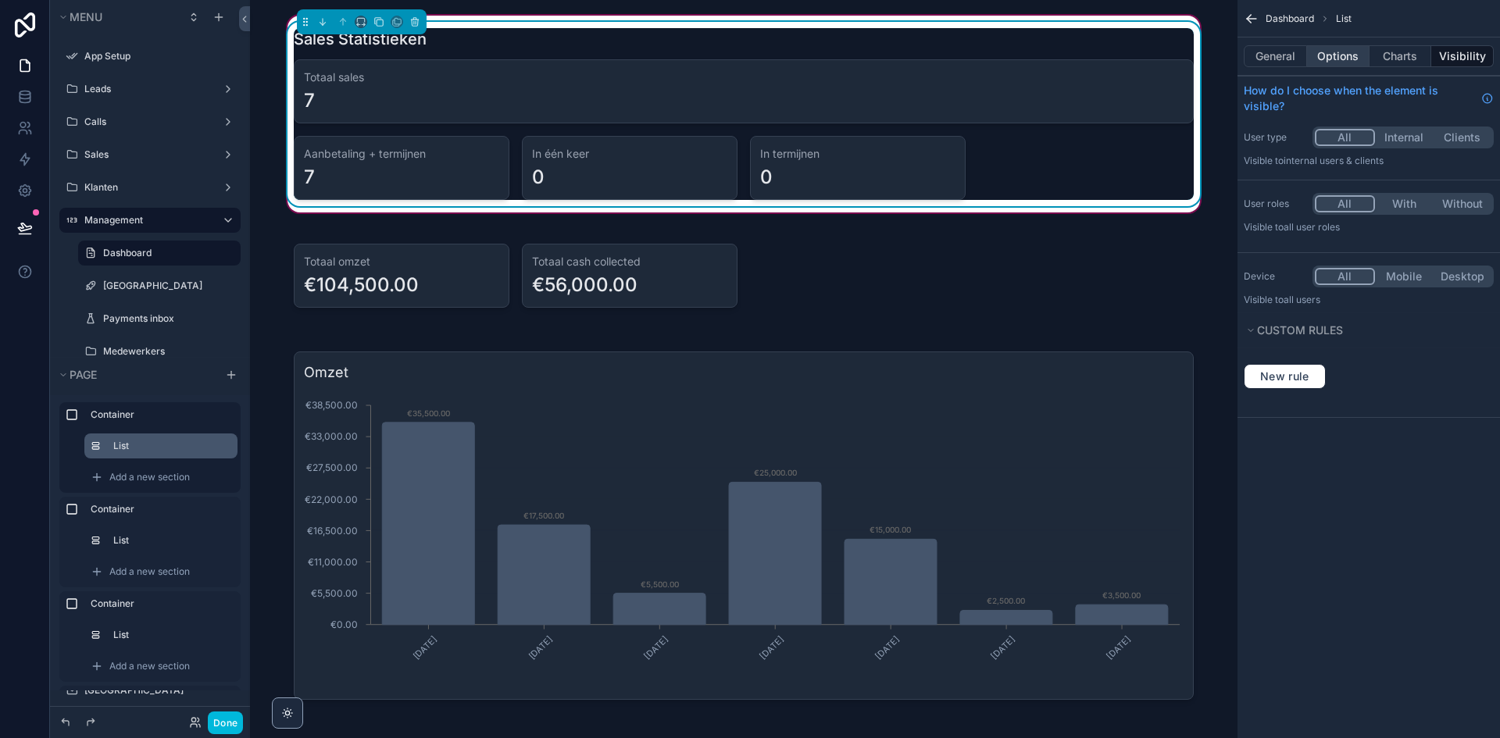
click at [1358, 52] on button "Options" at bounding box center [1338, 56] width 62 height 22
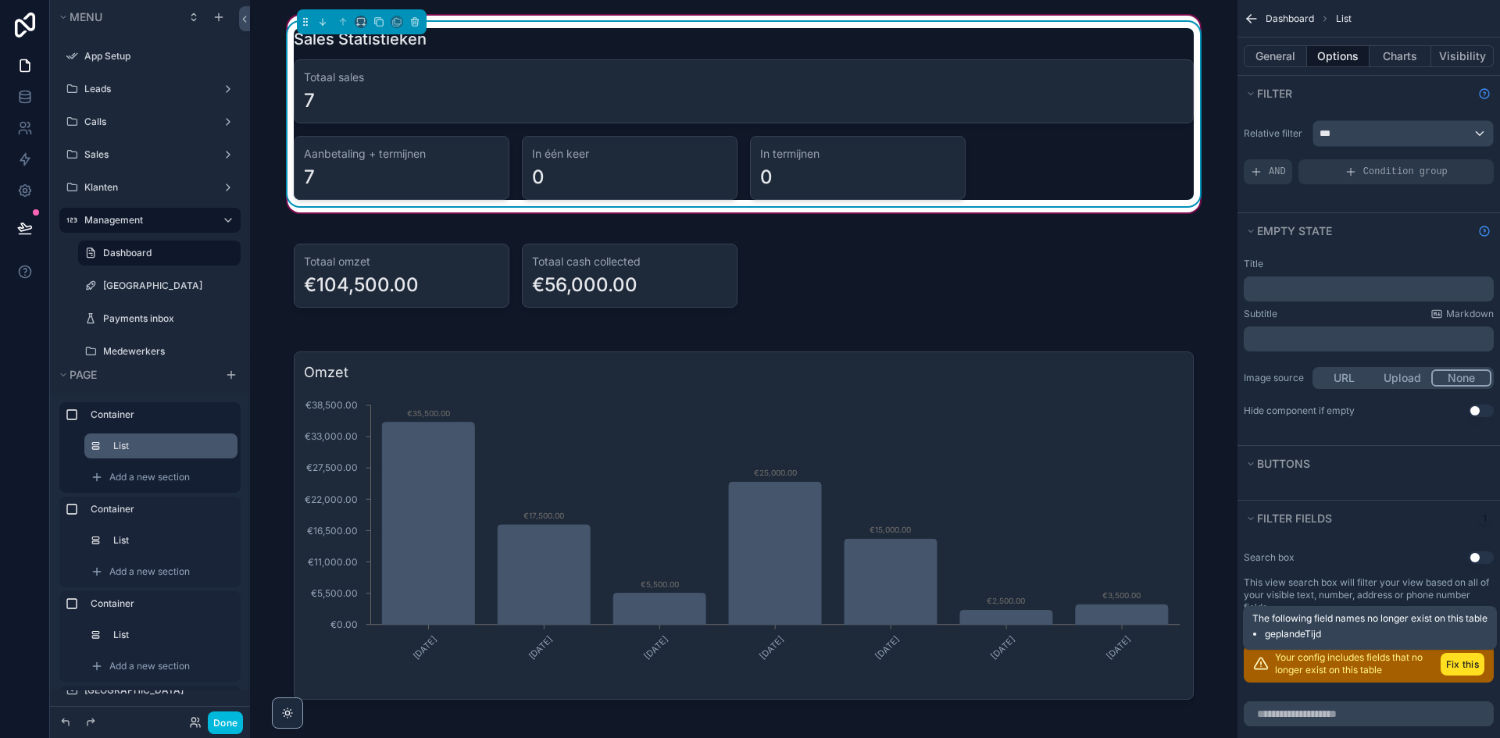
click at [1451, 658] on button "Fix this" at bounding box center [1463, 664] width 44 height 23
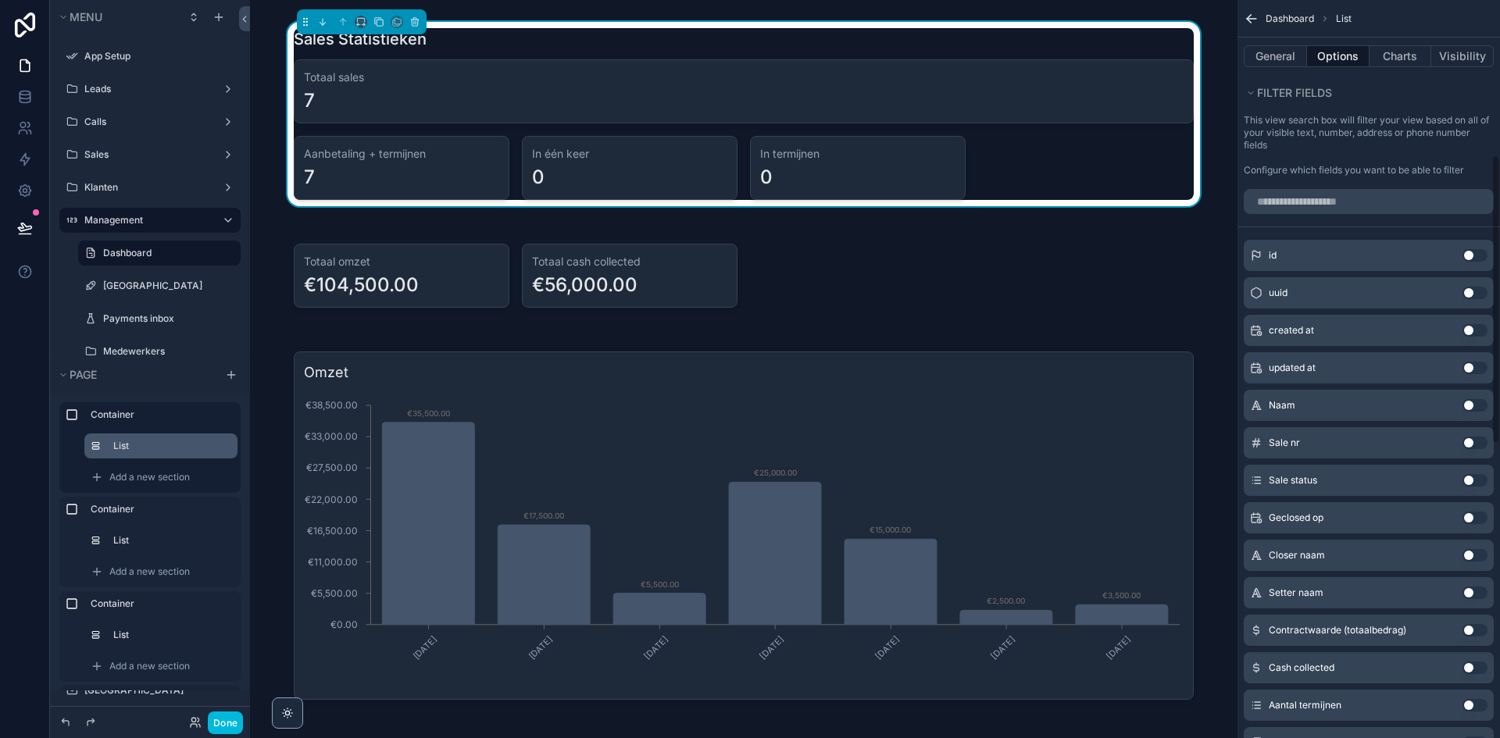
scroll to position [469, 0]
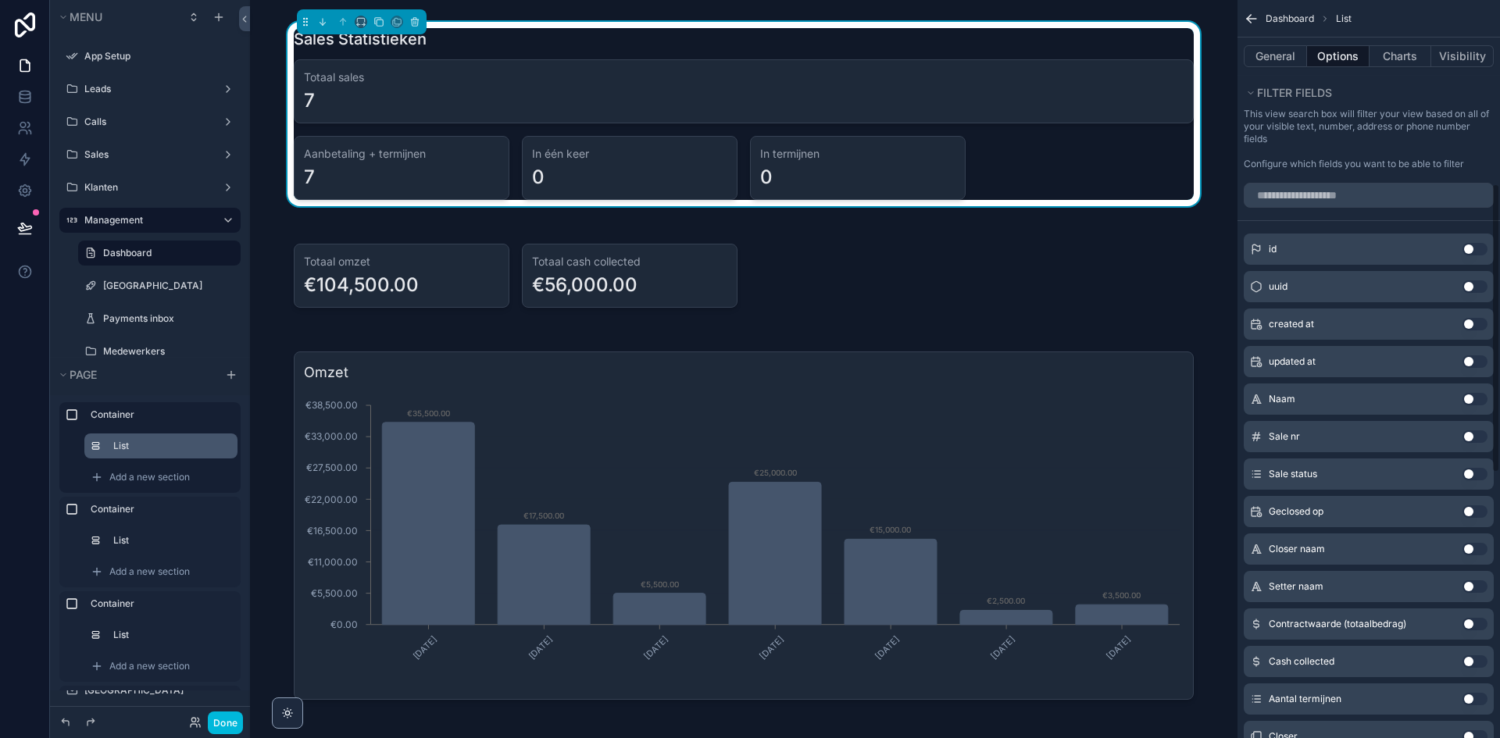
click at [1474, 509] on button "Use setting" at bounding box center [1474, 511] width 25 height 12
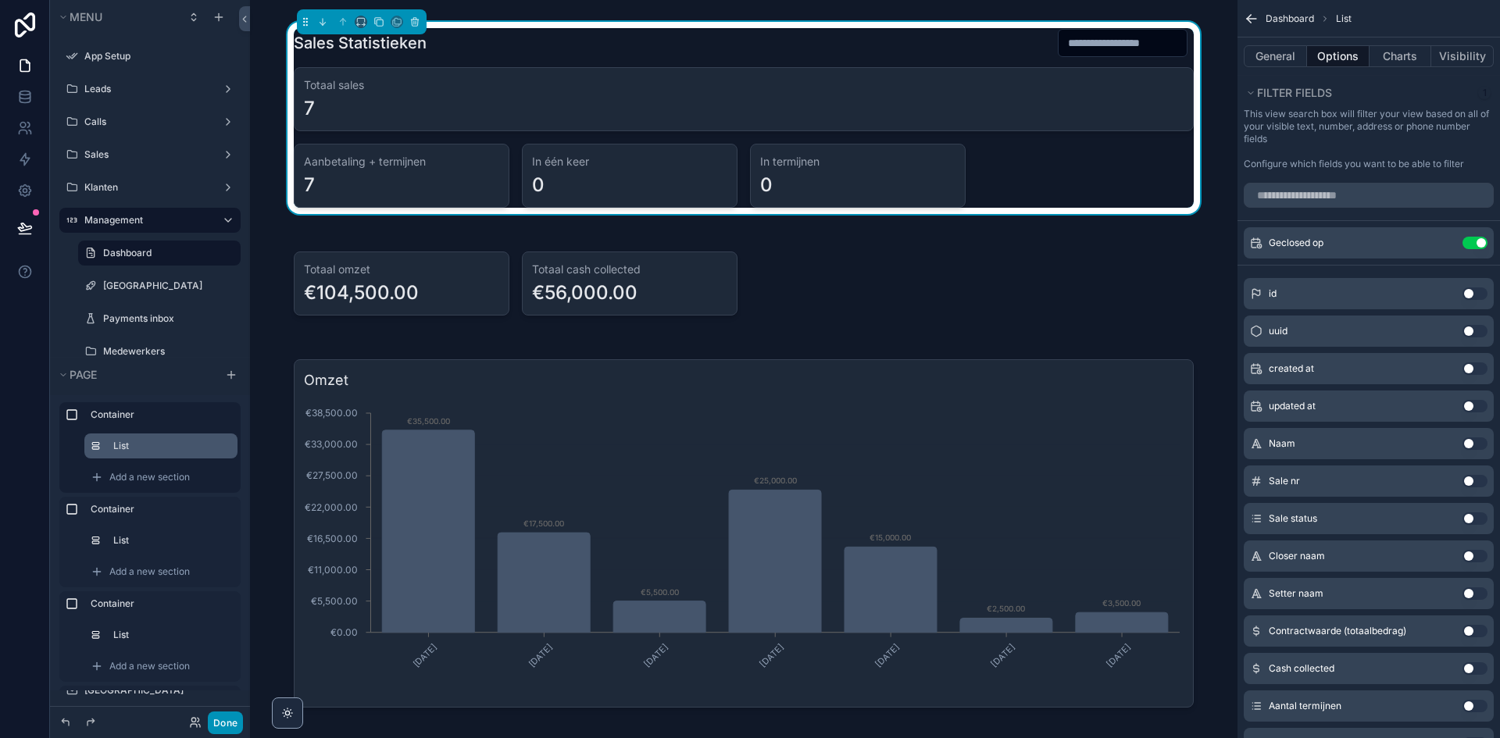
click at [229, 721] on button "Done" at bounding box center [225, 723] width 35 height 23
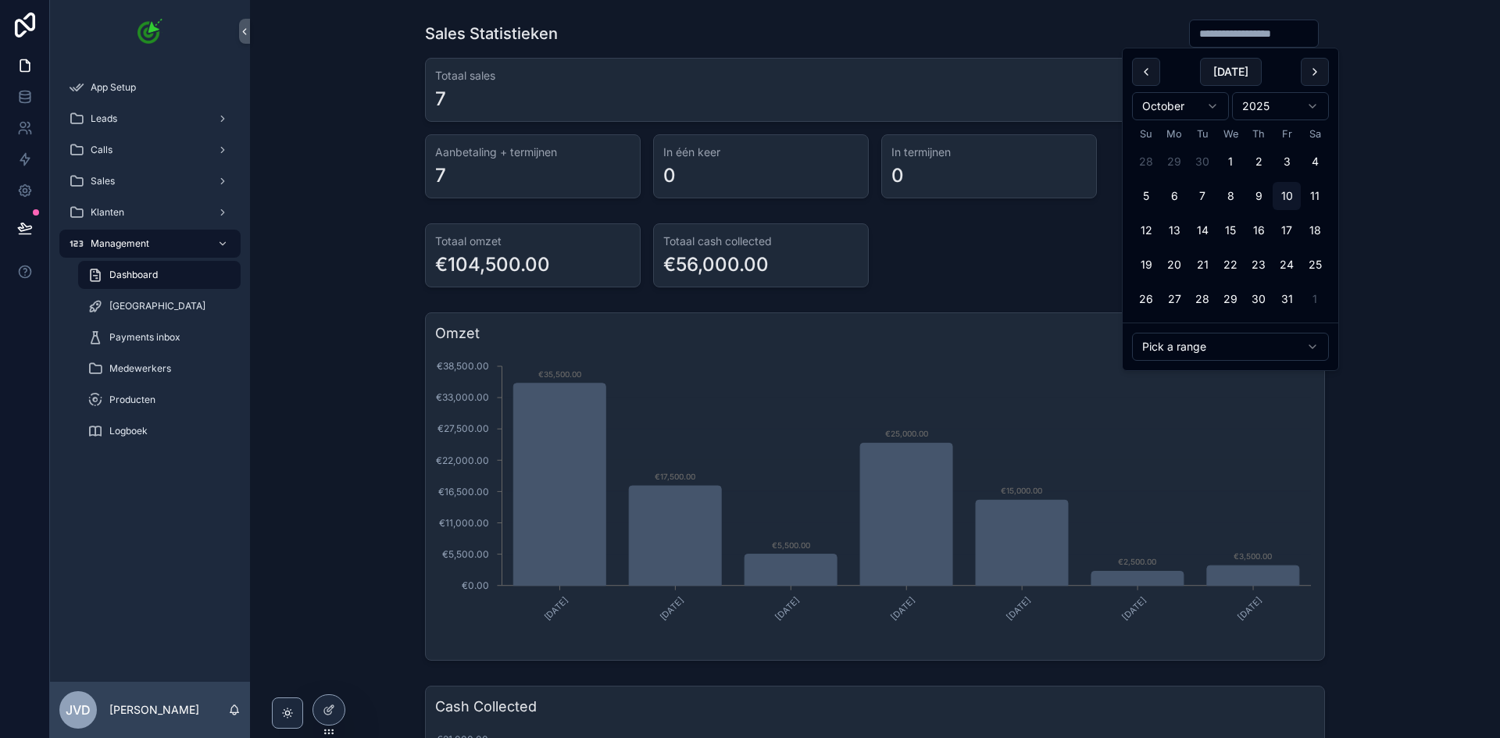
click at [1211, 29] on input "scrollable content" at bounding box center [1254, 34] width 128 height 22
click at [1232, 80] on button "Today" at bounding box center [1231, 72] width 62 height 28
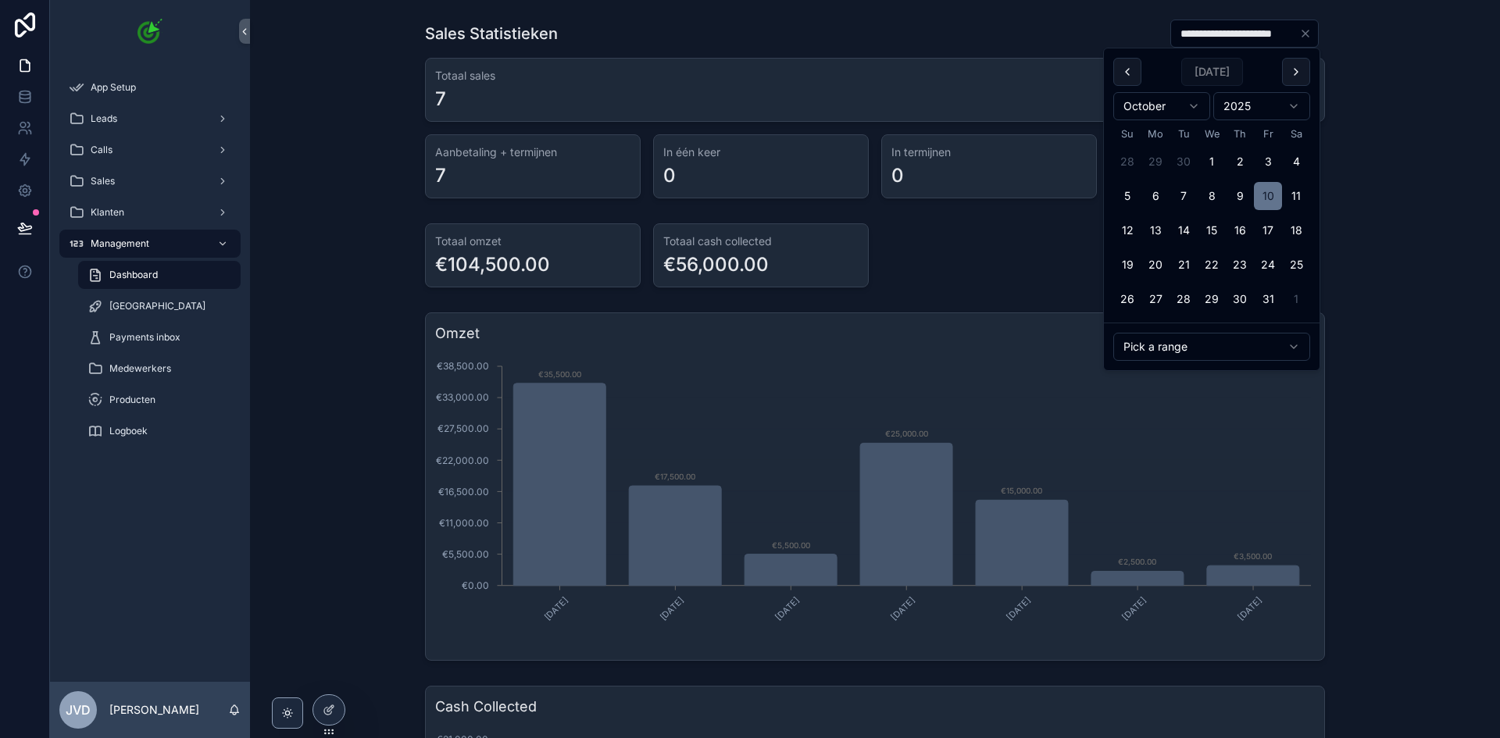
click at [1175, 365] on div "Pick a range" at bounding box center [1212, 347] width 216 height 48
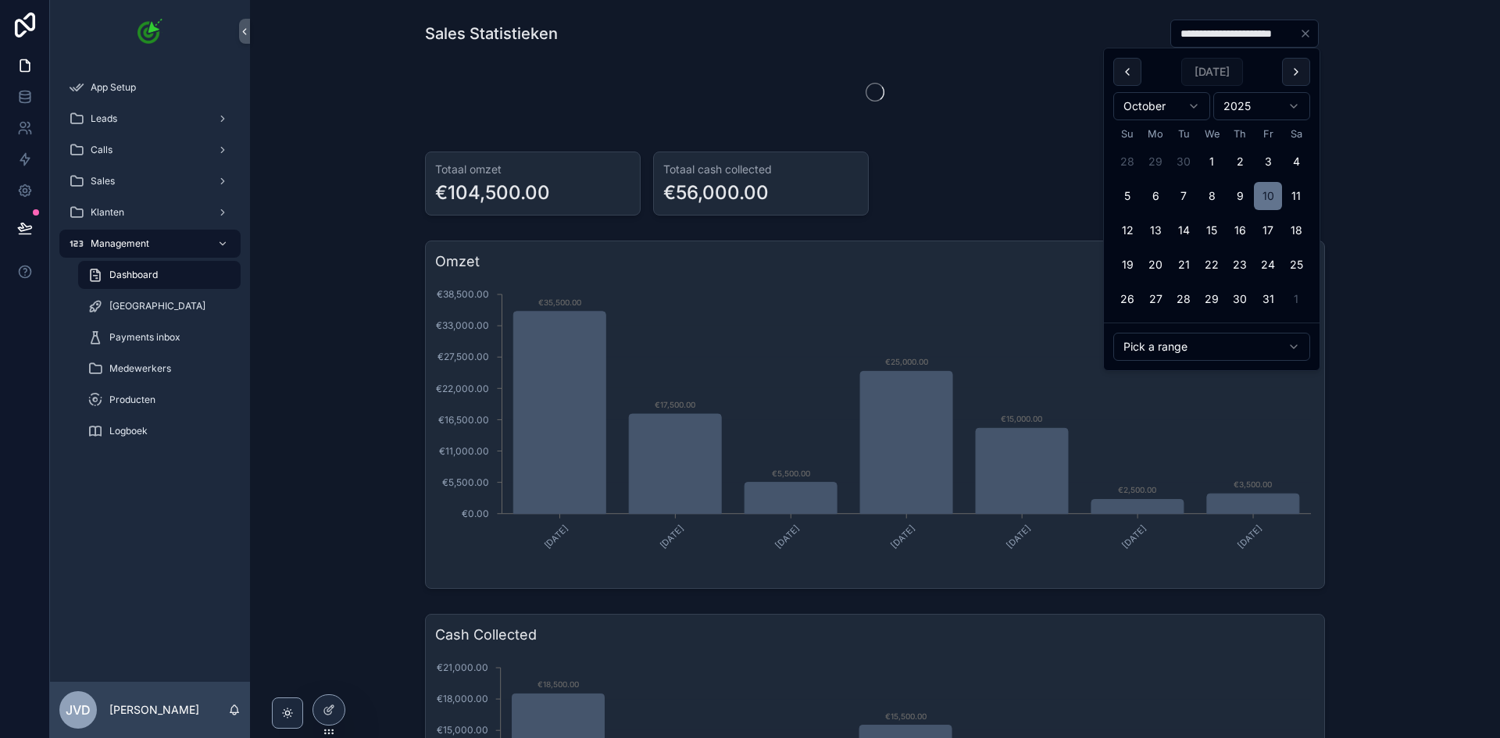
click at [1184, 349] on html "**********" at bounding box center [750, 369] width 1500 height 738
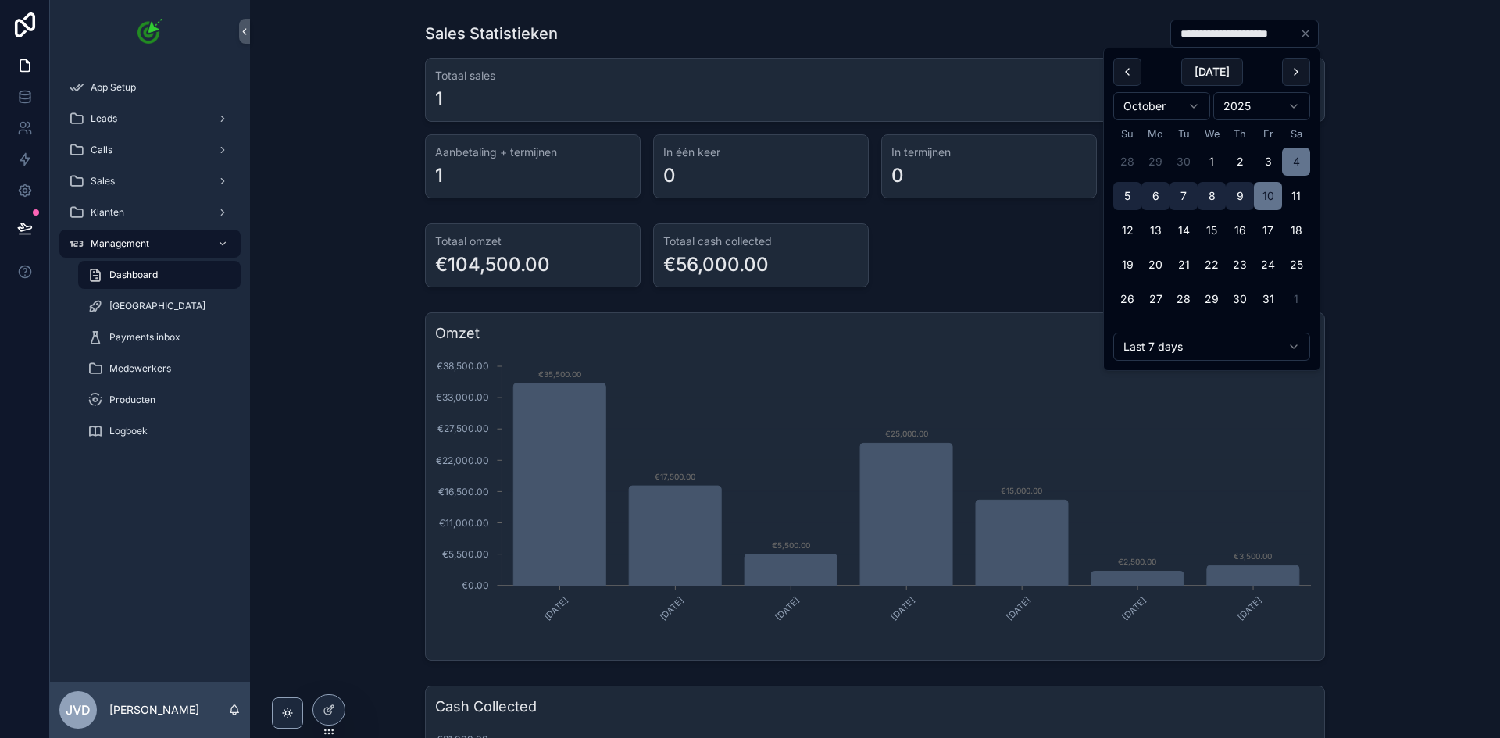
click at [1246, 345] on html "**********" at bounding box center [750, 369] width 1500 height 738
click at [1239, 343] on html "**********" at bounding box center [750, 369] width 1500 height 738
click at [1192, 334] on html "**********" at bounding box center [750, 369] width 1500 height 738
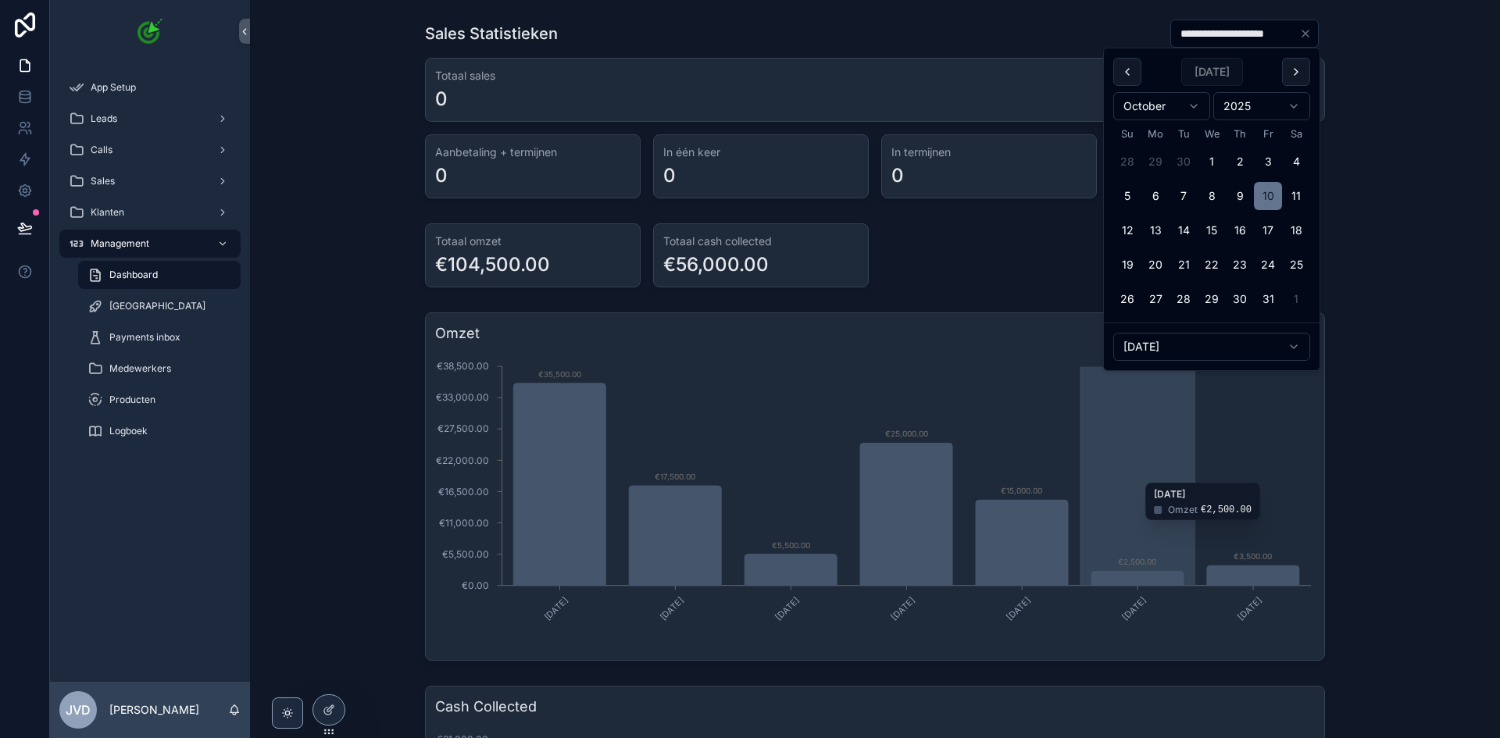
type input "**********"
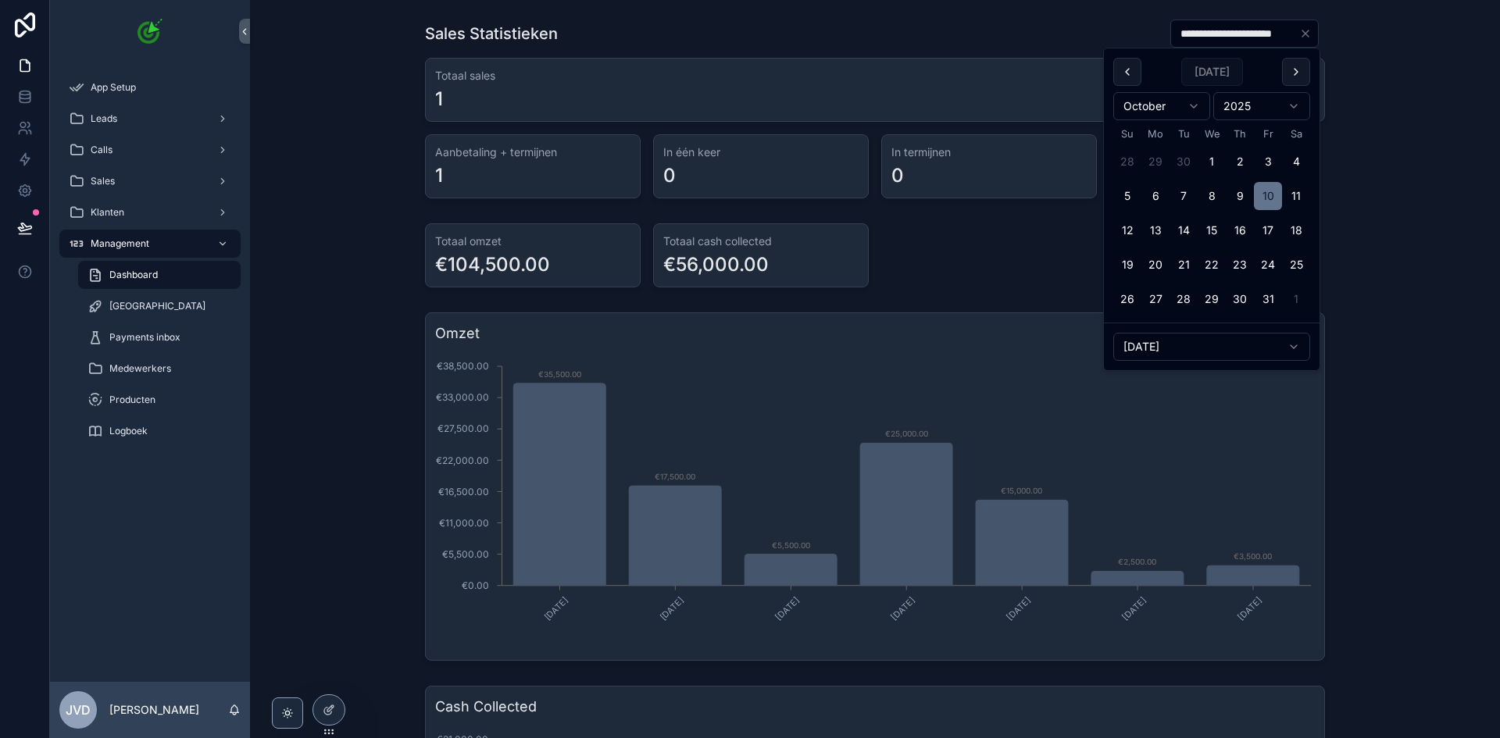
click at [1412, 375] on div "Omzet April, 2025 May, 2025 June, 2025 July, 2025 August, 2025 September, 2025 …" at bounding box center [874, 486] width 1225 height 361
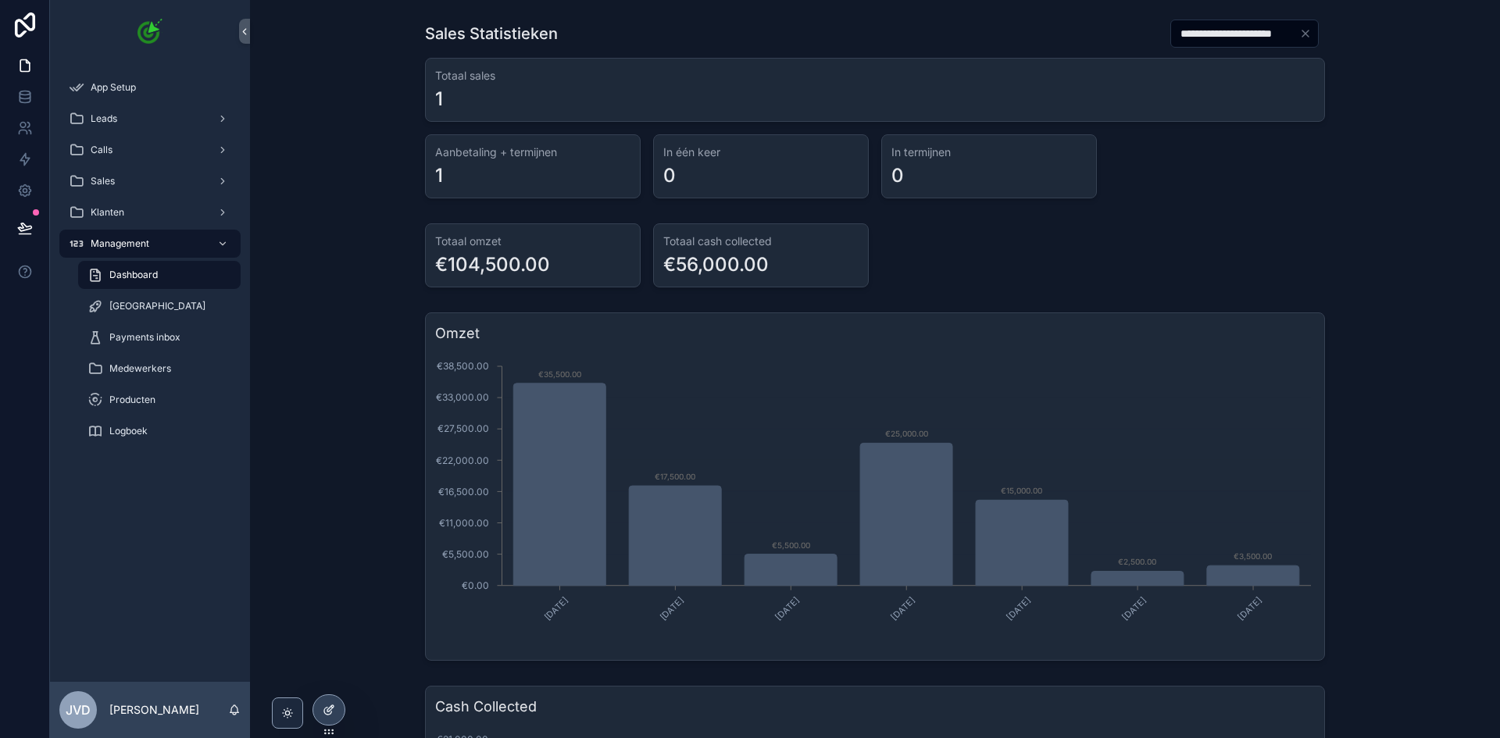
click at [335, 705] on div at bounding box center [328, 710] width 31 height 30
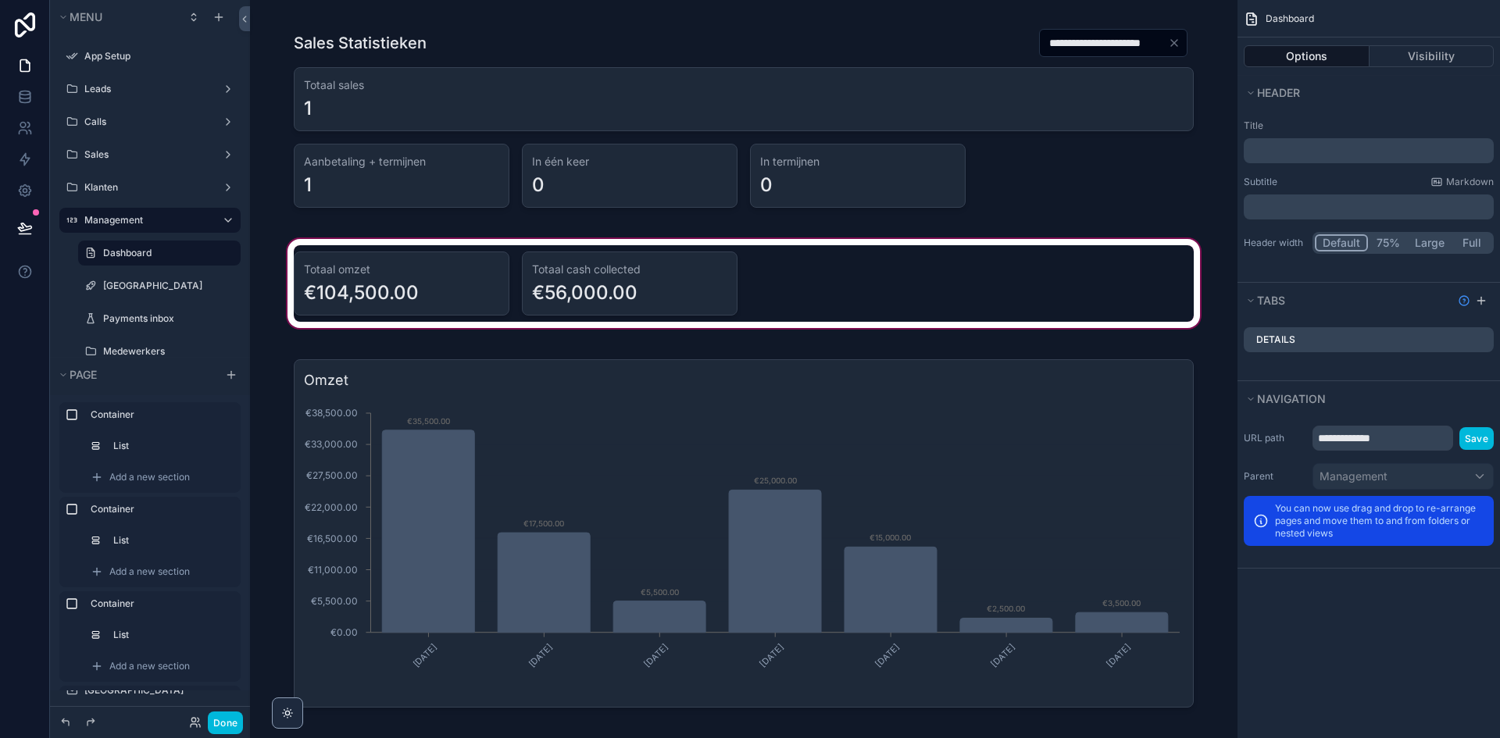
click at [998, 267] on div "scrollable content" at bounding box center [743, 283] width 962 height 95
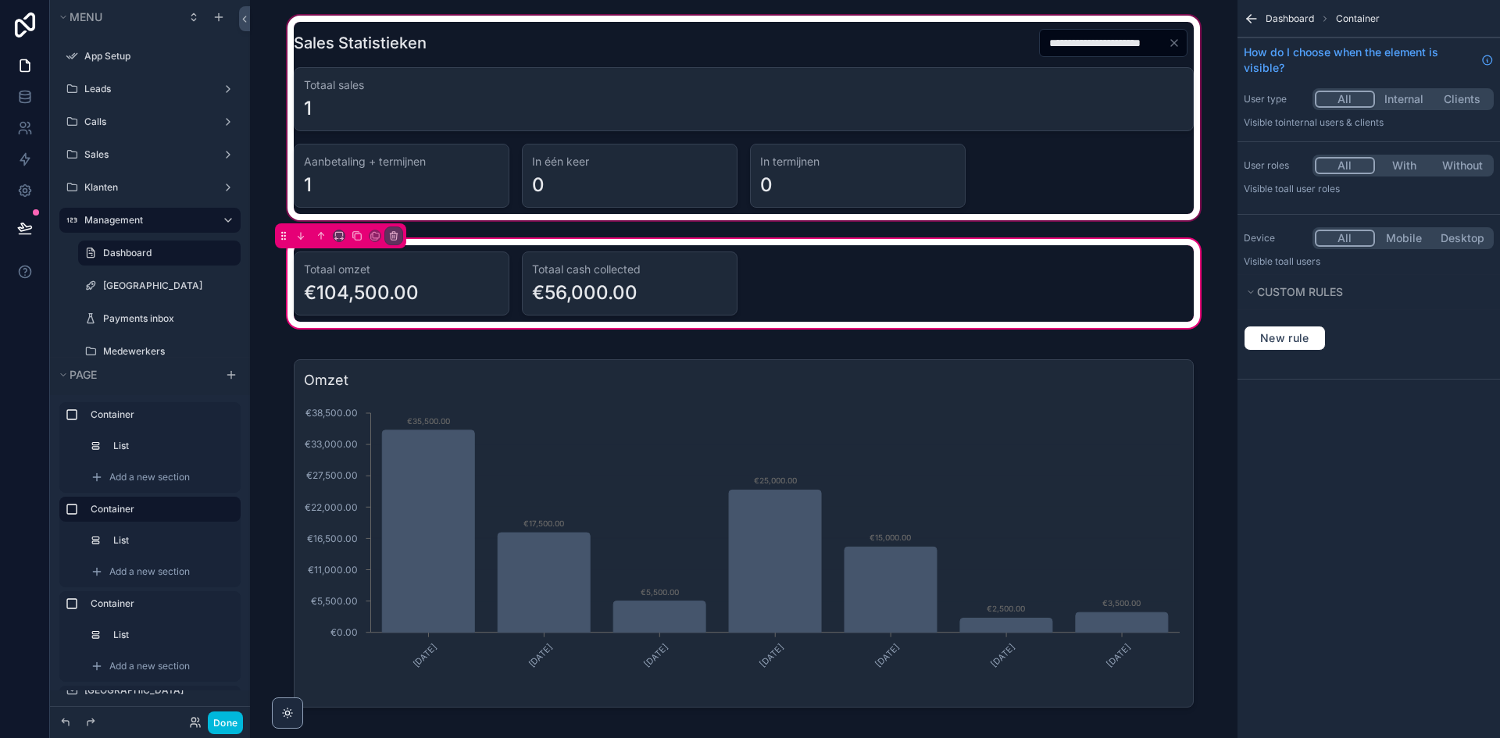
click at [1041, 177] on div "scrollable content" at bounding box center [743, 117] width 962 height 211
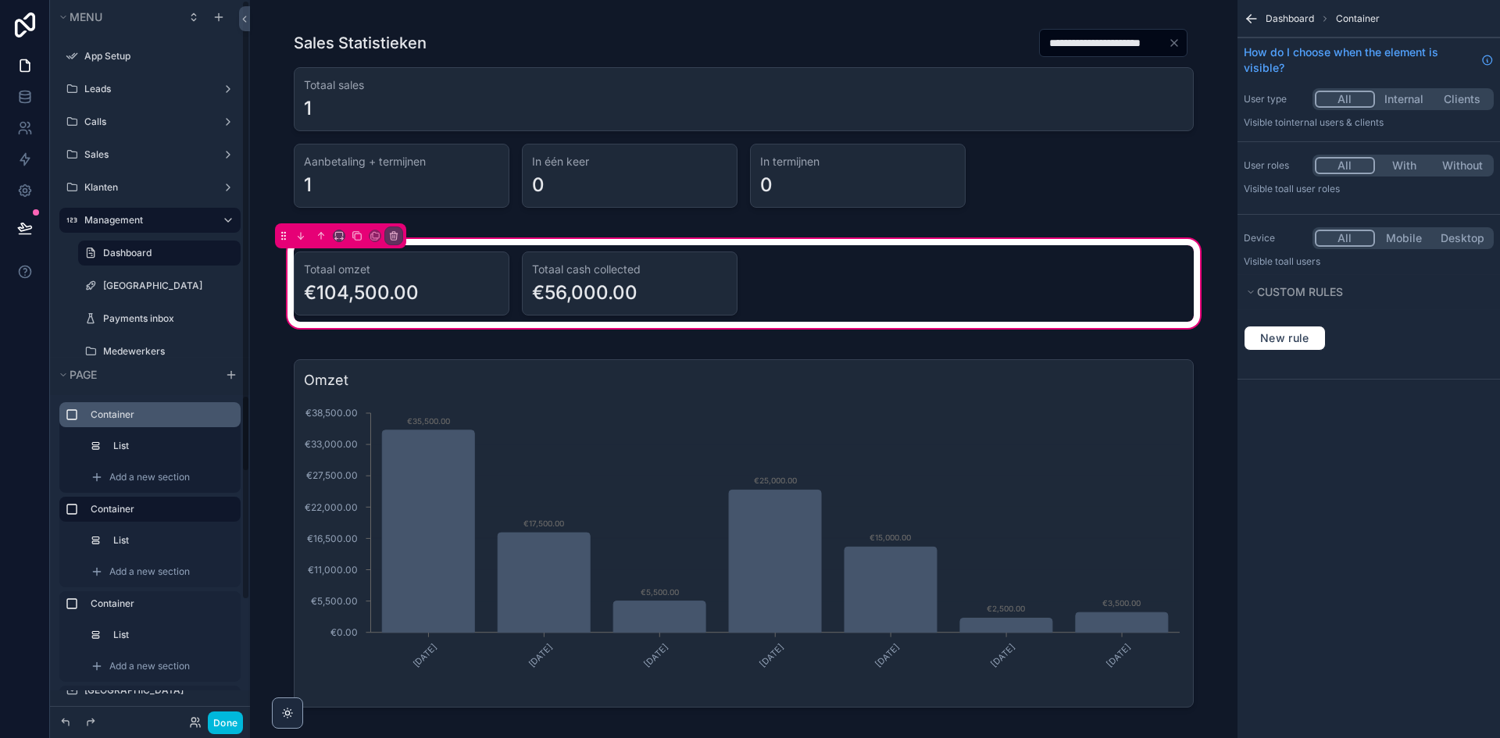
click at [135, 412] on label "Container" at bounding box center [159, 415] width 137 height 12
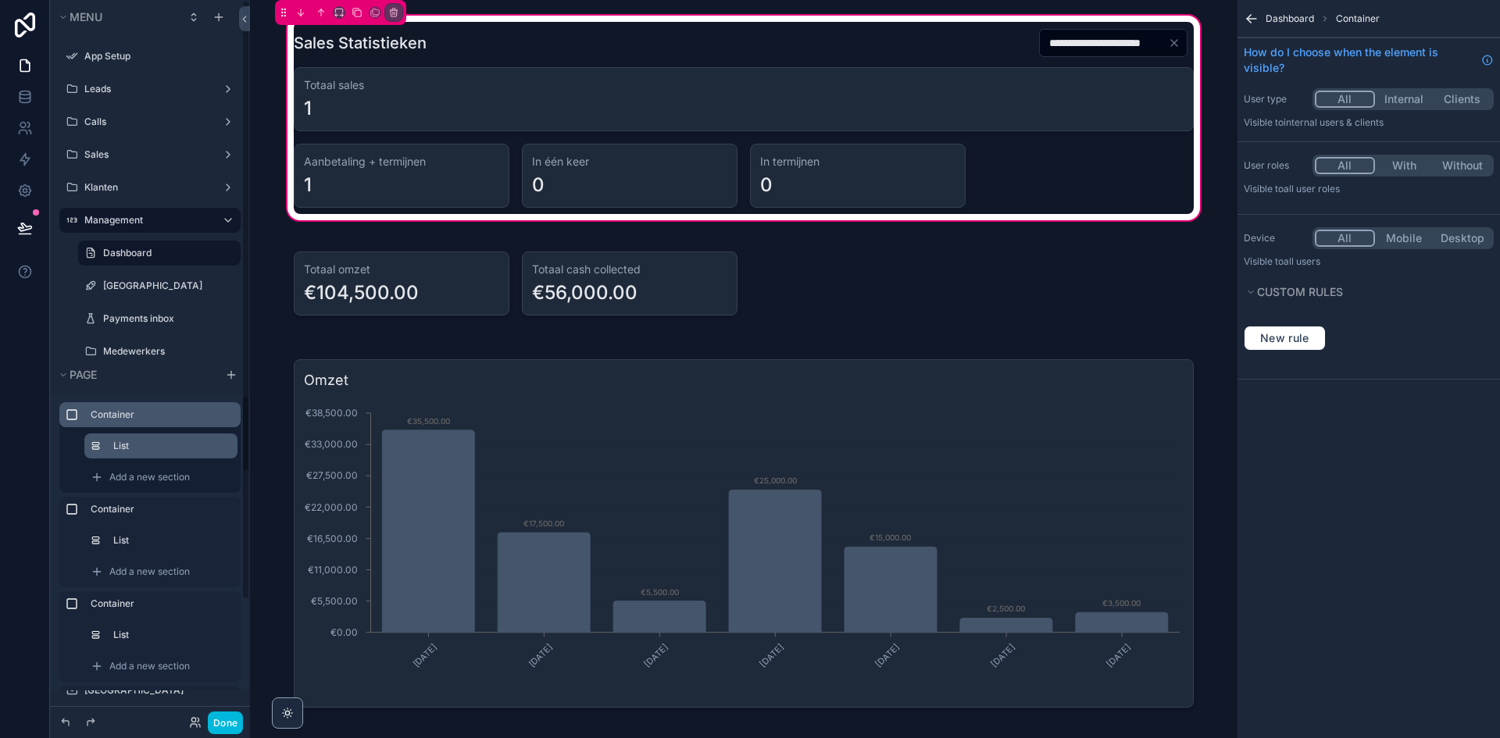
click at [137, 436] on div "List" at bounding box center [160, 446] width 153 height 25
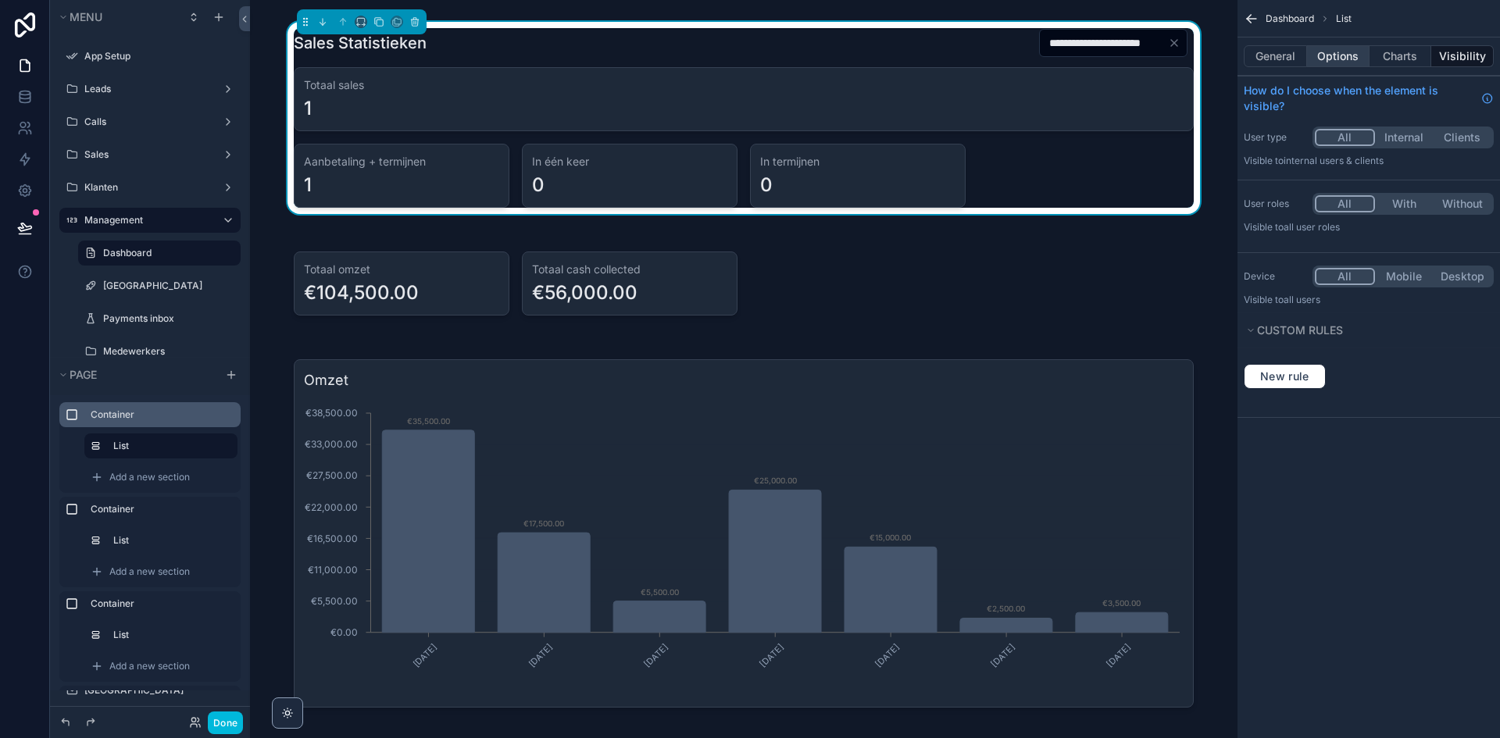
click at [1335, 55] on button "Options" at bounding box center [1338, 56] width 62 height 22
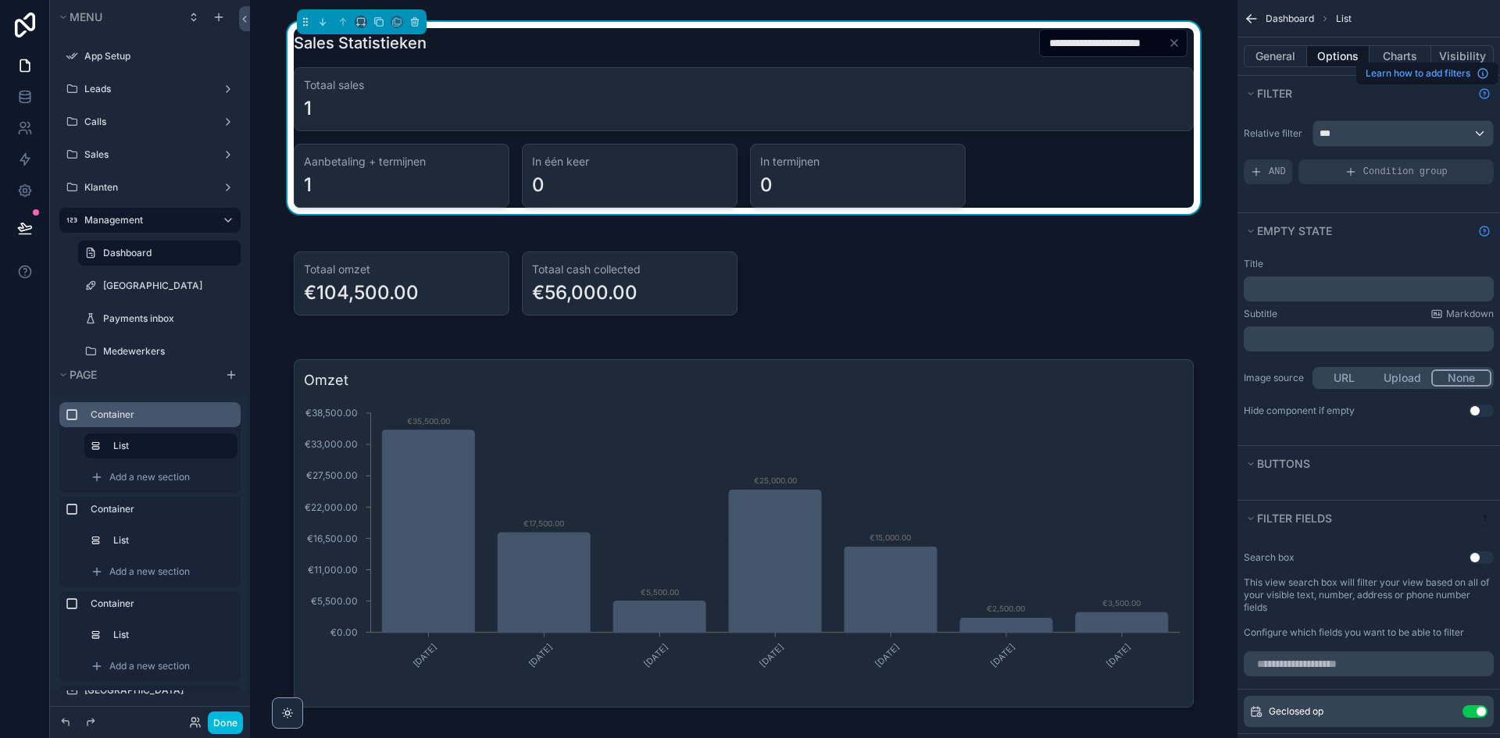
click at [1486, 91] on icon "Show help information" at bounding box center [1484, 93] width 12 height 12
click at [1351, 133] on div "***" at bounding box center [1403, 133] width 180 height 25
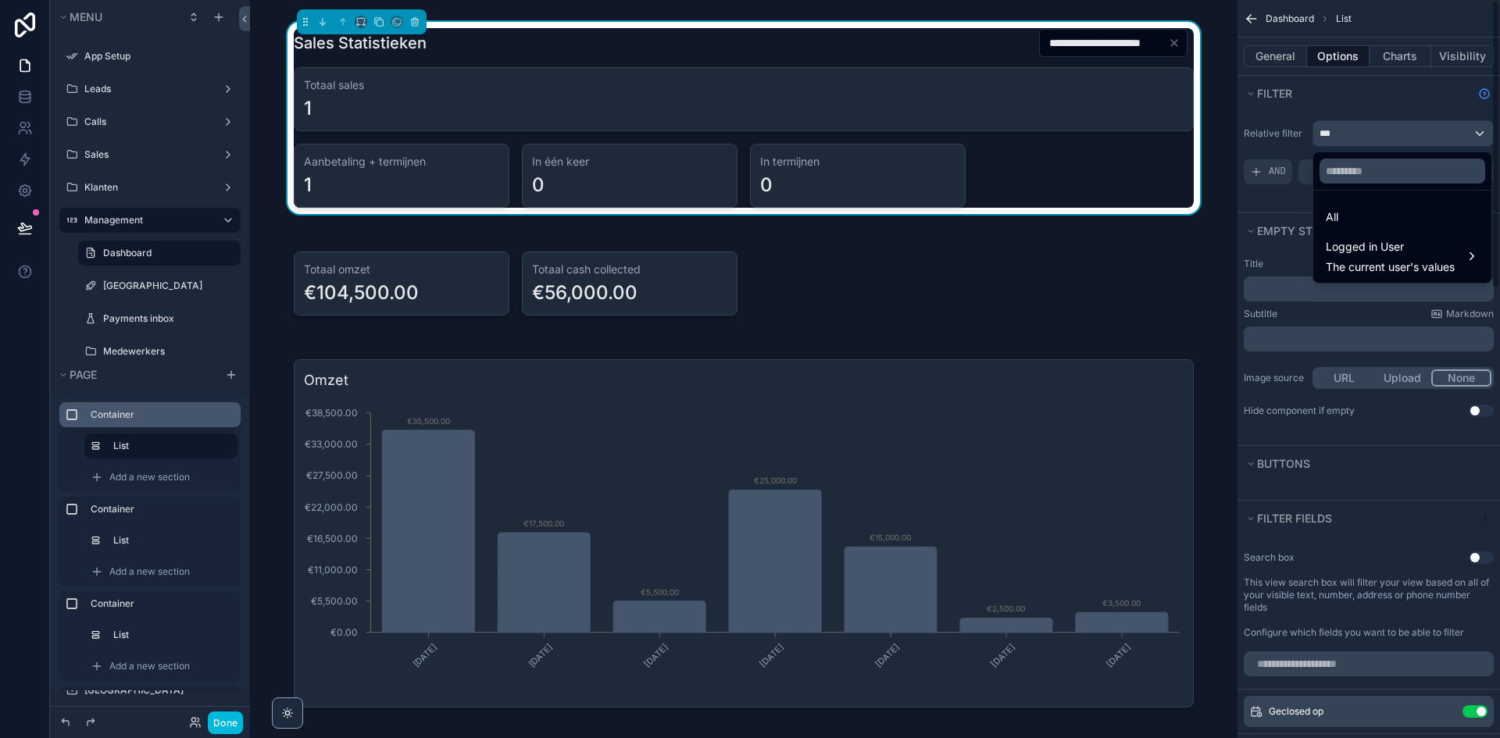
click at [1369, 116] on div "scrollable content" at bounding box center [750, 369] width 1500 height 738
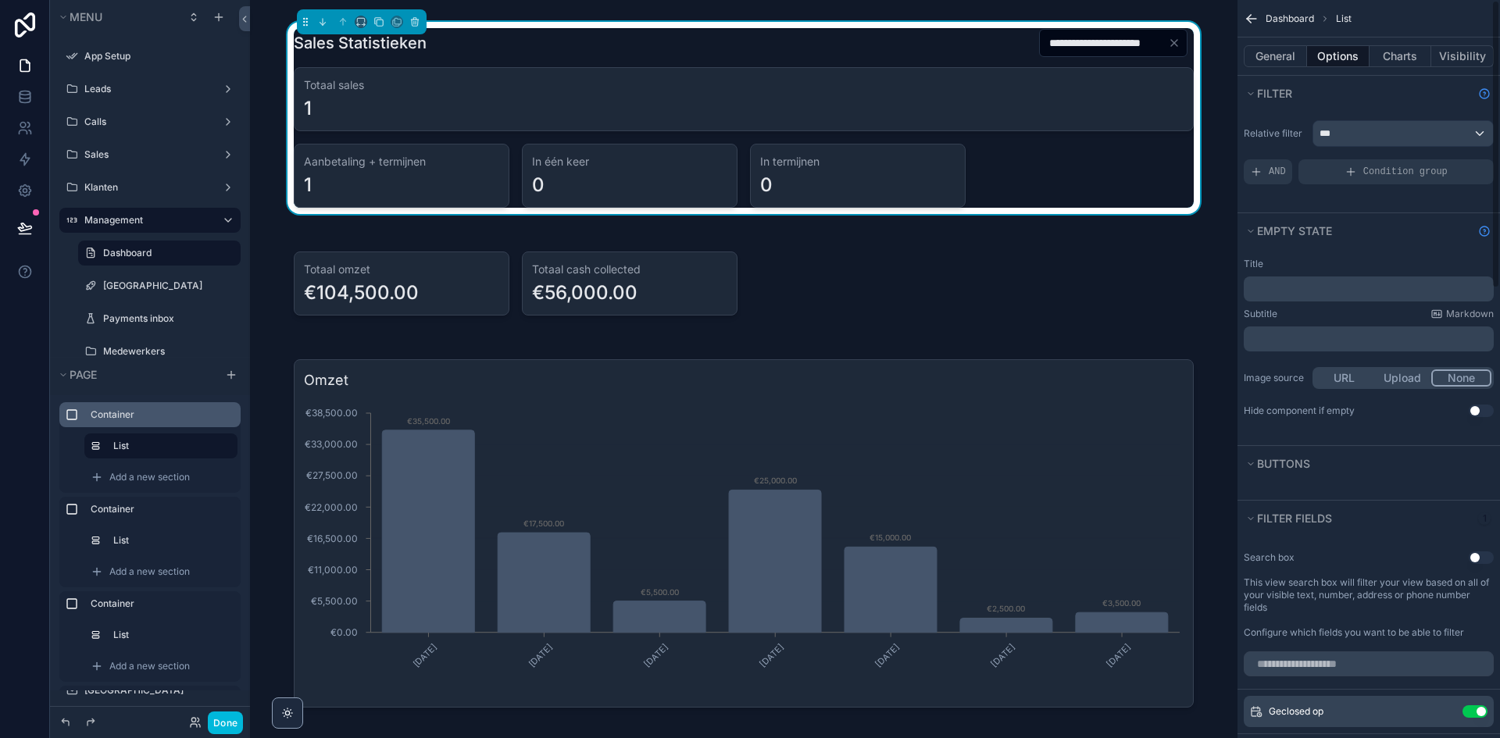
click at [1484, 93] on icon "Show help information" at bounding box center [1485, 93] width 2 height 2
click at [1482, 98] on icon "Show help information" at bounding box center [1484, 93] width 9 height 9
click at [1484, 94] on icon "Show help information" at bounding box center [1484, 93] width 12 height 12
click at [228, 716] on button "Done" at bounding box center [225, 723] width 35 height 23
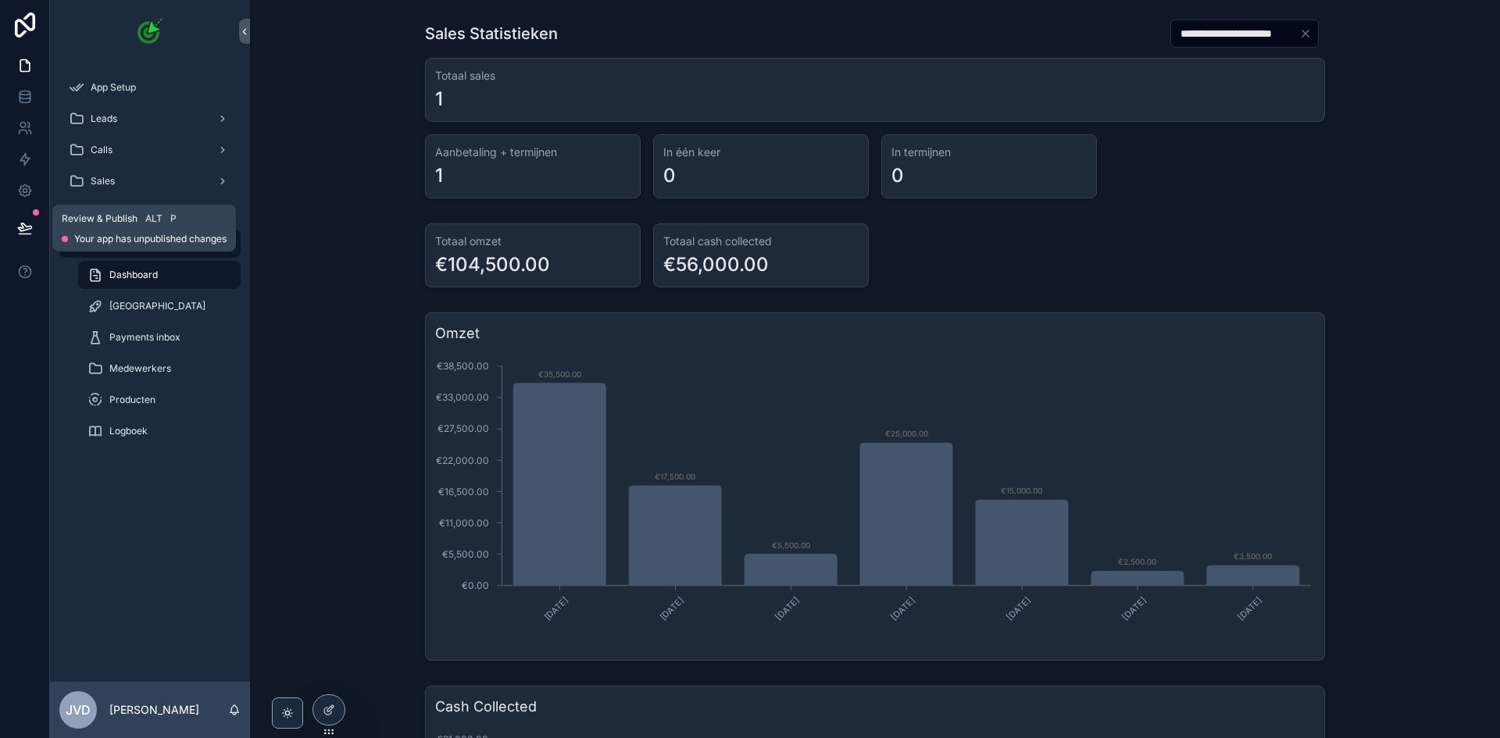
click at [27, 233] on icon at bounding box center [25, 228] width 16 height 16
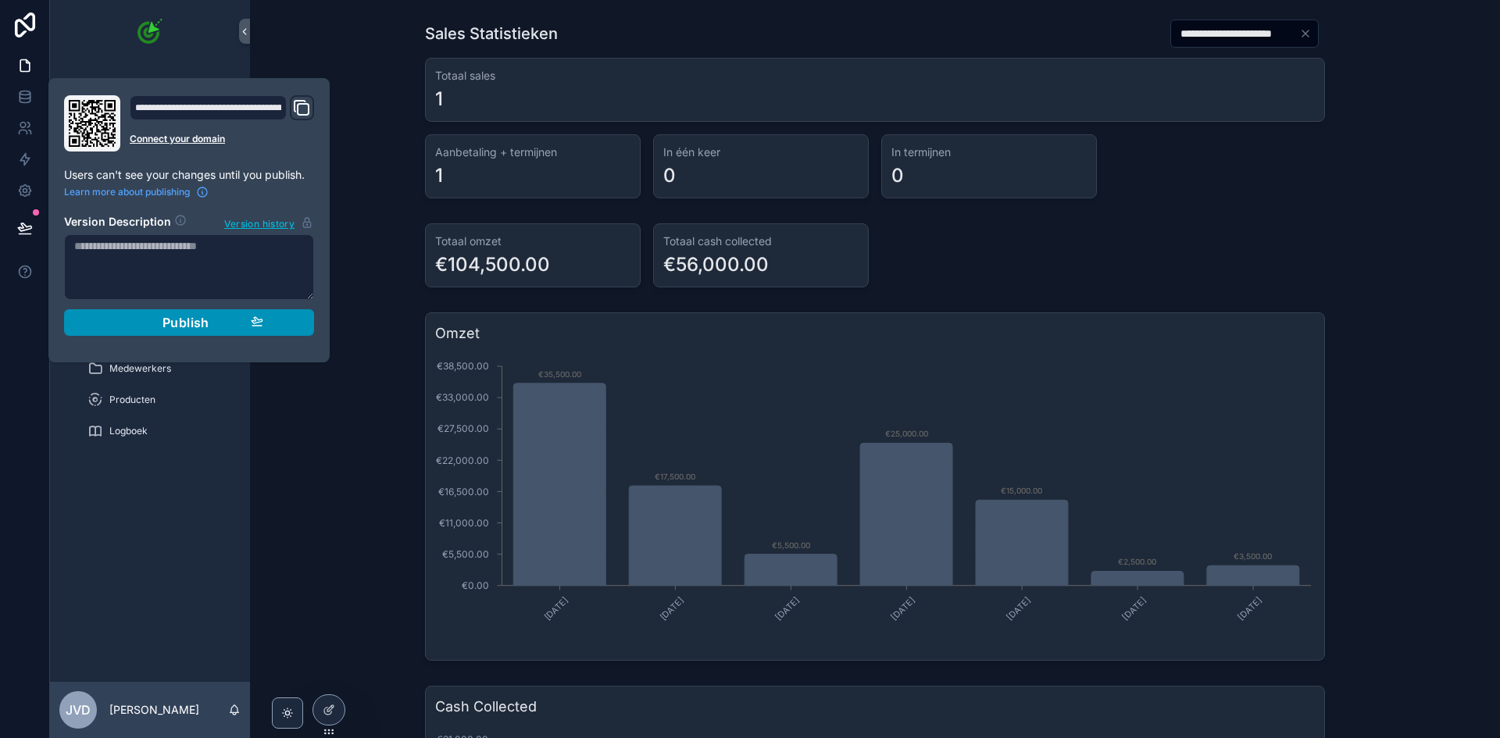
click at [198, 322] on span "Publish" at bounding box center [185, 323] width 47 height 16
click at [335, 705] on div at bounding box center [328, 710] width 31 height 30
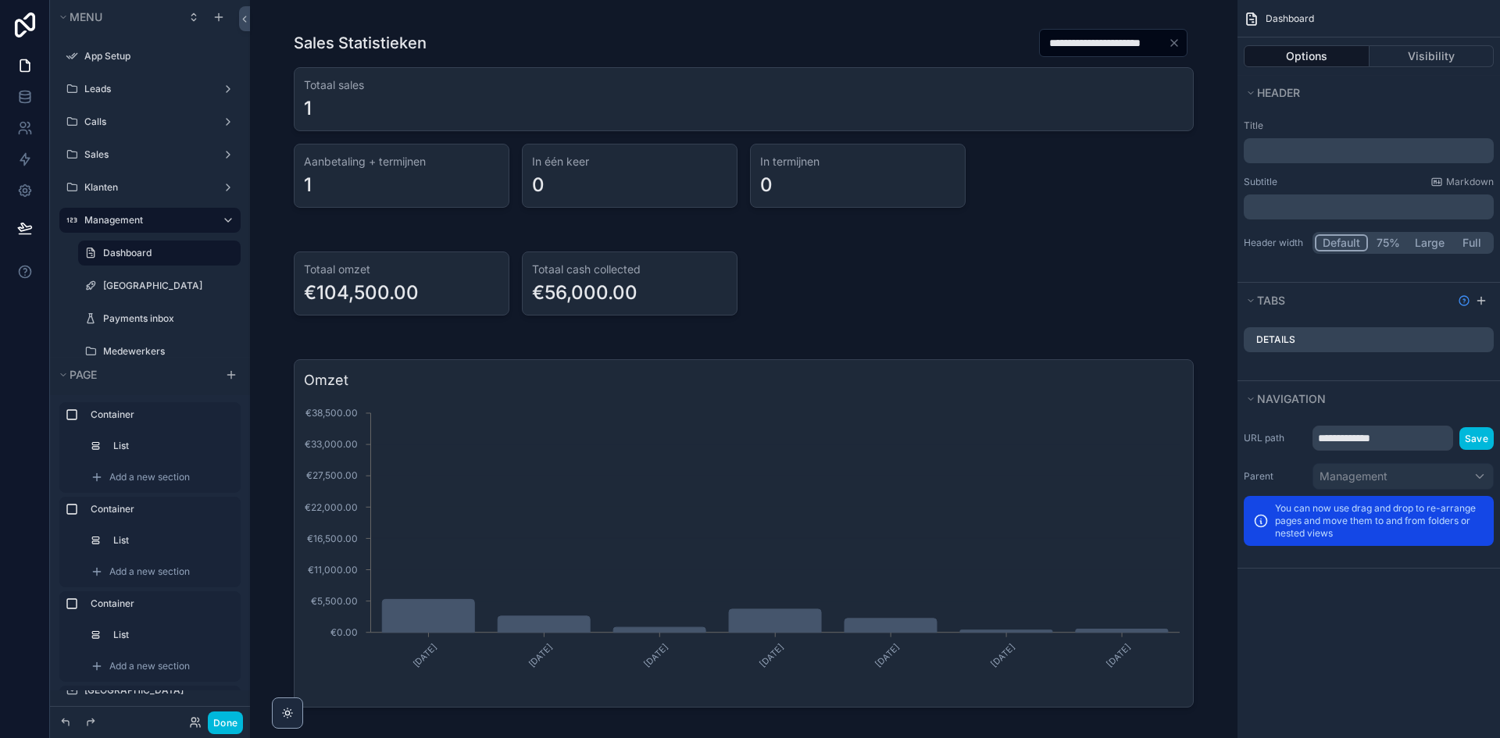
click at [1076, 179] on div "scrollable content" at bounding box center [743, 117] width 962 height 211
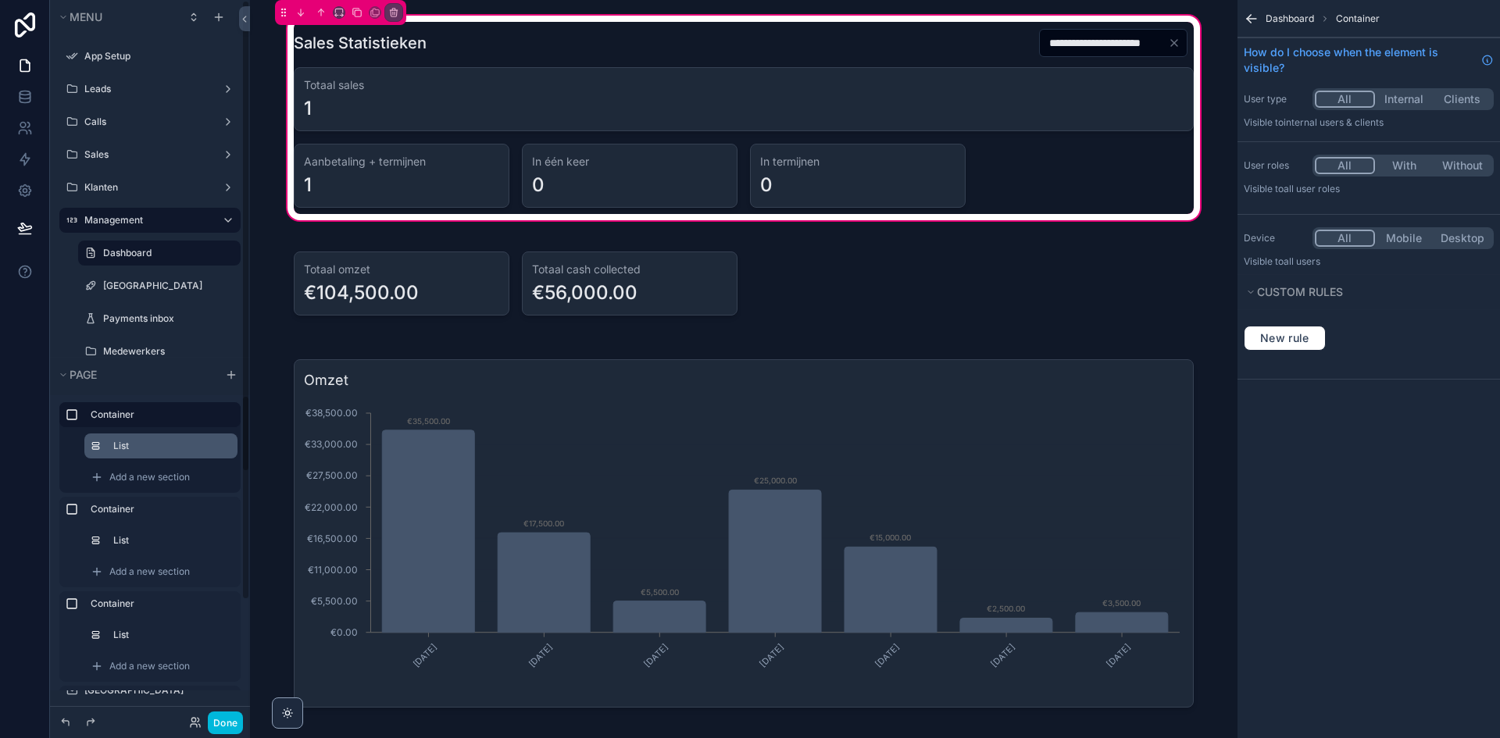
click at [161, 448] on label "List" at bounding box center [169, 446] width 112 height 12
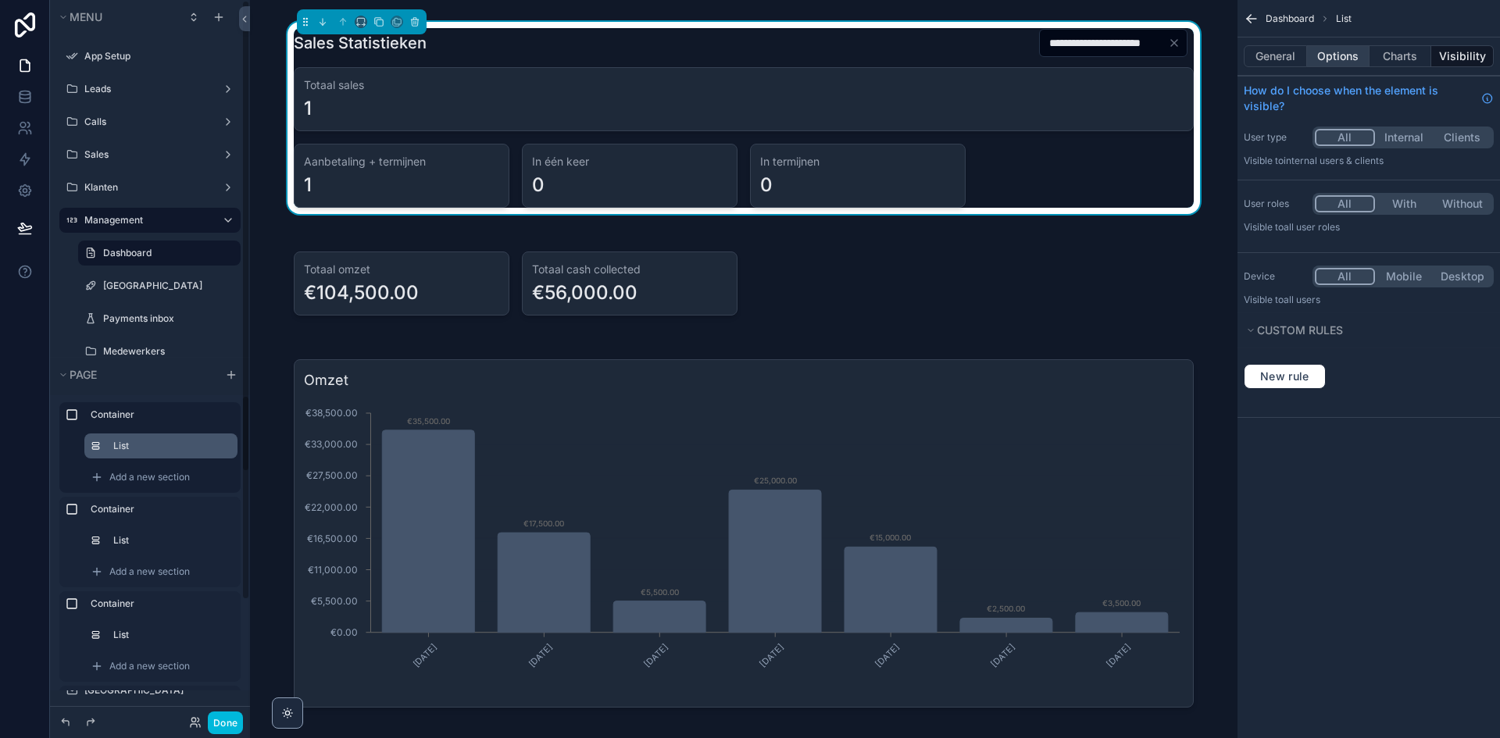
click at [1337, 53] on button "Options" at bounding box center [1338, 56] width 62 height 22
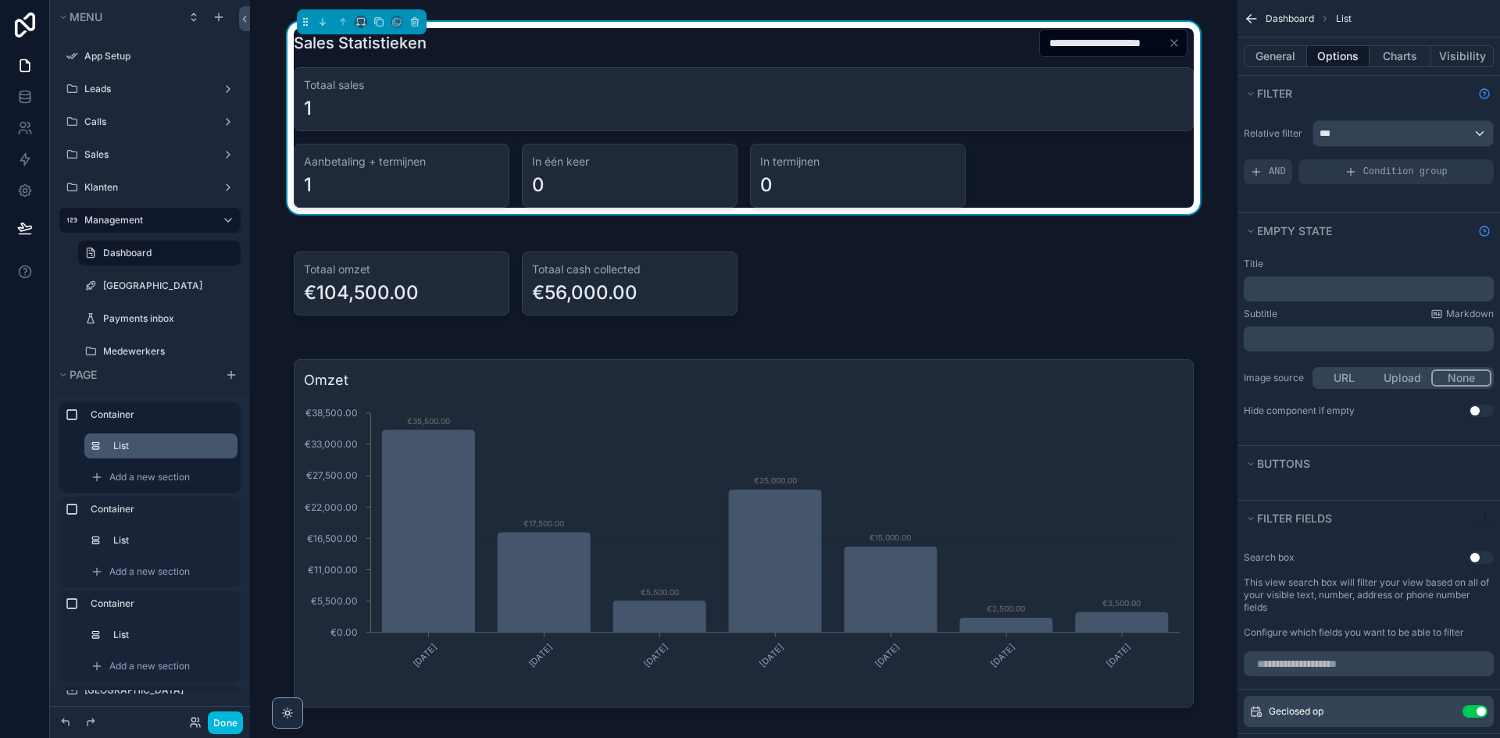
click at [1480, 89] on div "**********" at bounding box center [750, 369] width 1500 height 738
click at [1485, 72] on icon at bounding box center [1482, 73] width 12 height 12
